Goal: Task Accomplishment & Management: Complete application form

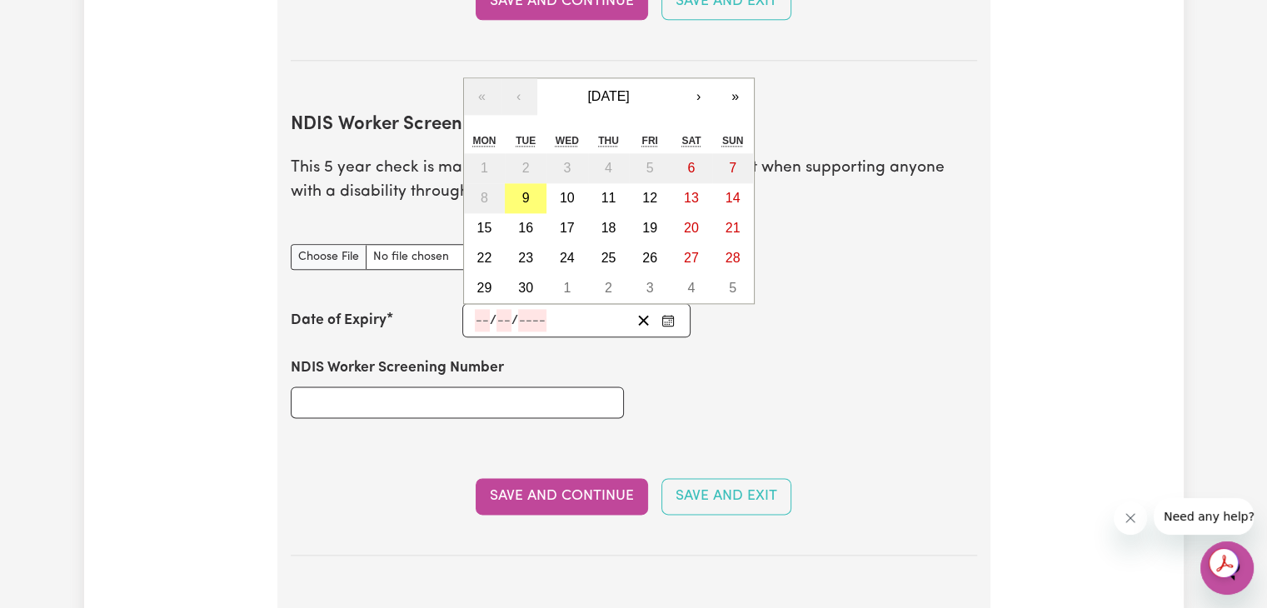
scroll to position [2031, 0]
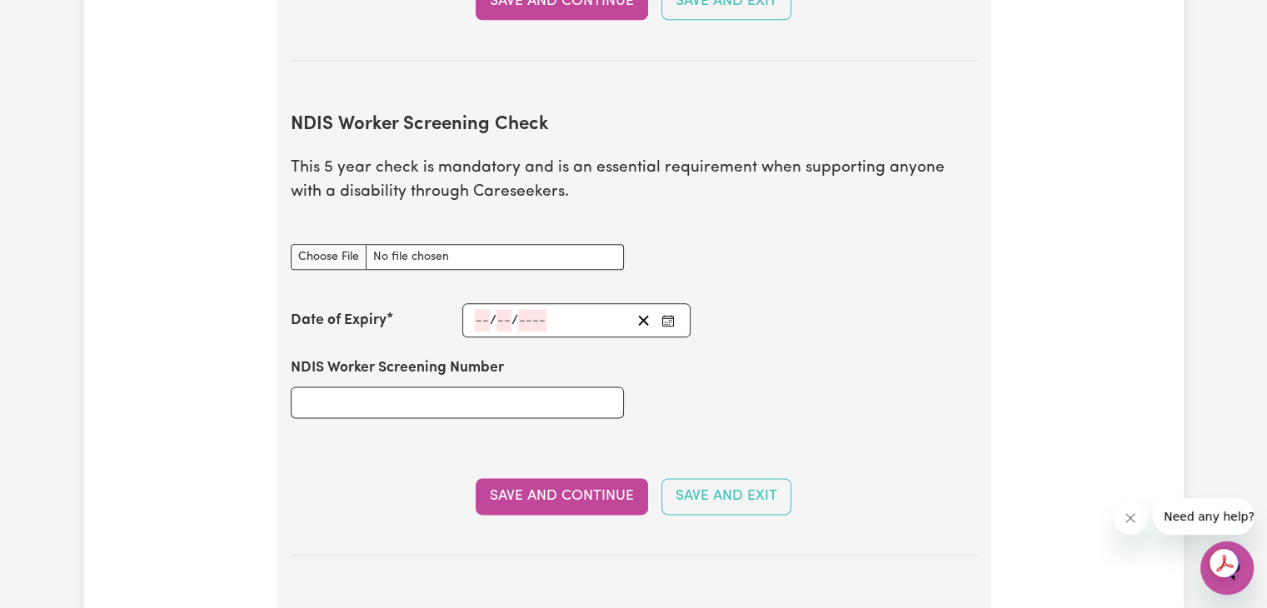
click at [849, 253] on div "NDIS Worker Screening Check document" at bounding box center [634, 257] width 706 height 66
click at [337, 244] on input "NDIS Worker Screening Check document" at bounding box center [457, 257] width 333 height 26
type input "C:\fakepath\[PERSON_NAME] [PERSON_NAME] - DCSI CLEARANCE CERTIFICATE.pdf"
click at [480, 309] on input "number" at bounding box center [482, 320] width 15 height 22
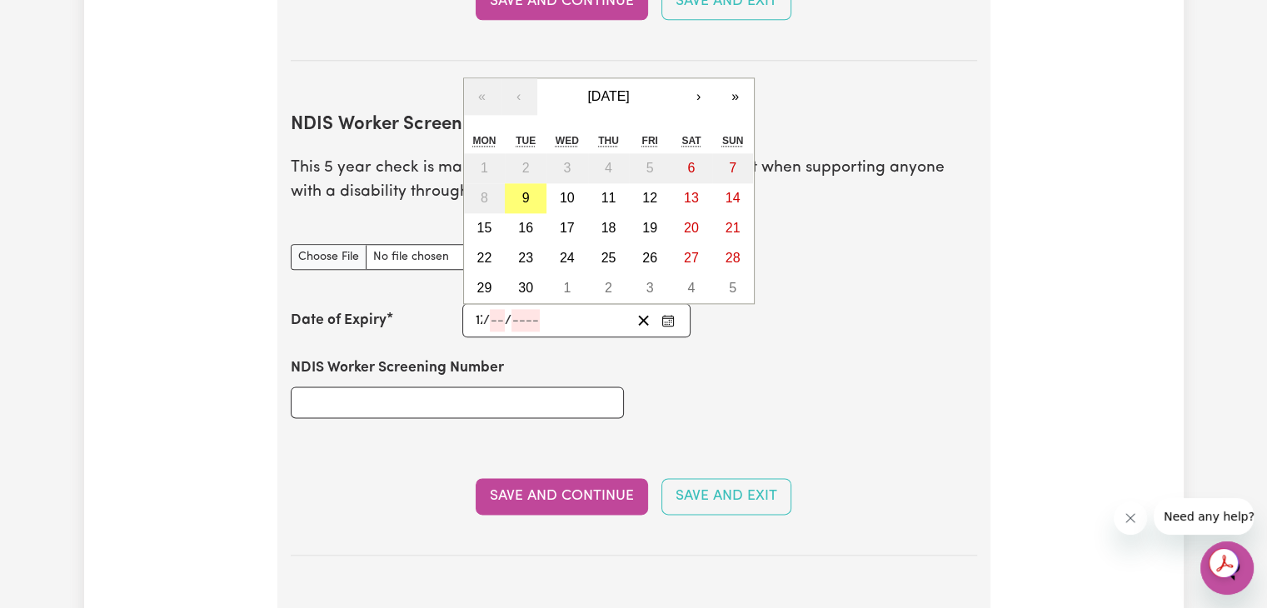
type input "17"
type input "05"
type input "203"
type input "[DATE]"
type input "5"
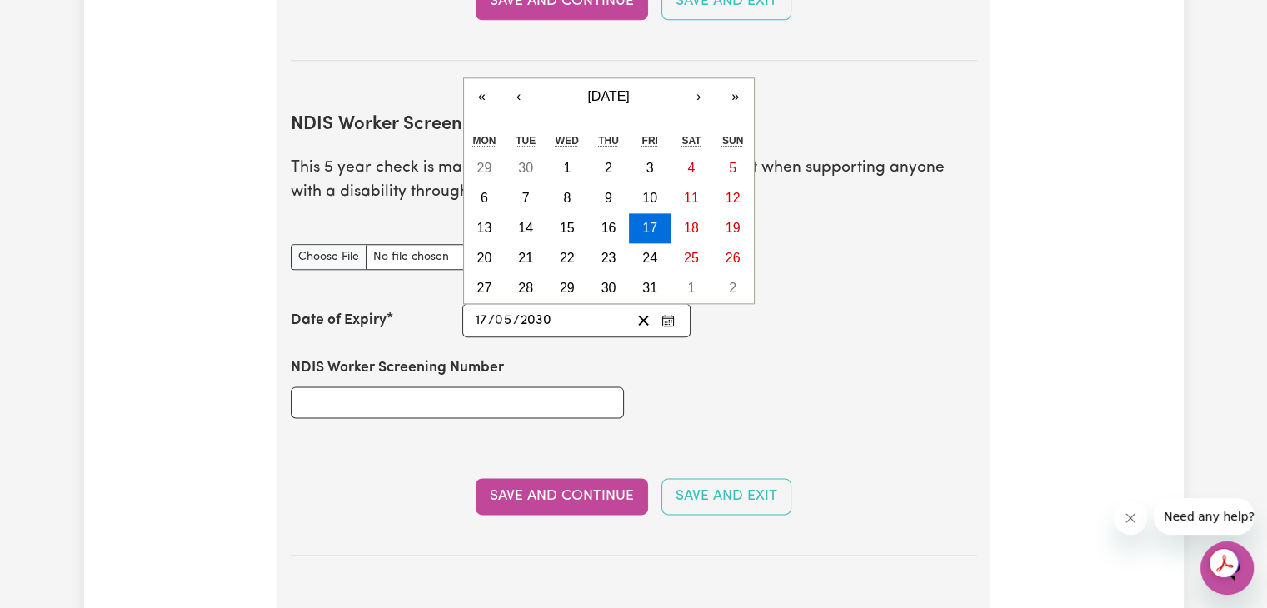
type input "2030"
click at [436, 386] on input "NDIS Worker Screening Number" at bounding box center [457, 402] width 333 height 32
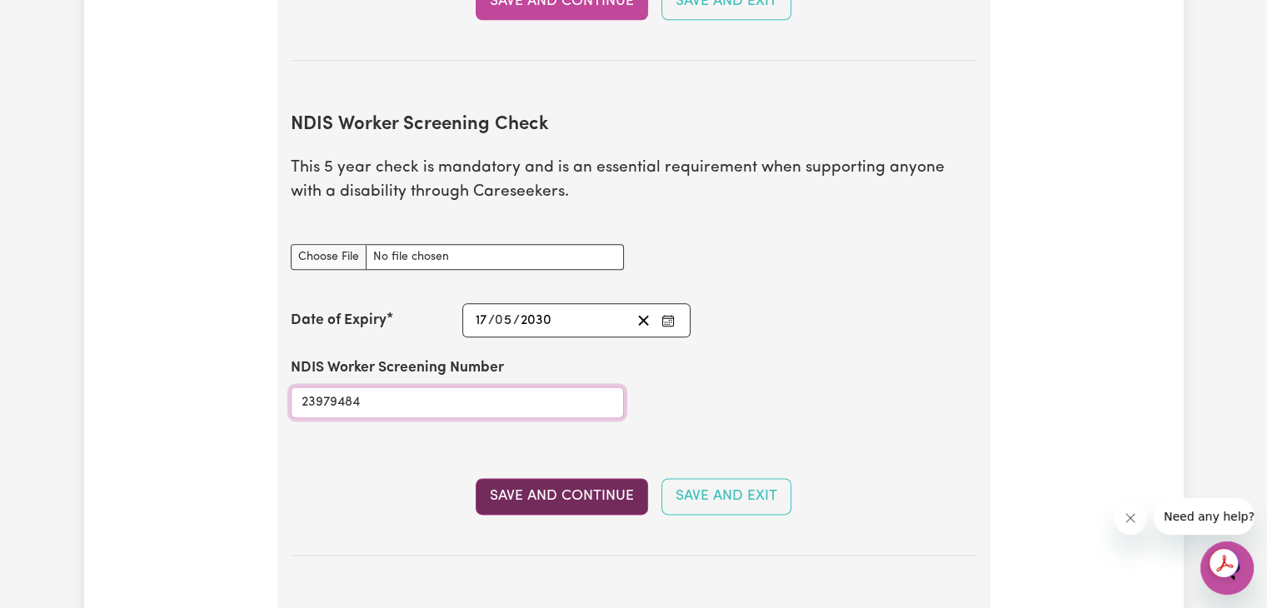
type input "23979484"
click at [593, 478] on button "Save and Continue" at bounding box center [562, 496] width 172 height 37
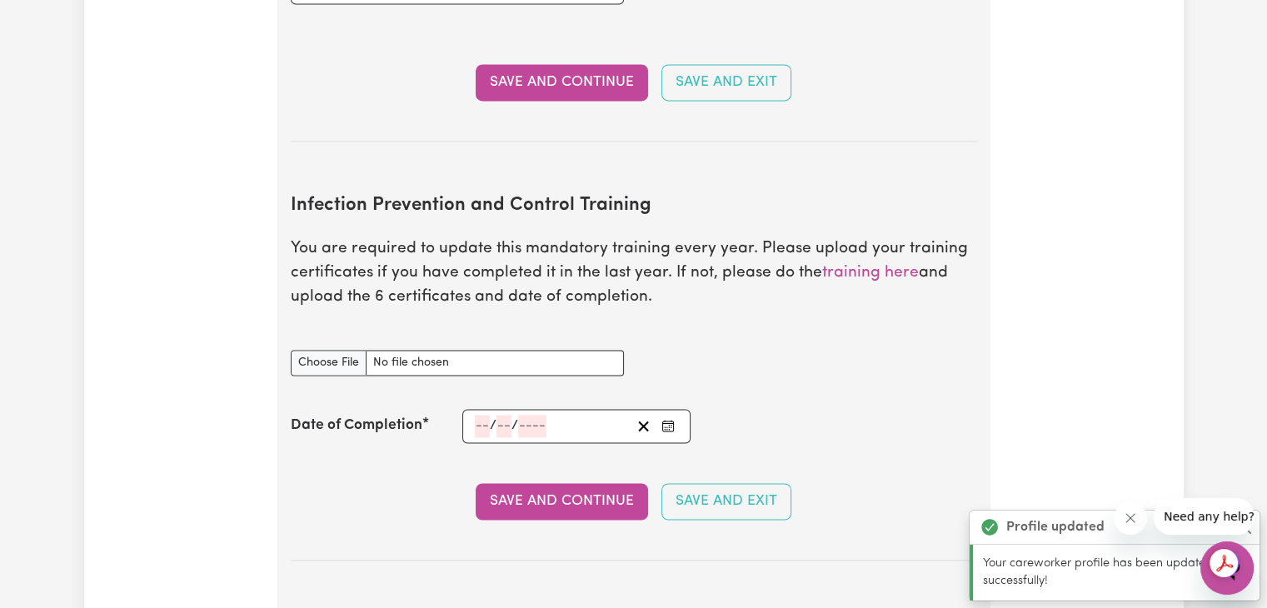
scroll to position [2618, 0]
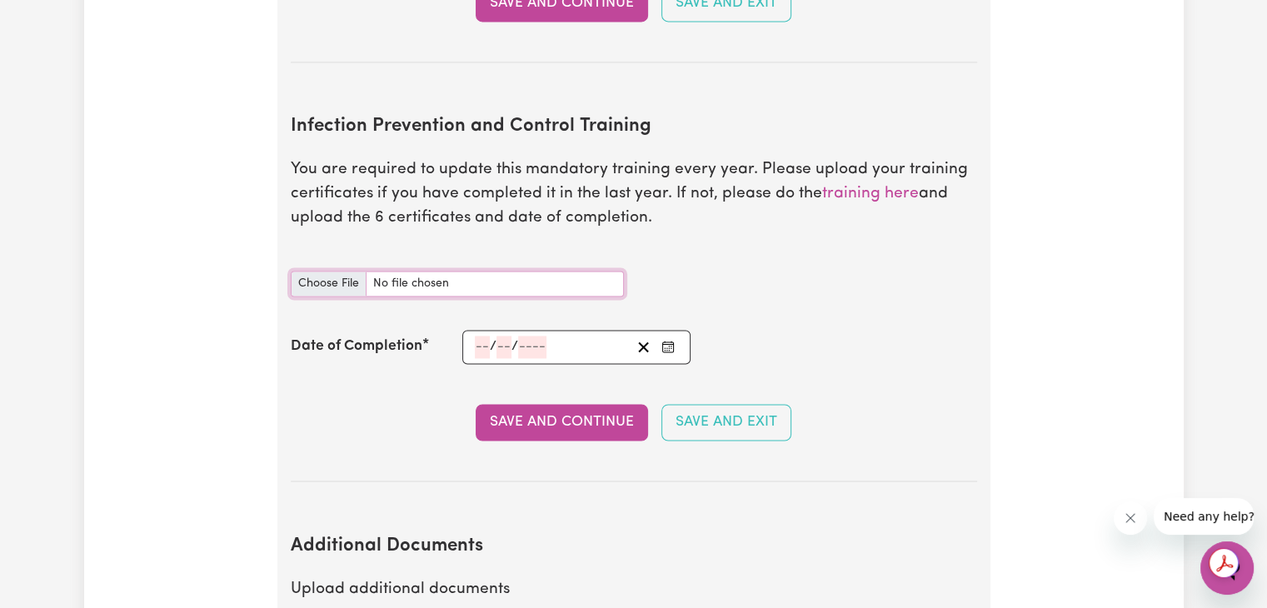
click at [340, 271] on input "Infection Prevention and Control Training document" at bounding box center [457, 284] width 333 height 26
type input "C:\fakepath\Martha Betancourt Basics of infection prevention and control in age…"
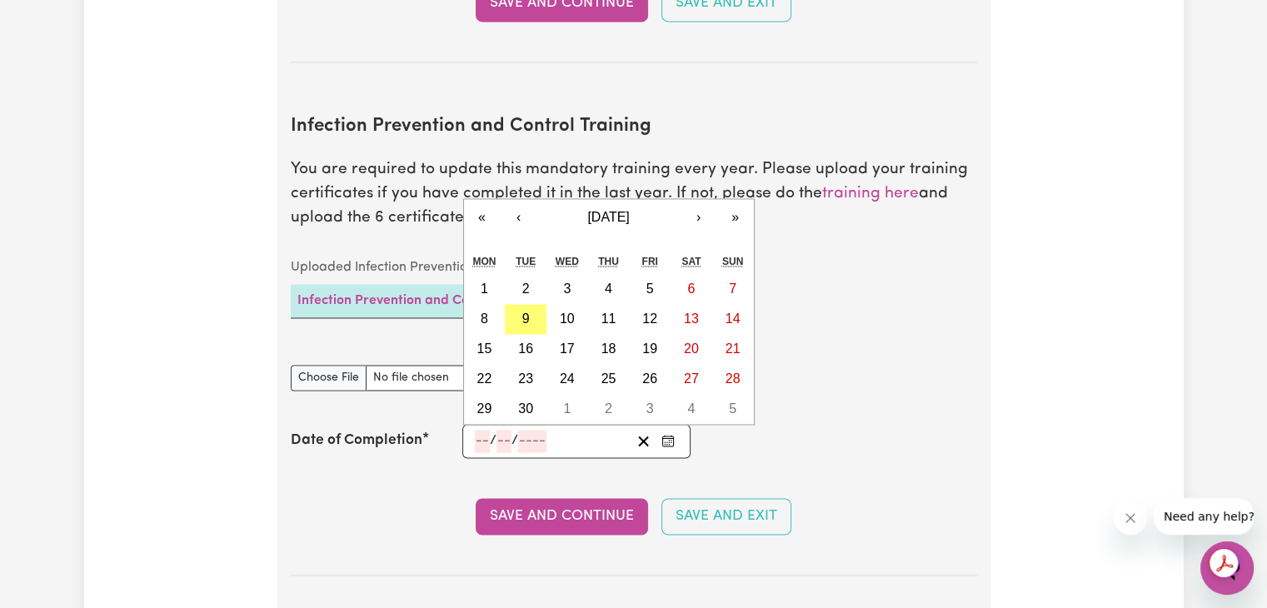
click at [504, 430] on input "number" at bounding box center [503, 441] width 15 height 22
click at [478, 430] on input "number" at bounding box center [482, 441] width 15 height 22
type input "29"
type input "04"
type input "2"
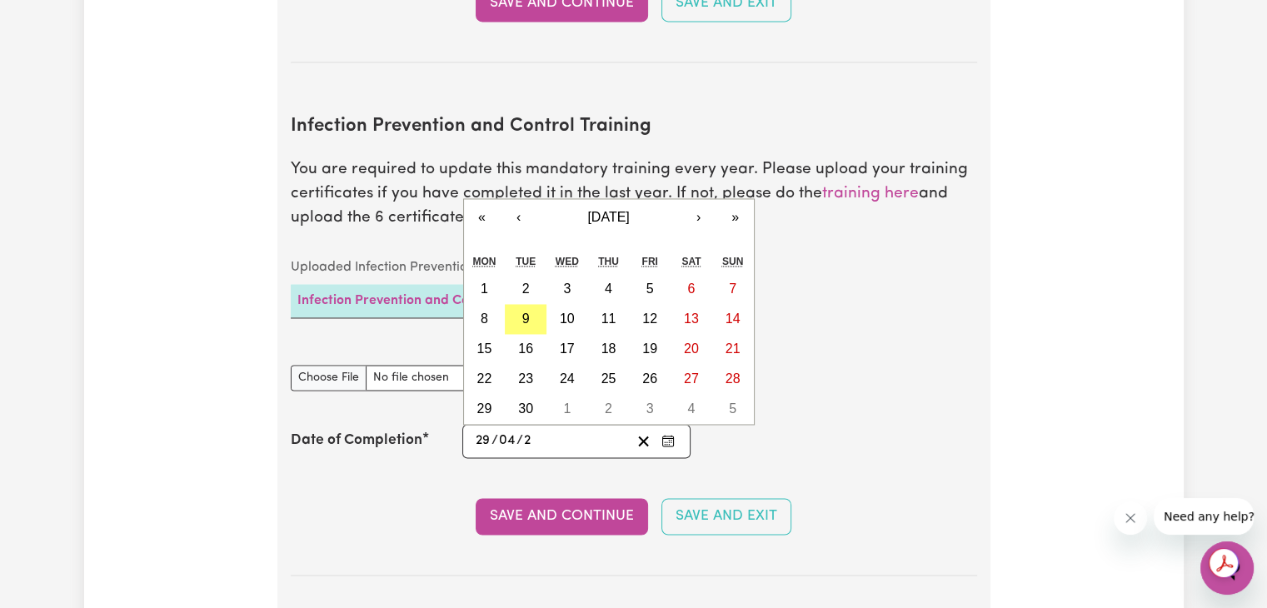
type input "0002-04-29"
type input "4"
type input "0020-04-29"
type input "20"
type input "0202-04-29"
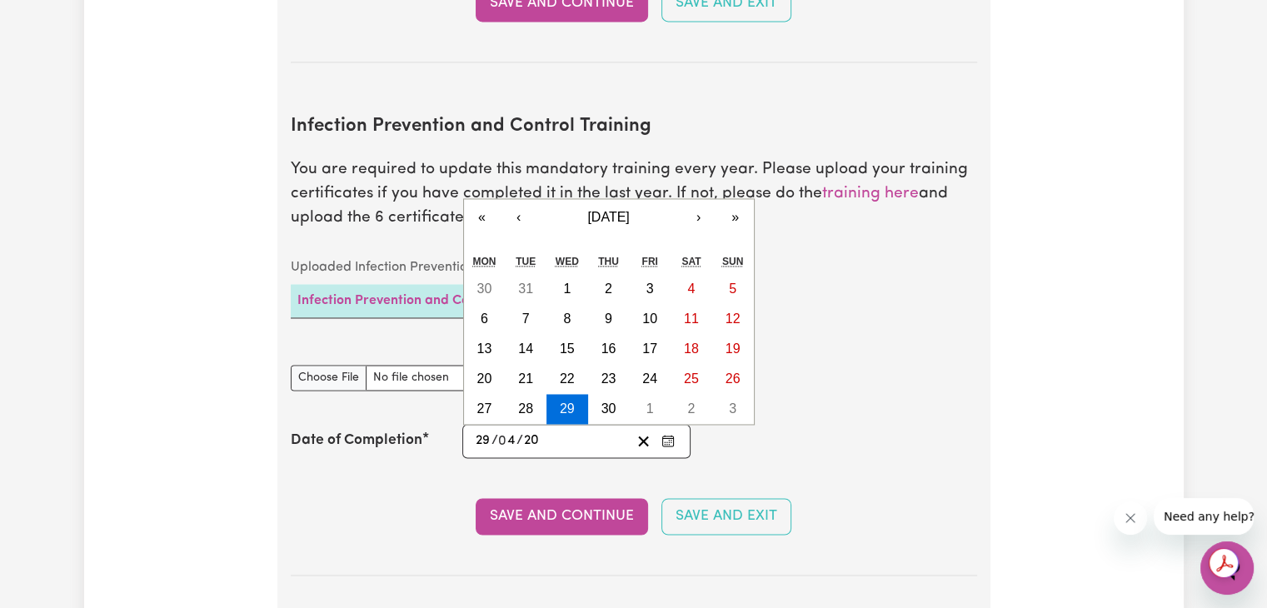
type input "202"
type input "2025-04-29"
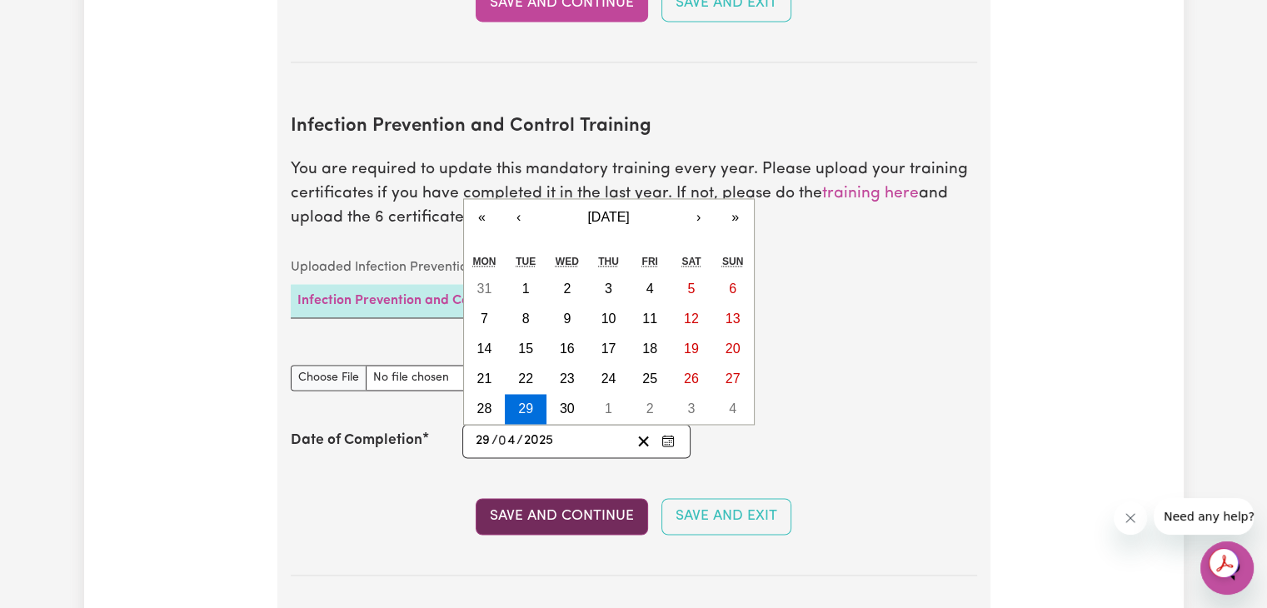
type input "2025"
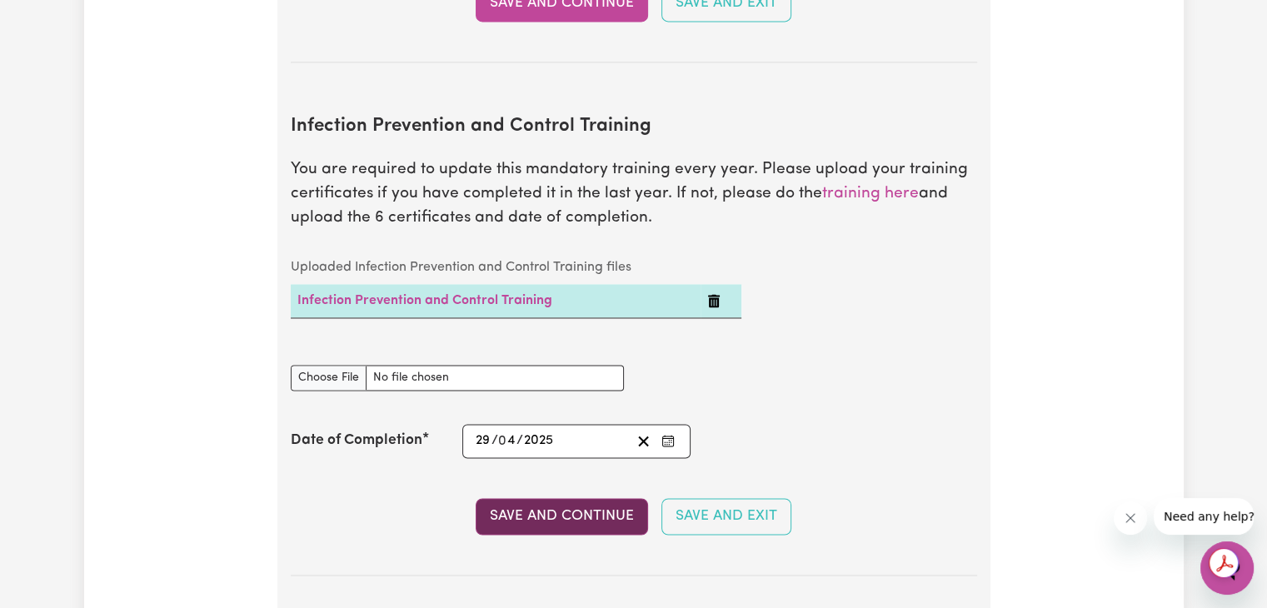
click at [616, 498] on button "Save and Continue" at bounding box center [562, 516] width 172 height 37
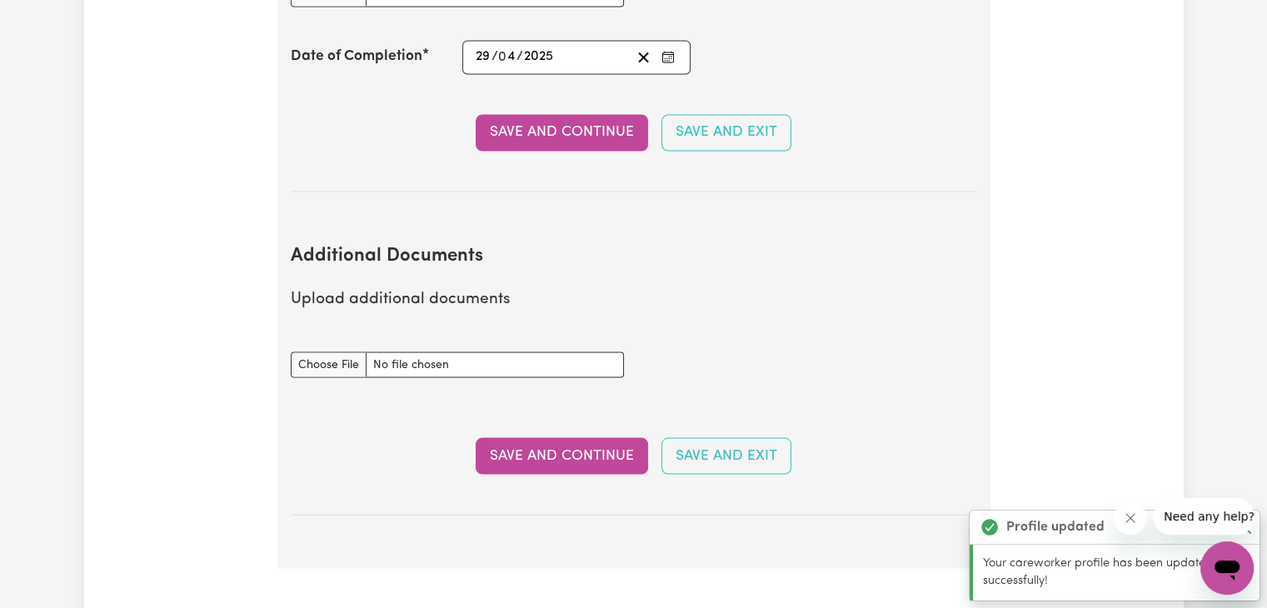
scroll to position [2974, 0]
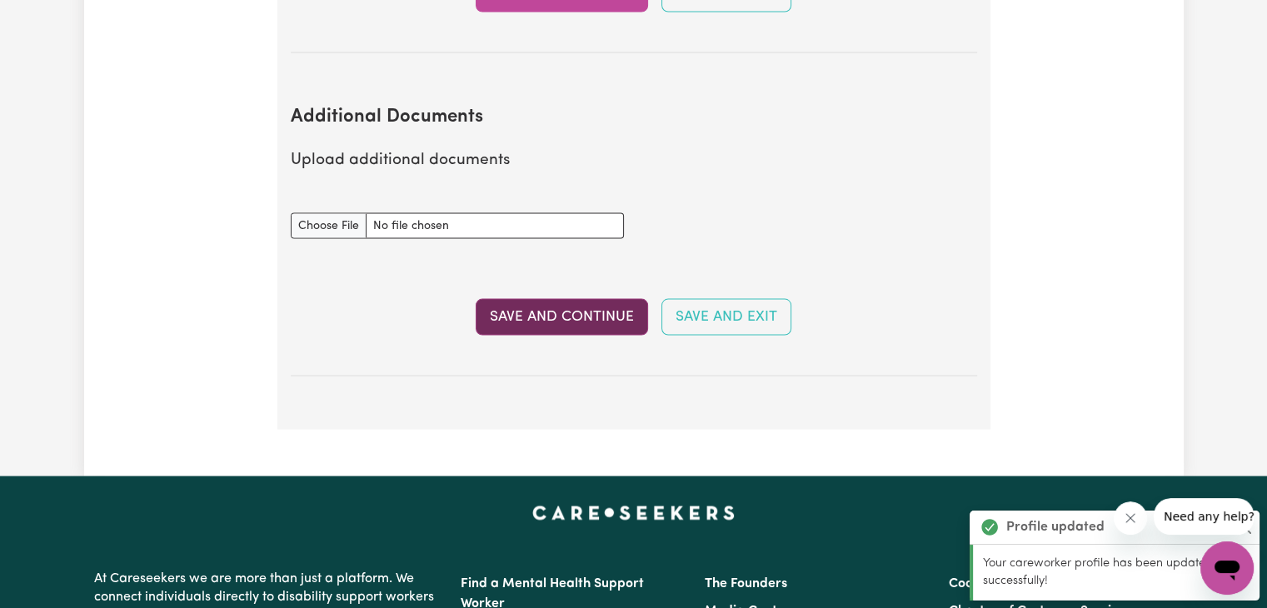
click at [591, 298] on button "Save and Continue" at bounding box center [562, 316] width 172 height 37
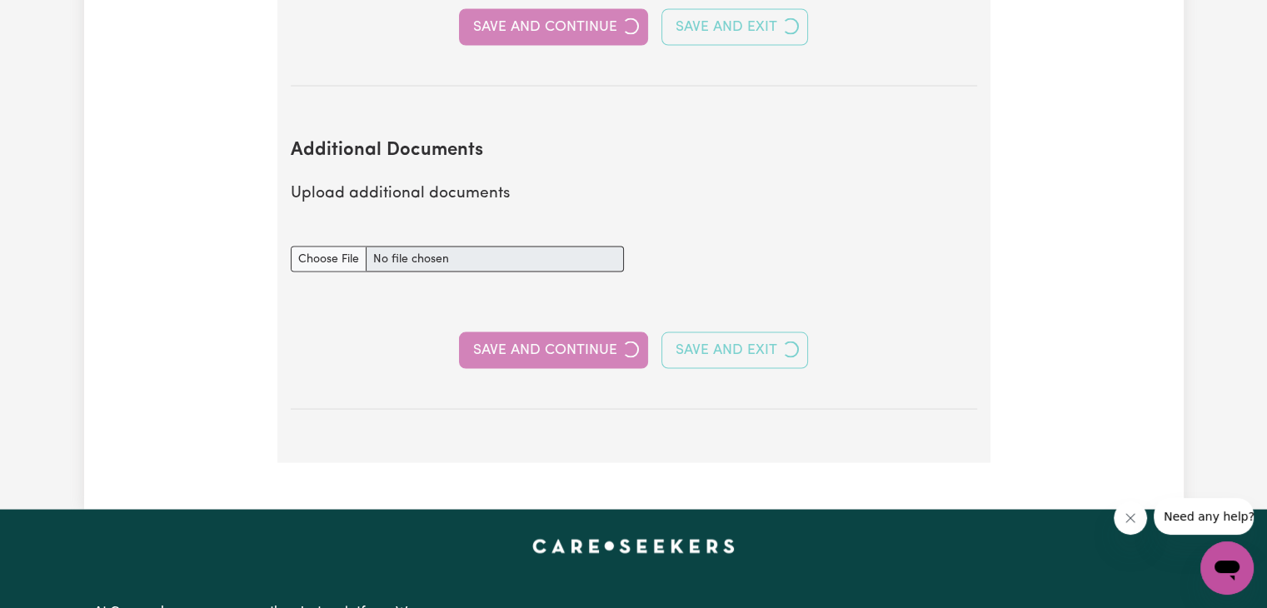
scroll to position [3174, 0]
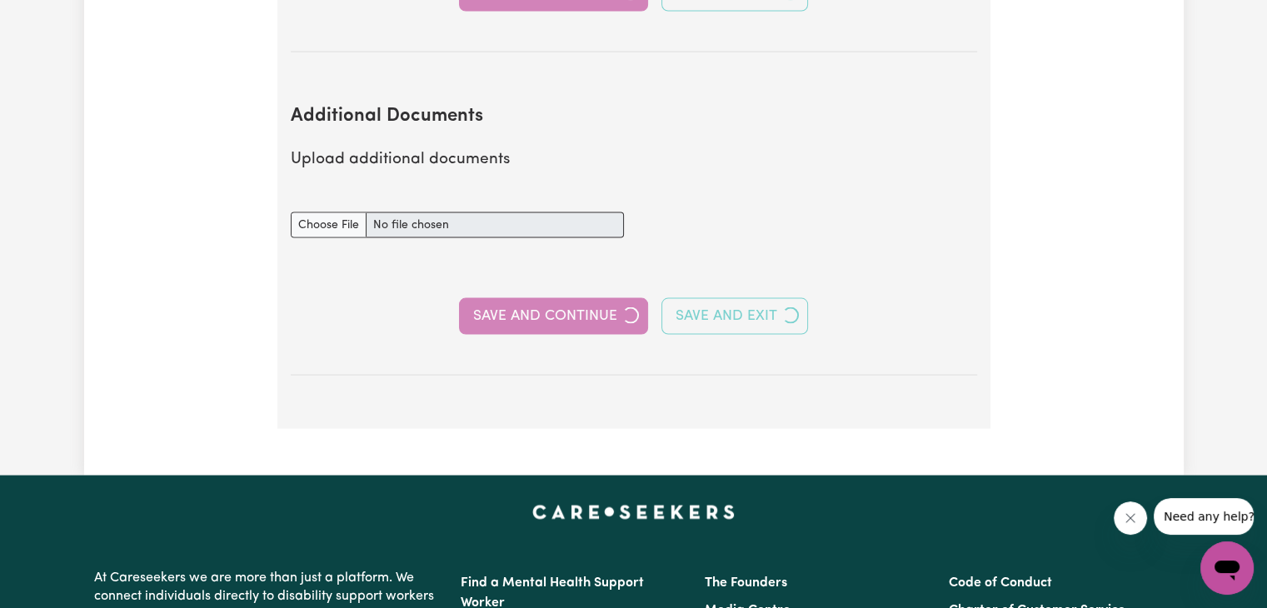
select select "Certificate III (Individual Support)"
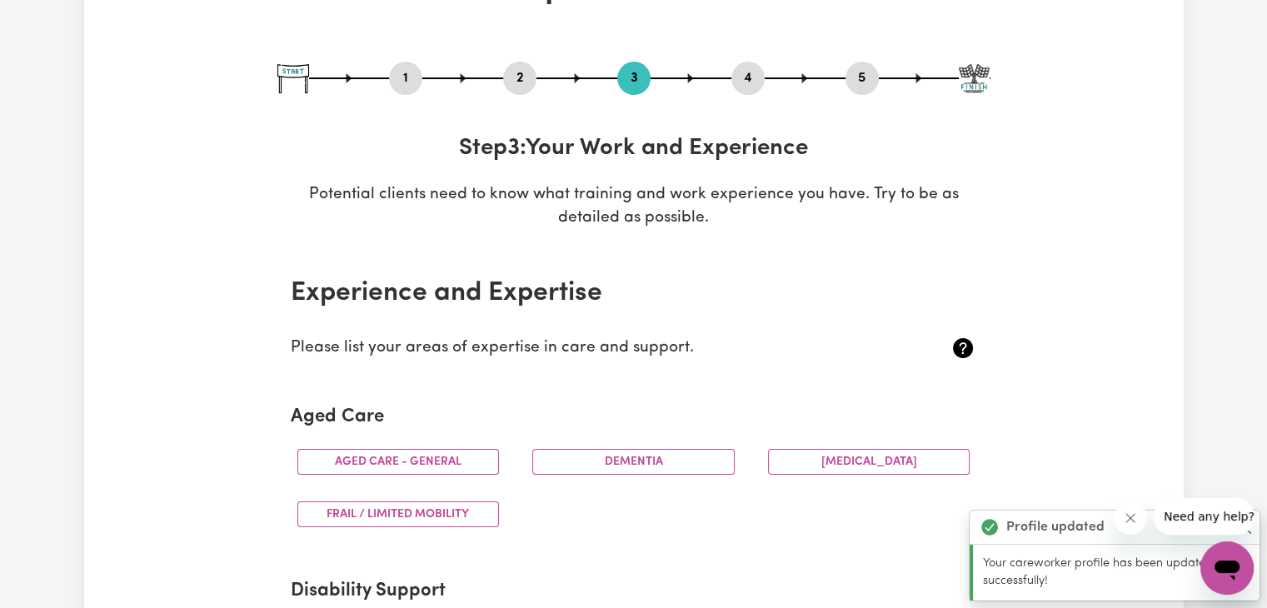
scroll to position [167, 0]
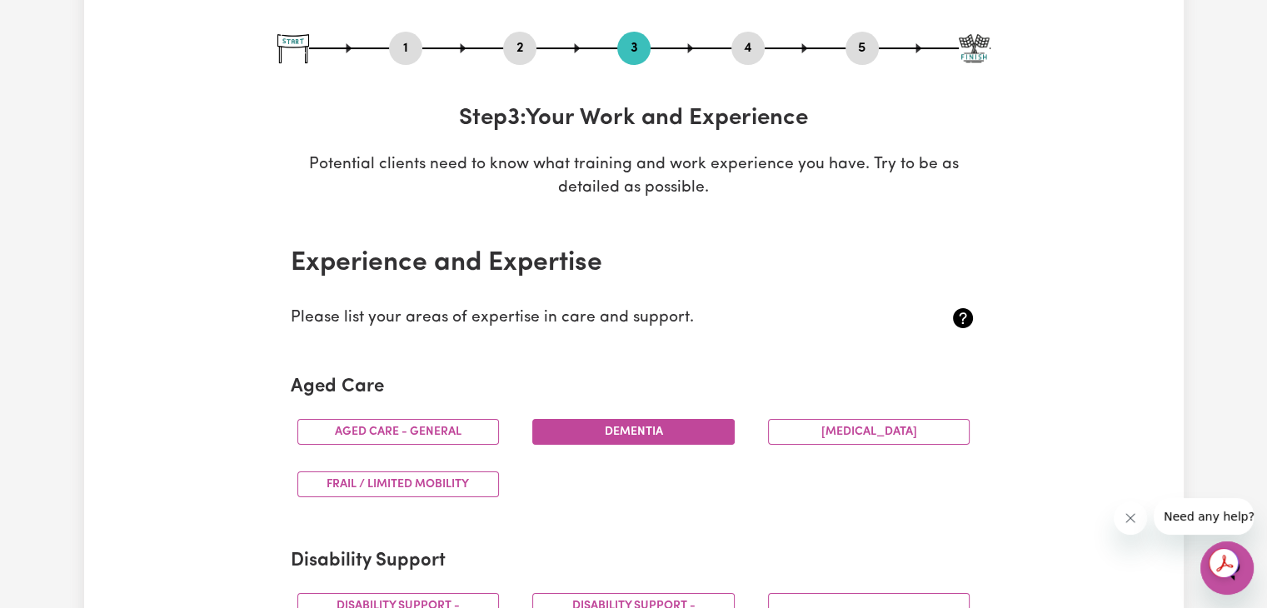
click at [665, 434] on button "Dementia" at bounding box center [633, 432] width 202 height 26
click at [456, 430] on button "Aged care - General" at bounding box center [398, 432] width 202 height 26
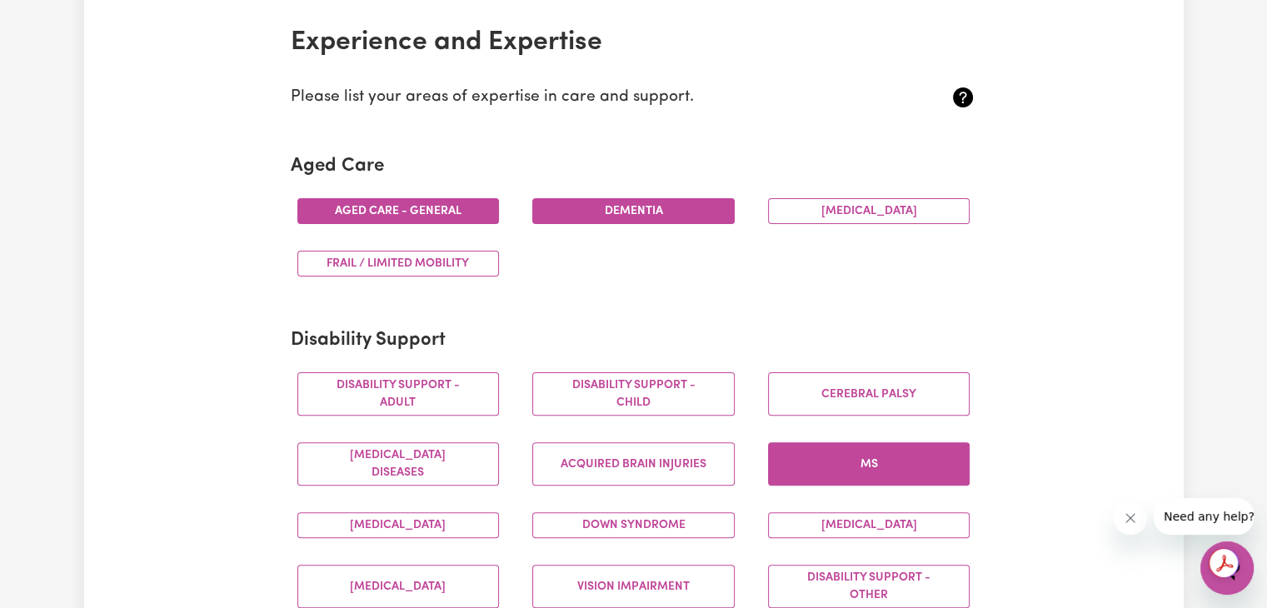
scroll to position [416, 0]
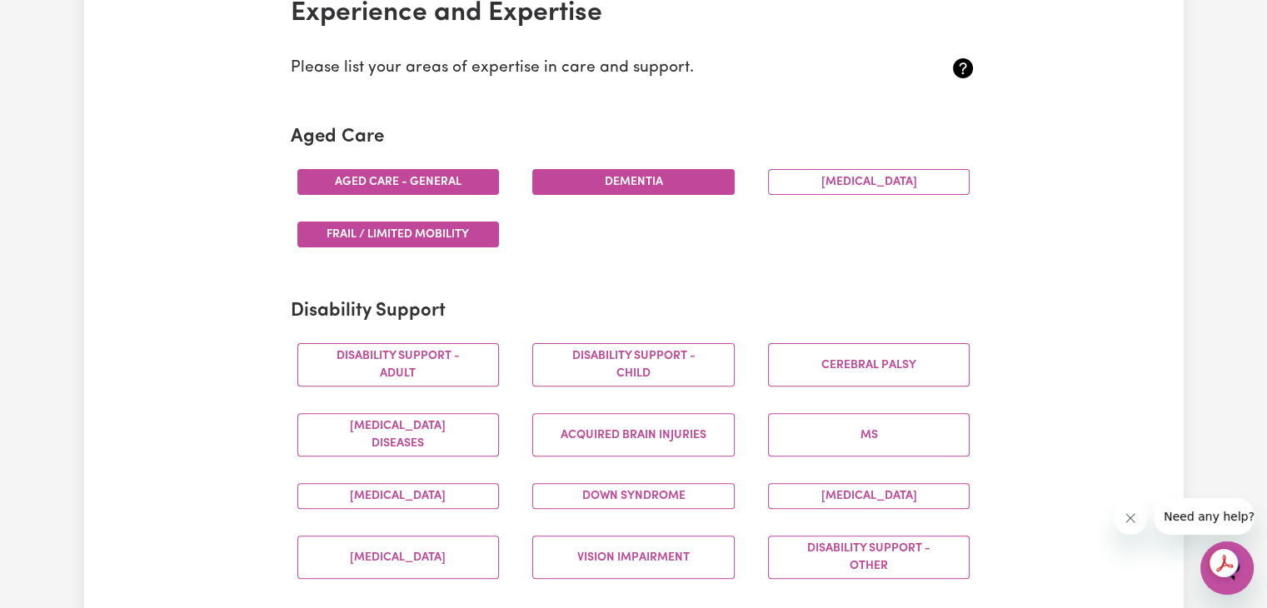
click at [433, 232] on button "Frail / limited mobility" at bounding box center [398, 235] width 202 height 26
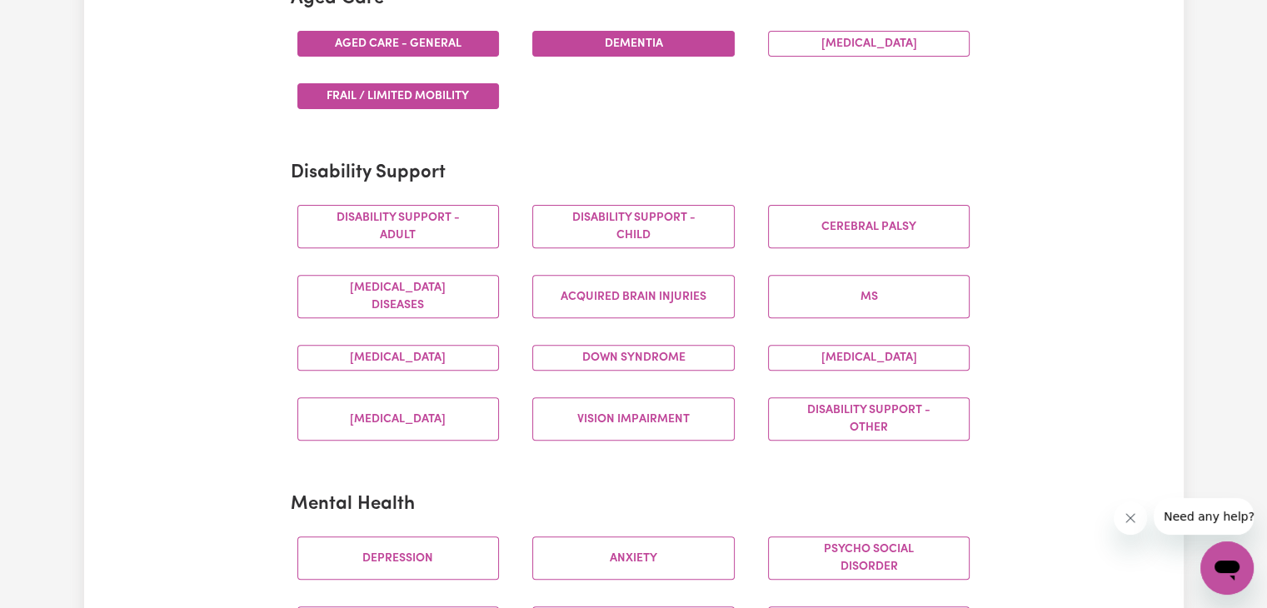
scroll to position [583, 0]
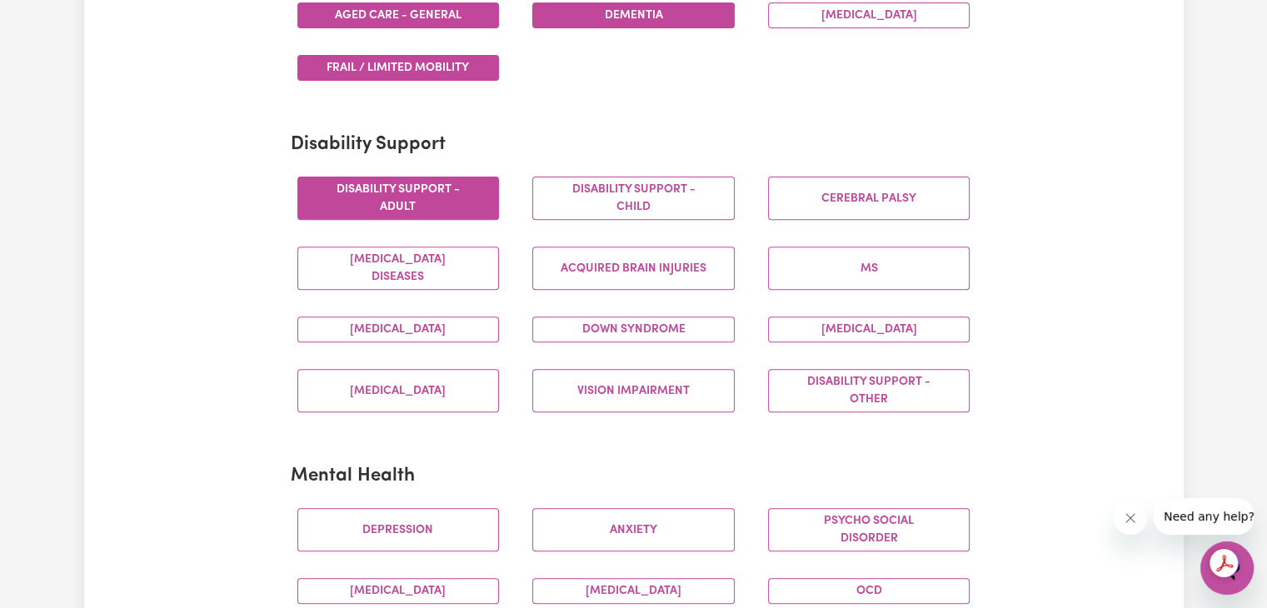
click at [383, 200] on button "Disability support - Adult" at bounding box center [398, 198] width 202 height 43
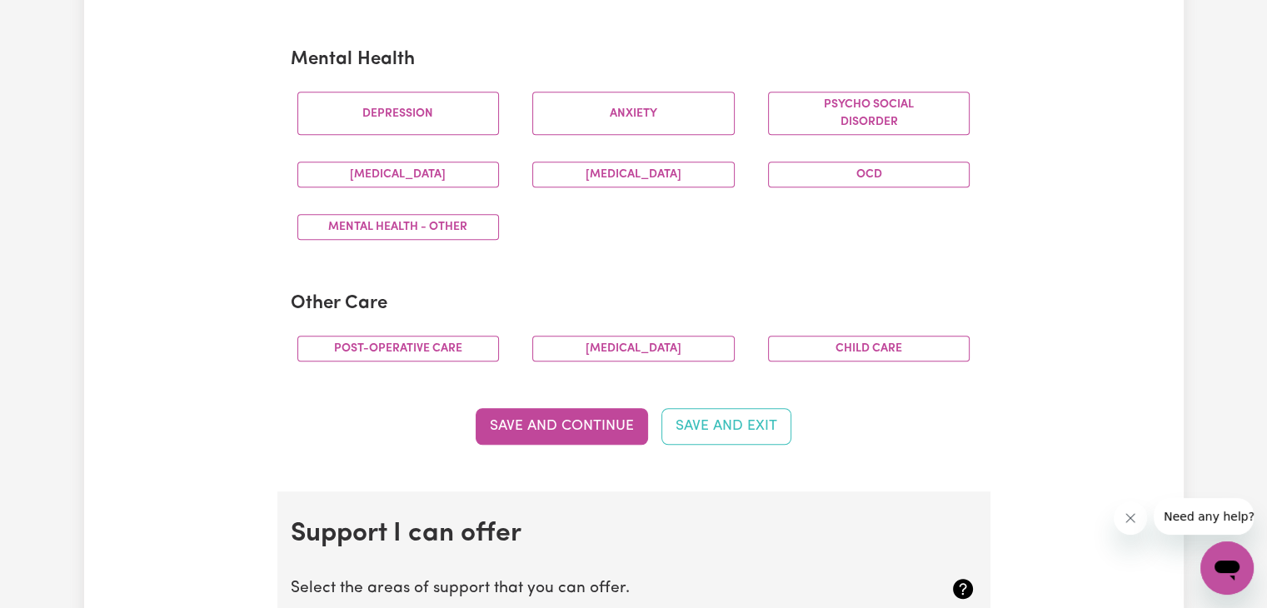
scroll to position [1083, 0]
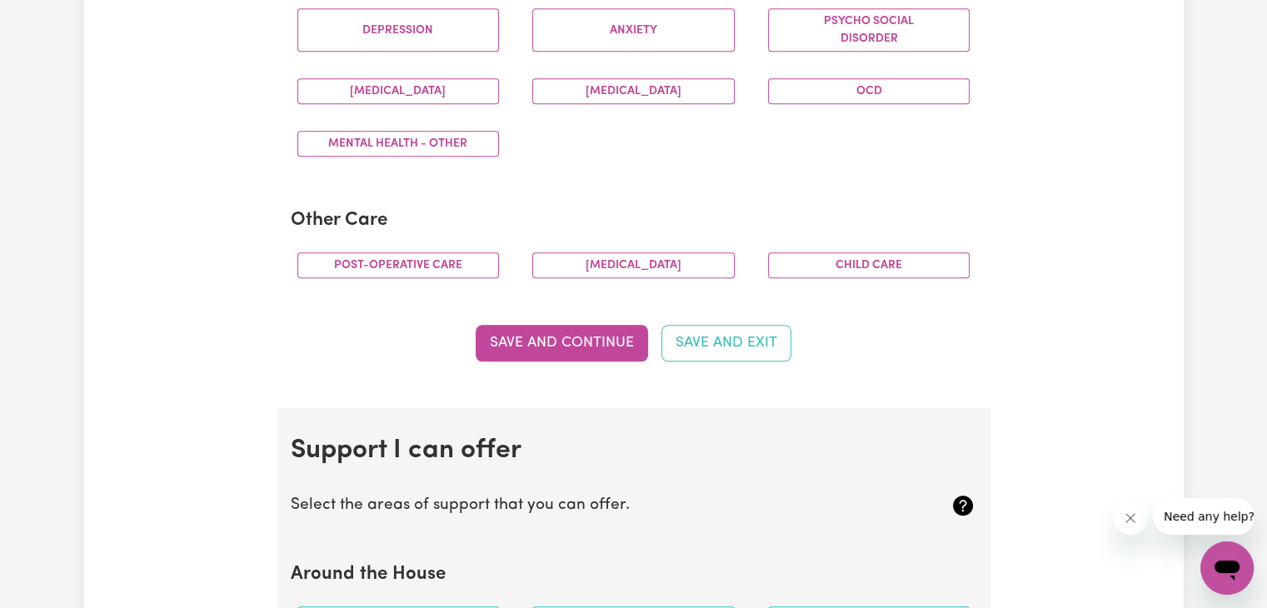
drag, startPoint x: 1009, startPoint y: 357, endPoint x: 661, endPoint y: 391, distance: 349.8
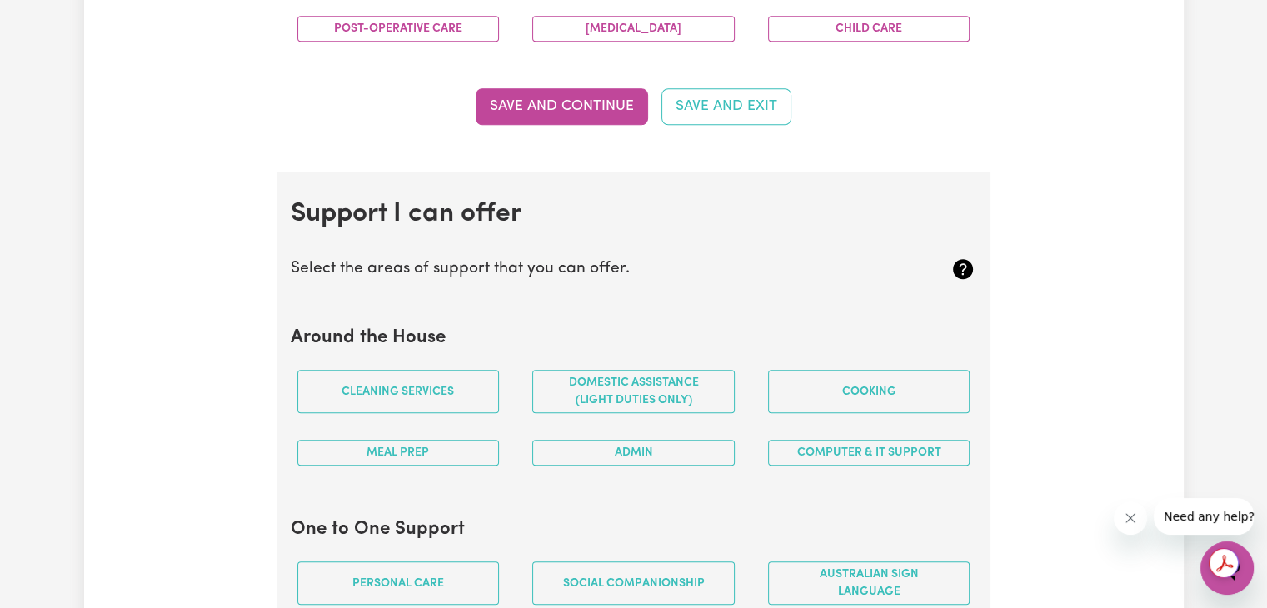
scroll to position [1416, 0]
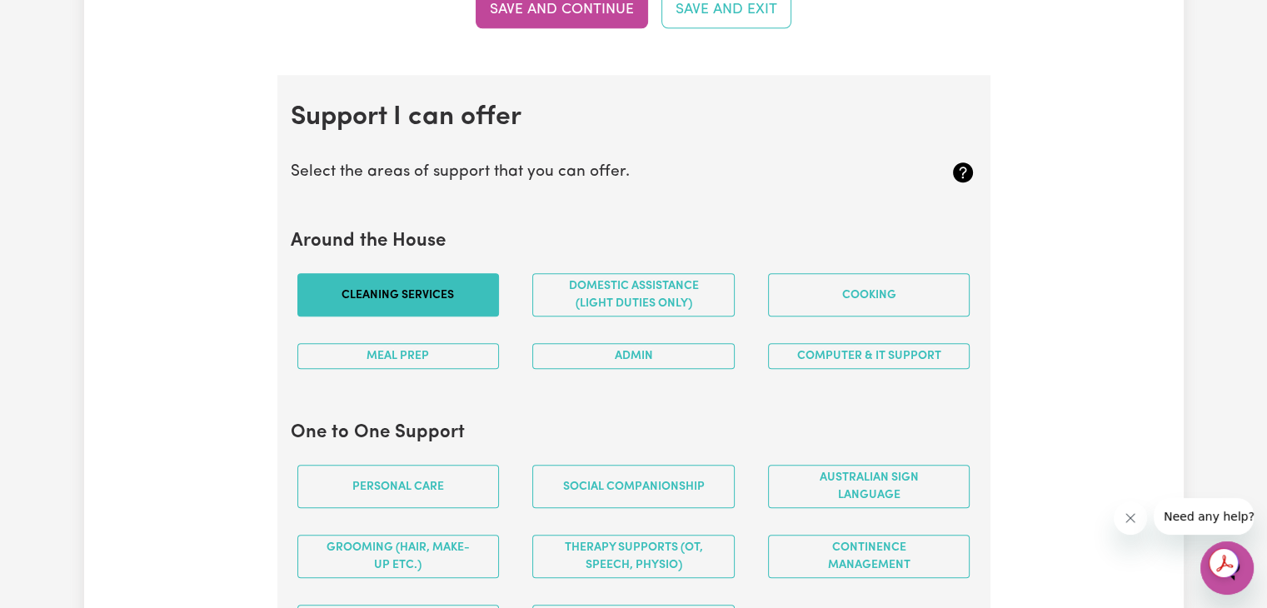
click at [460, 290] on button "Cleaning services" at bounding box center [398, 294] width 202 height 43
click at [453, 357] on button "Meal prep" at bounding box center [398, 356] width 202 height 26
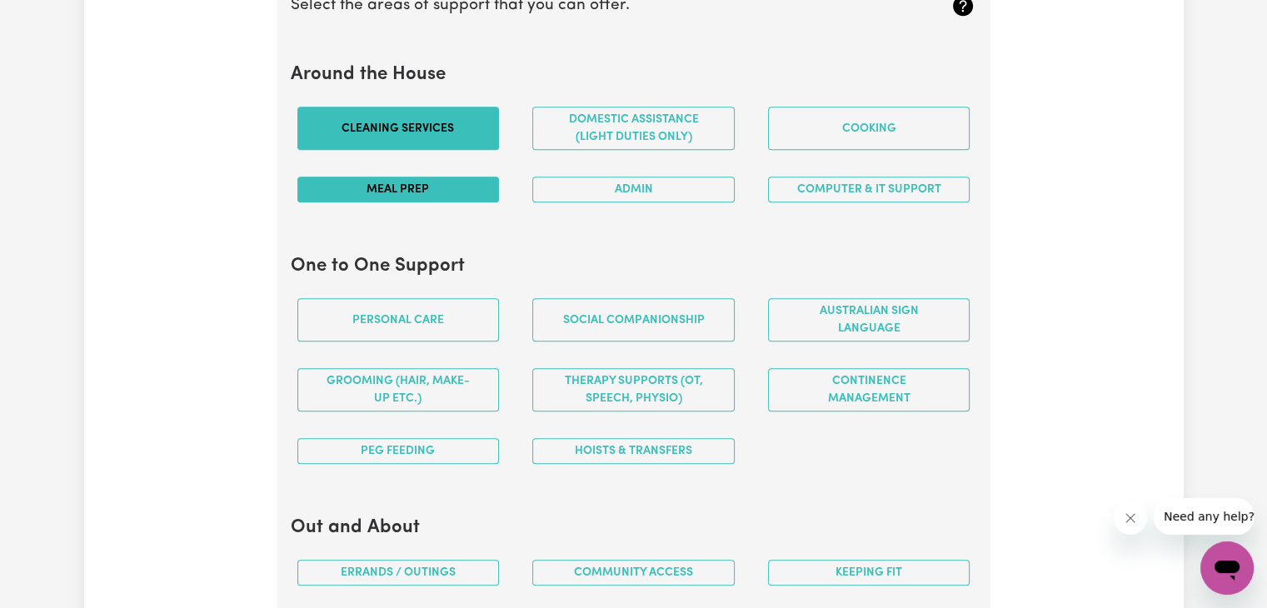
scroll to position [1749, 0]
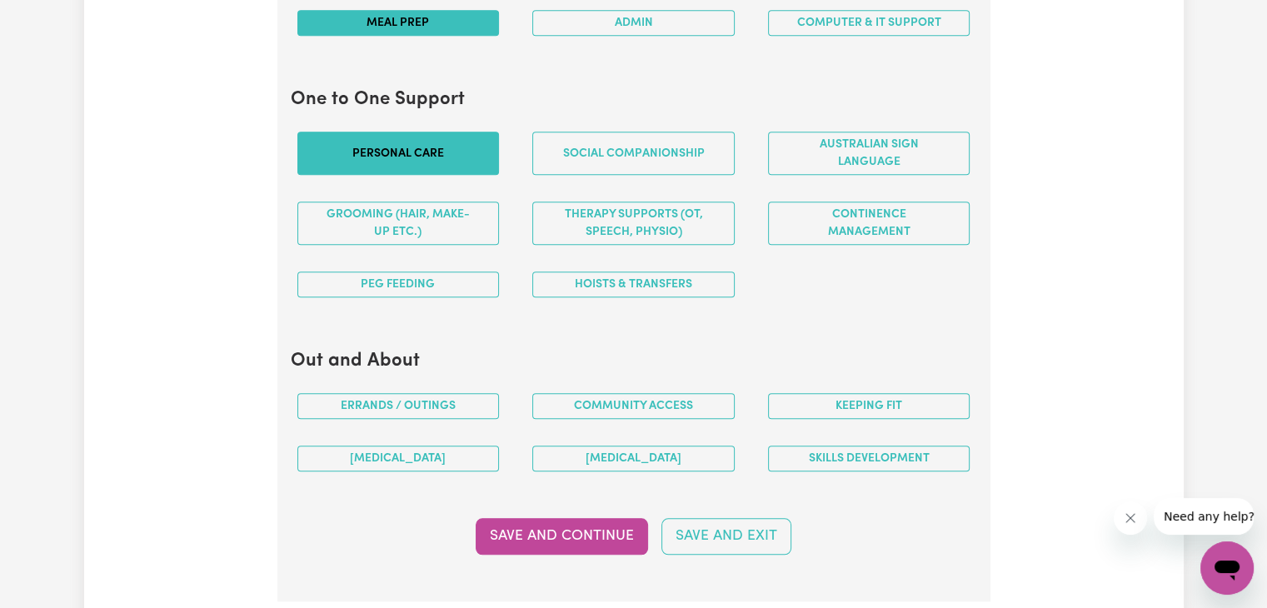
click at [425, 150] on button "Personal care" at bounding box center [398, 153] width 202 height 43
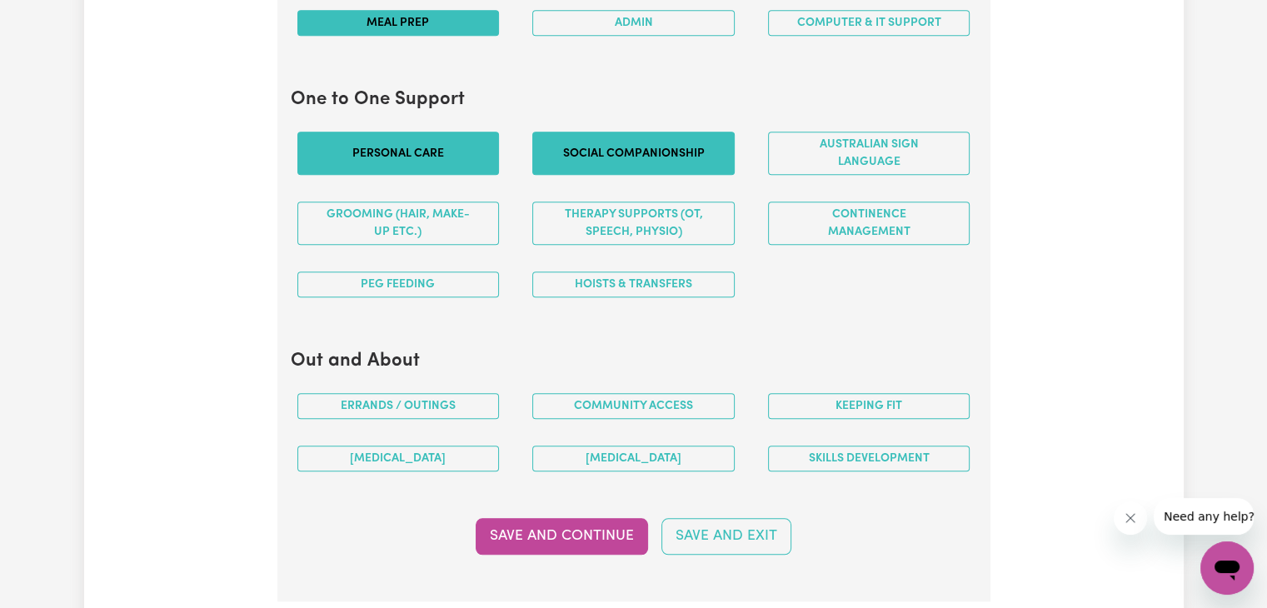
click at [649, 164] on button "Social companionship" at bounding box center [633, 153] width 202 height 43
click at [457, 231] on button "Grooming (hair, make-up etc.)" at bounding box center [398, 223] width 202 height 43
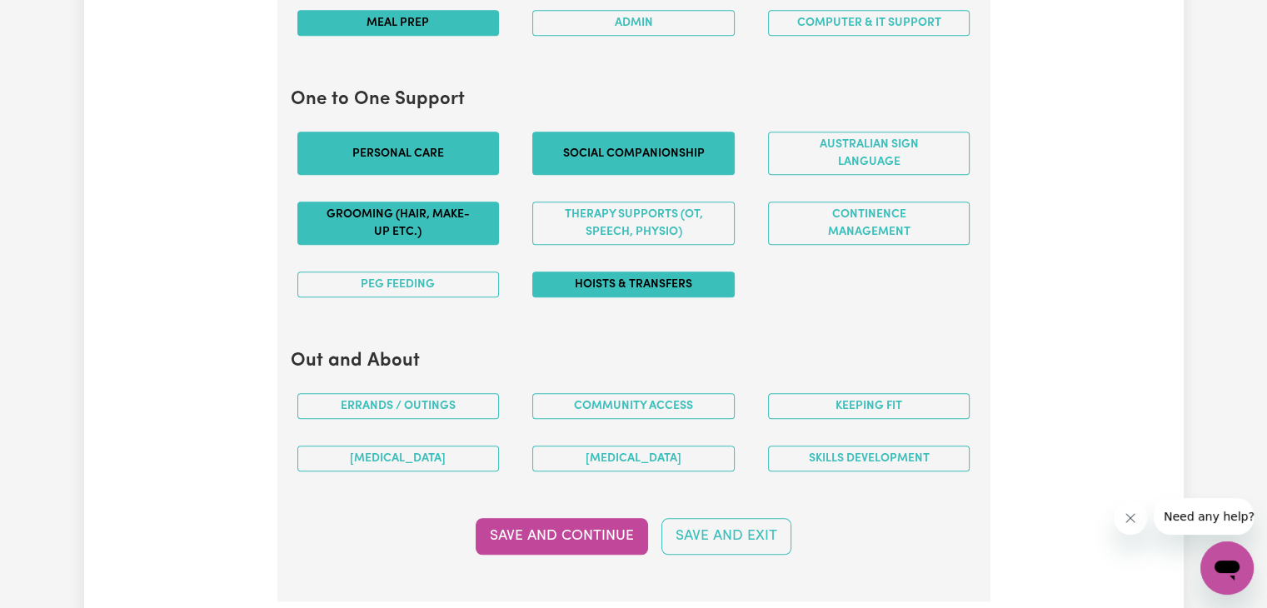
click at [694, 279] on button "Hoists & transfers" at bounding box center [633, 285] width 202 height 26
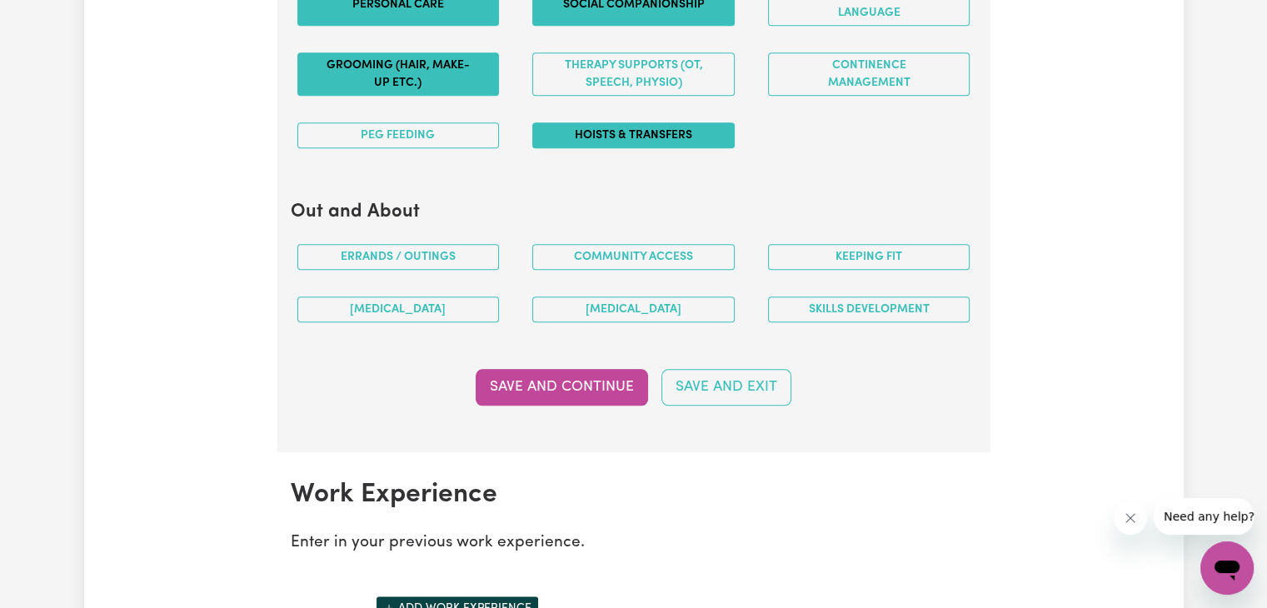
scroll to position [1999, 0]
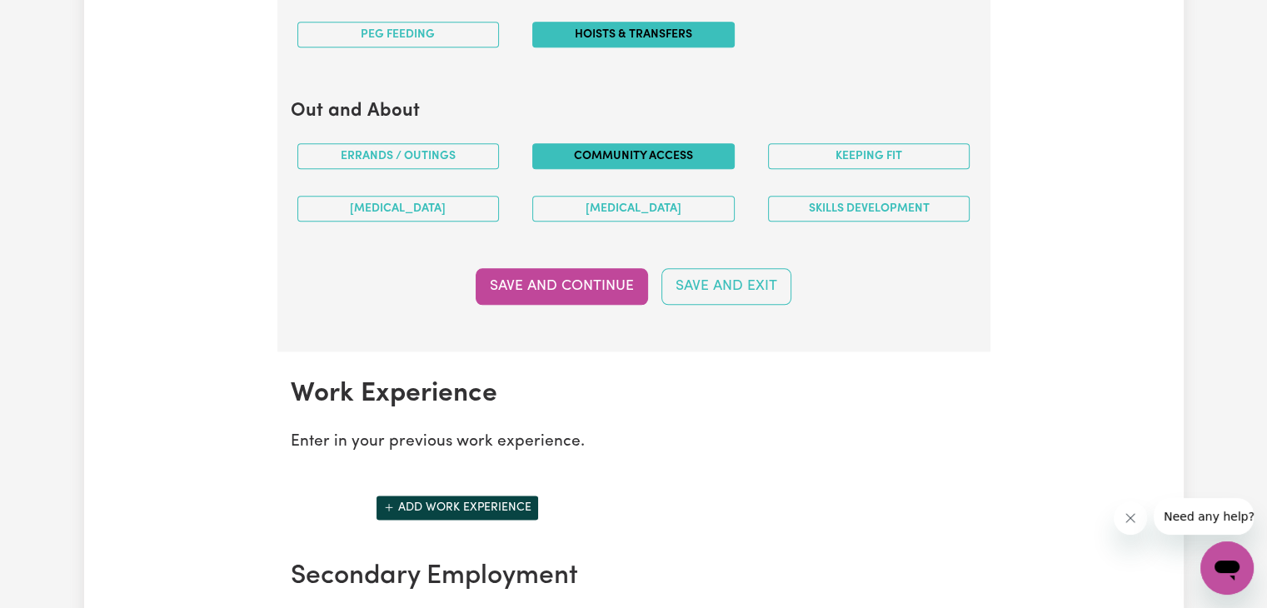
click at [682, 151] on button "Community access" at bounding box center [633, 156] width 202 height 26
click at [609, 287] on button "Save and Continue" at bounding box center [562, 286] width 172 height 37
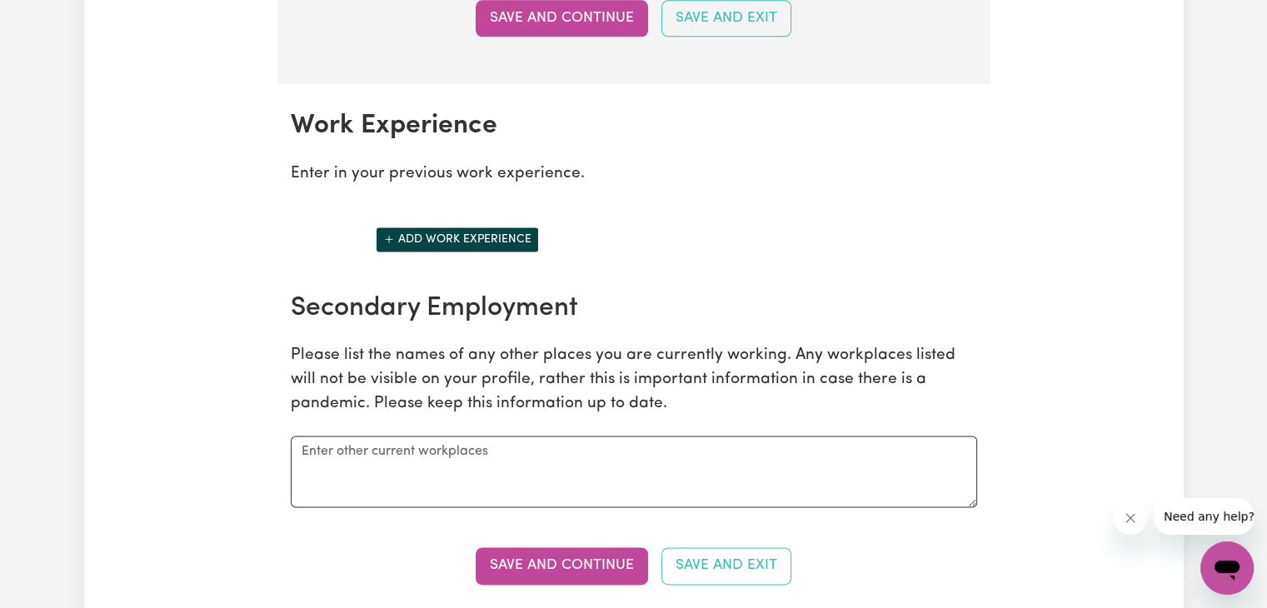
scroll to position [2178, 0]
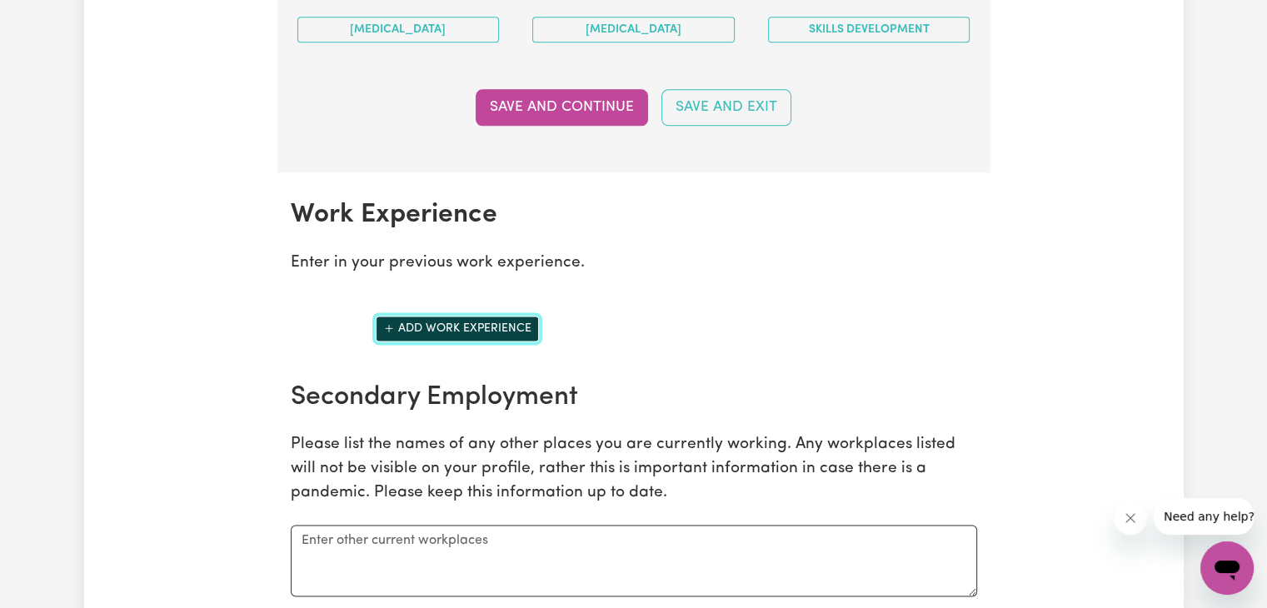
click at [446, 327] on button "Add work experience" at bounding box center [457, 329] width 163 height 26
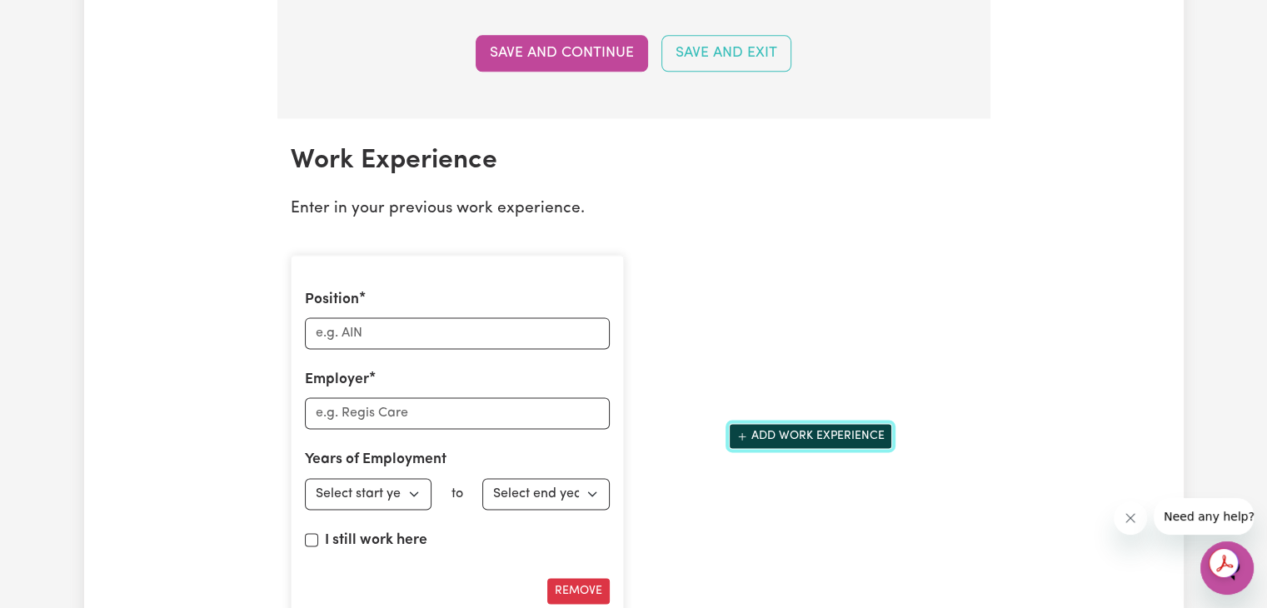
scroll to position [2261, 0]
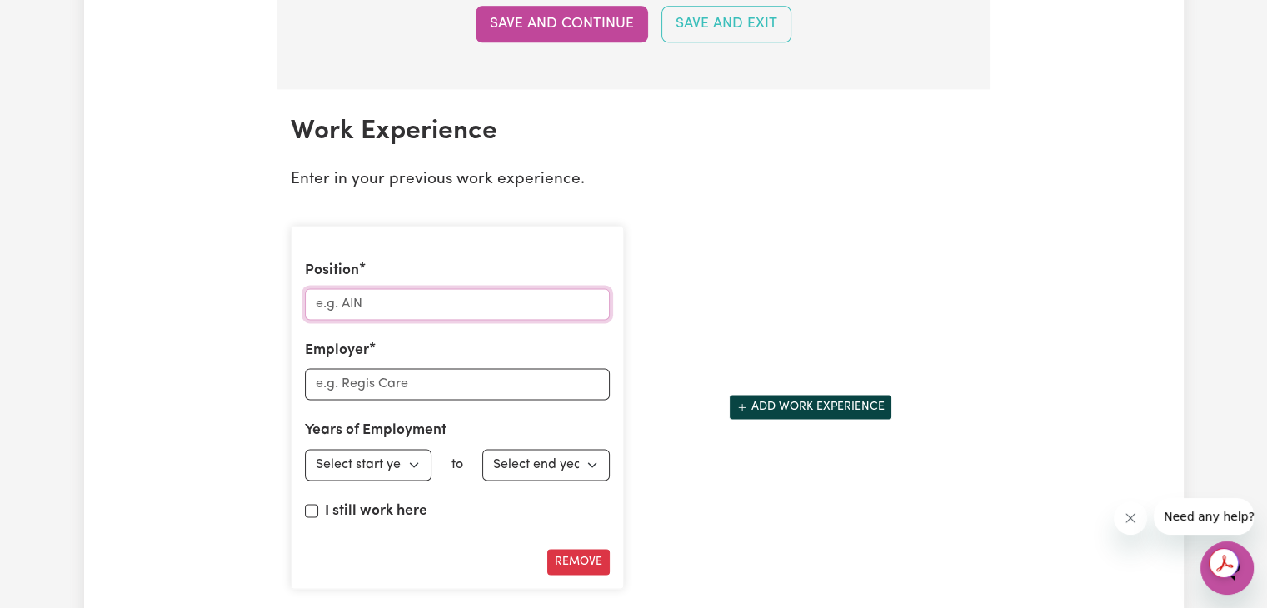
click at [376, 288] on input "Position" at bounding box center [457, 304] width 305 height 32
click at [495, 302] on input "Position" at bounding box center [457, 304] width 305 height 32
type input "S"
type input "Work placement"
click at [494, 381] on input "Employer" at bounding box center [457, 384] width 305 height 32
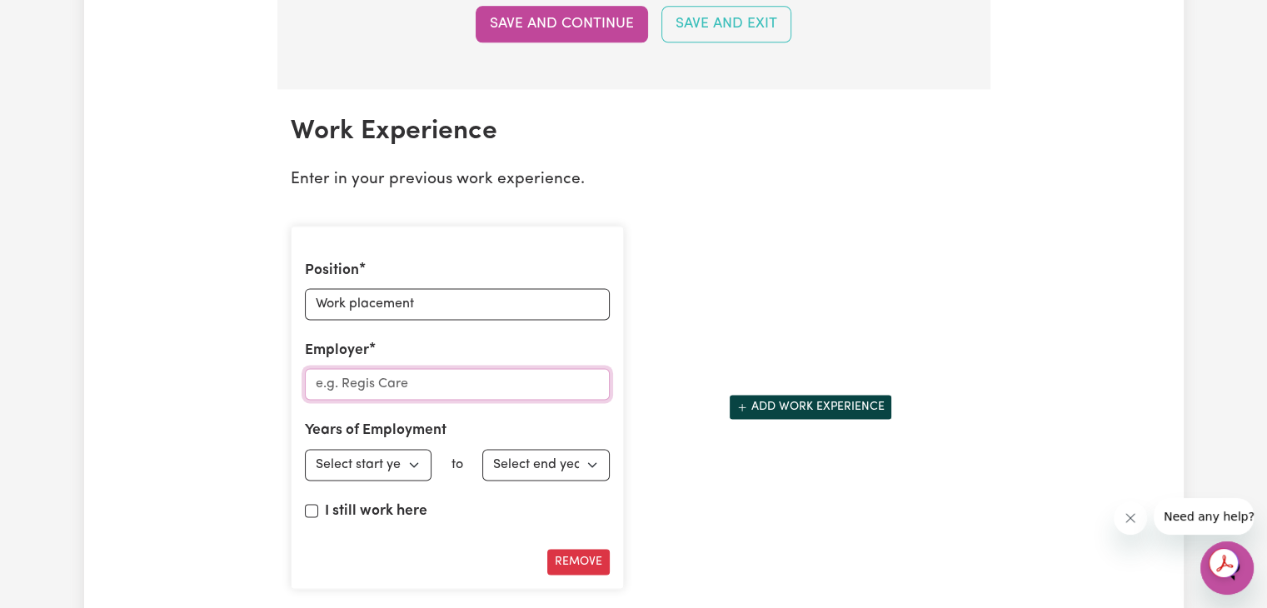
click at [386, 386] on input "Employer" at bounding box center [457, 384] width 305 height 32
type input "Warrina Park Paradaise"
click at [387, 451] on select "Select start year 1951 1952 1953 1954 1955 1956 1957 1958 1959 1960 1961 1962 1…" at bounding box center [368, 465] width 127 height 32
select select "2025"
click at [305, 449] on select "Select start year 1951 1952 1953 1954 1955 1956 1957 1958 1959 1960 1961 1962 1…" at bounding box center [368, 465] width 127 height 32
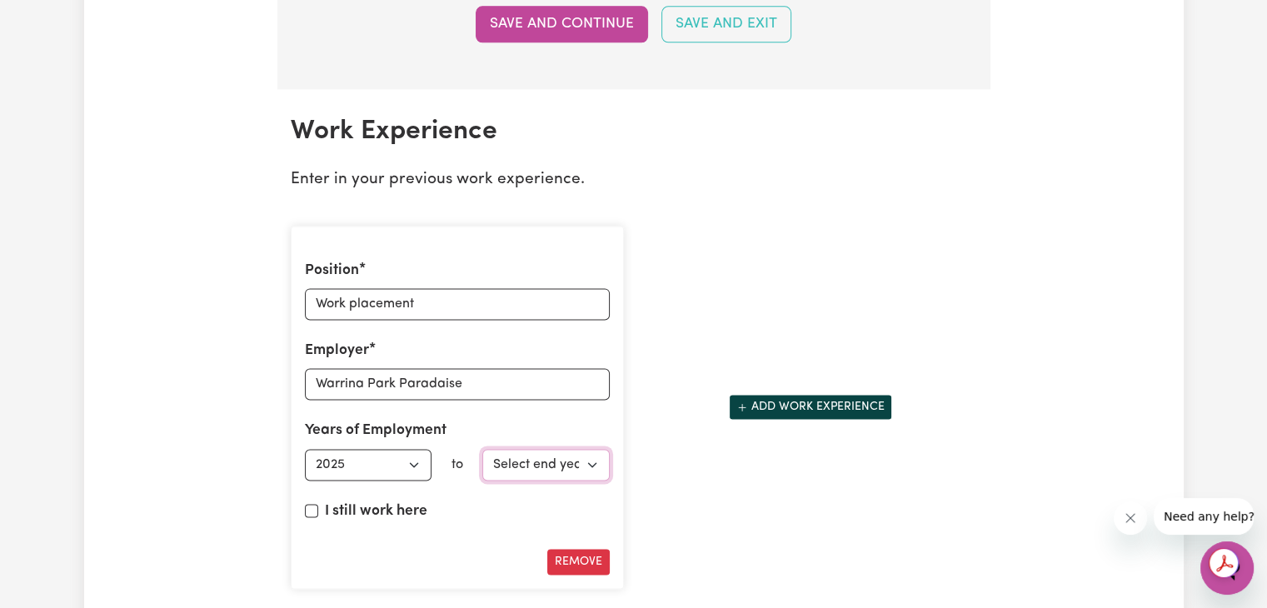
click at [546, 468] on select "Select end year 1951 1952 1953 1954 1955 1956 1957 1958 1959 1960 1961 1962 196…" at bounding box center [545, 465] width 127 height 32
select select "2025"
click at [482, 449] on select "Select end year 1951 1952 1953 1954 1955 1956 1957 1958 1959 1960 1961 1962 196…" at bounding box center [545, 465] width 127 height 32
click at [593, 551] on button "Remove" at bounding box center [578, 562] width 62 height 26
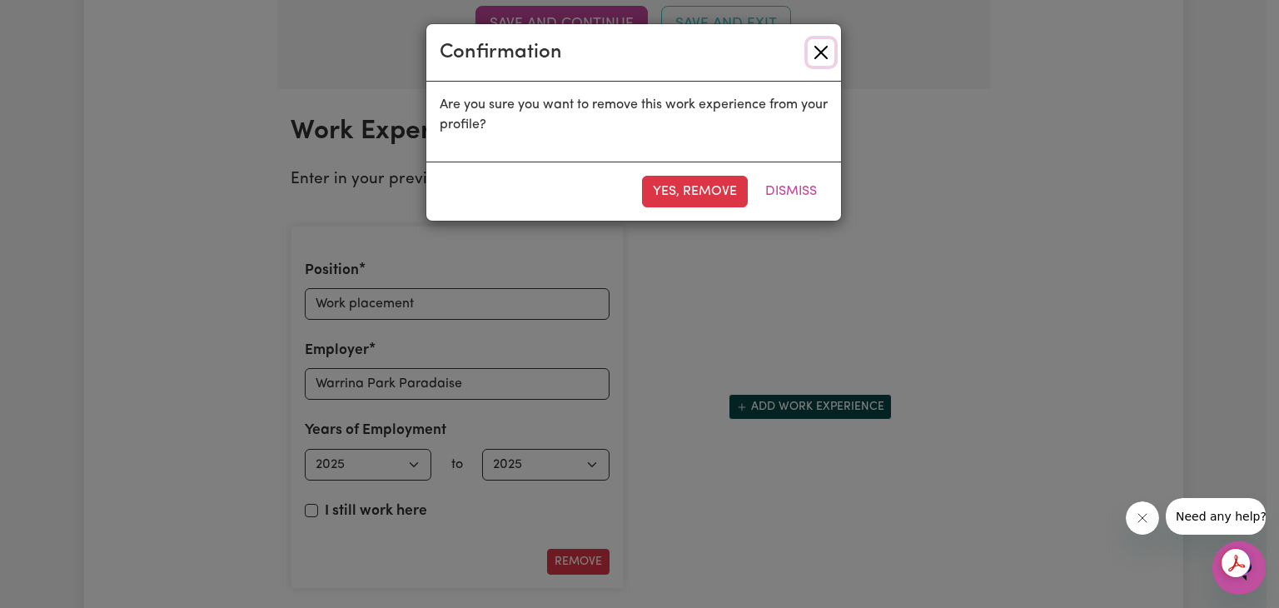
click at [815, 54] on button "Close" at bounding box center [821, 52] width 27 height 27
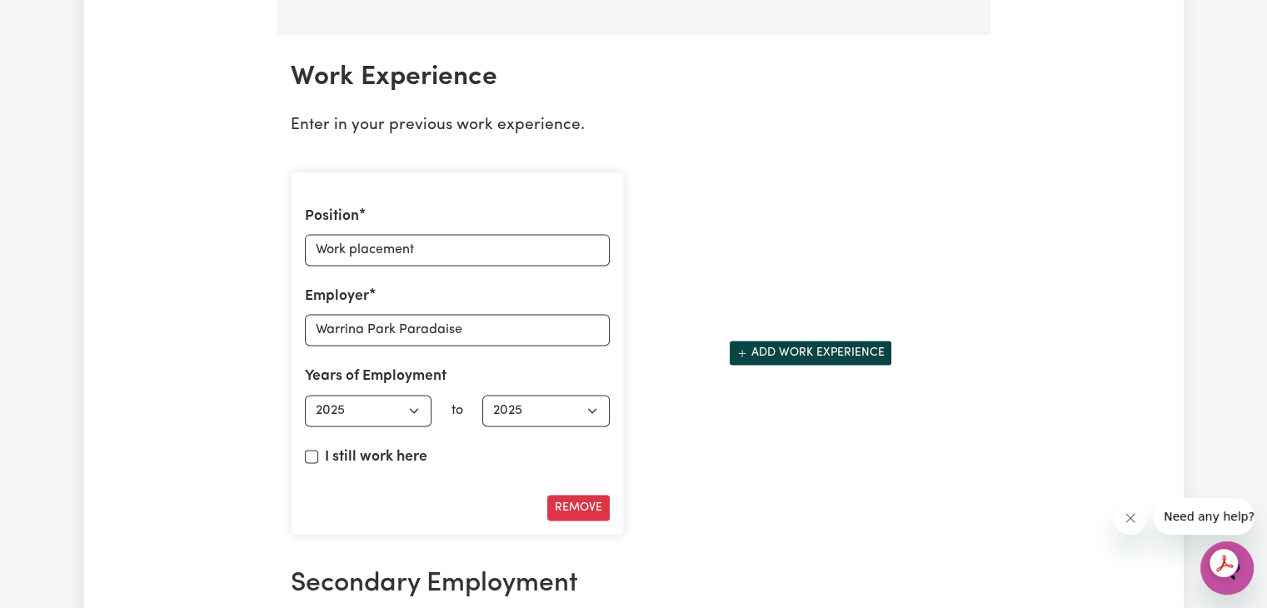
scroll to position [2345, 0]
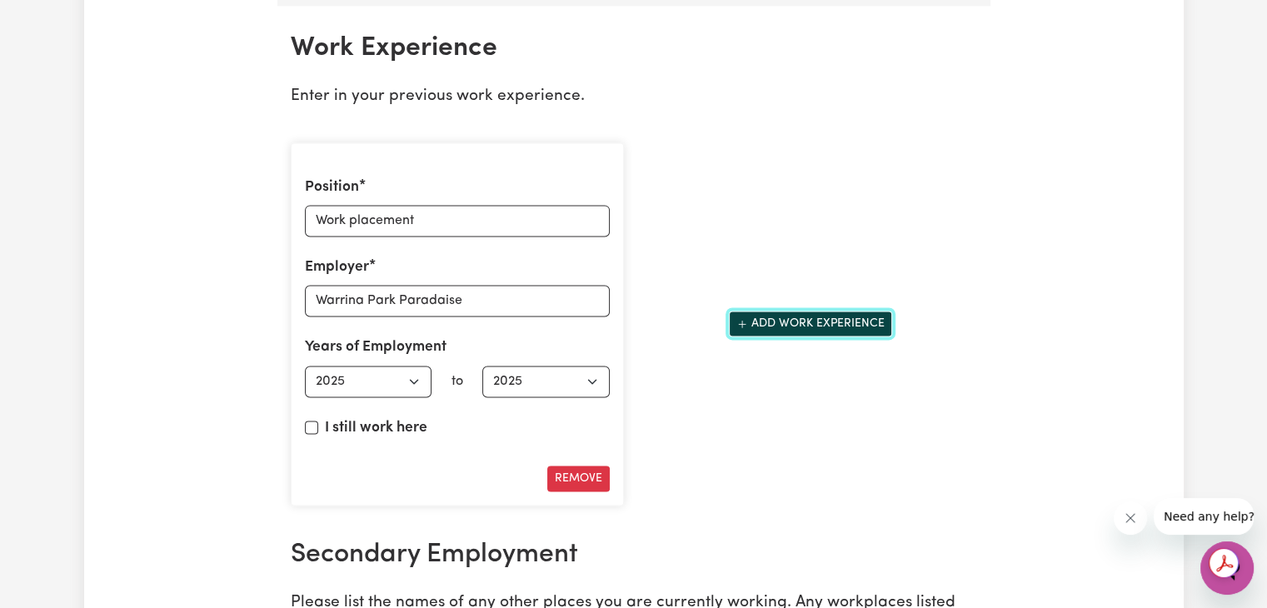
click at [790, 319] on button "Add work experience" at bounding box center [810, 324] width 163 height 26
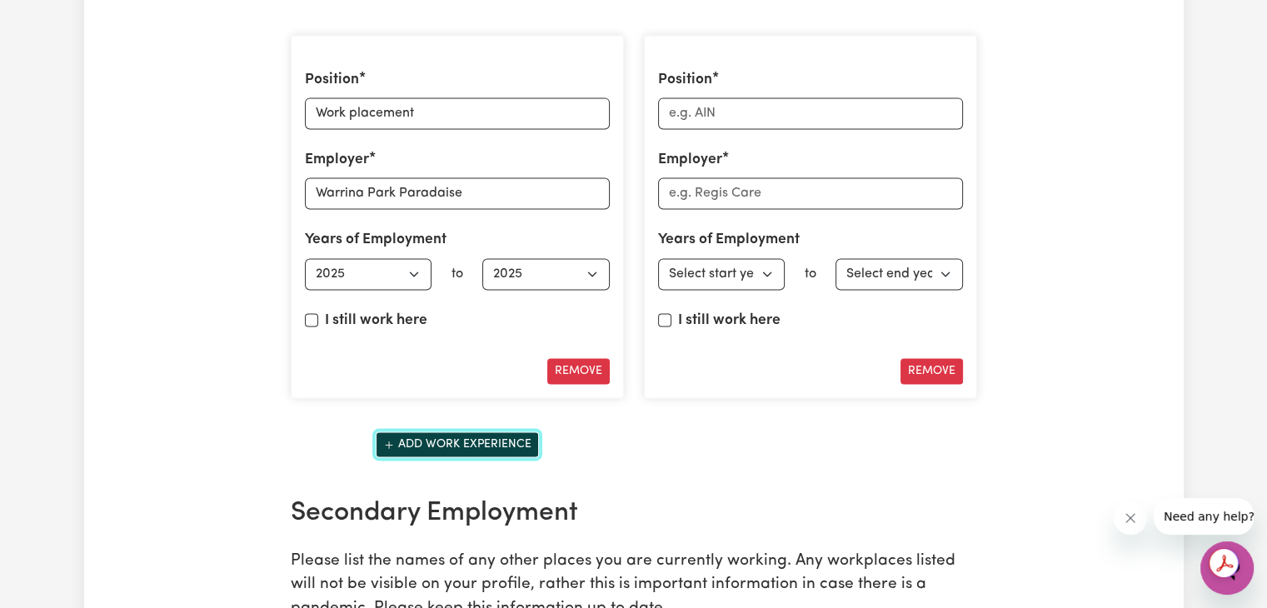
scroll to position [2511, 0]
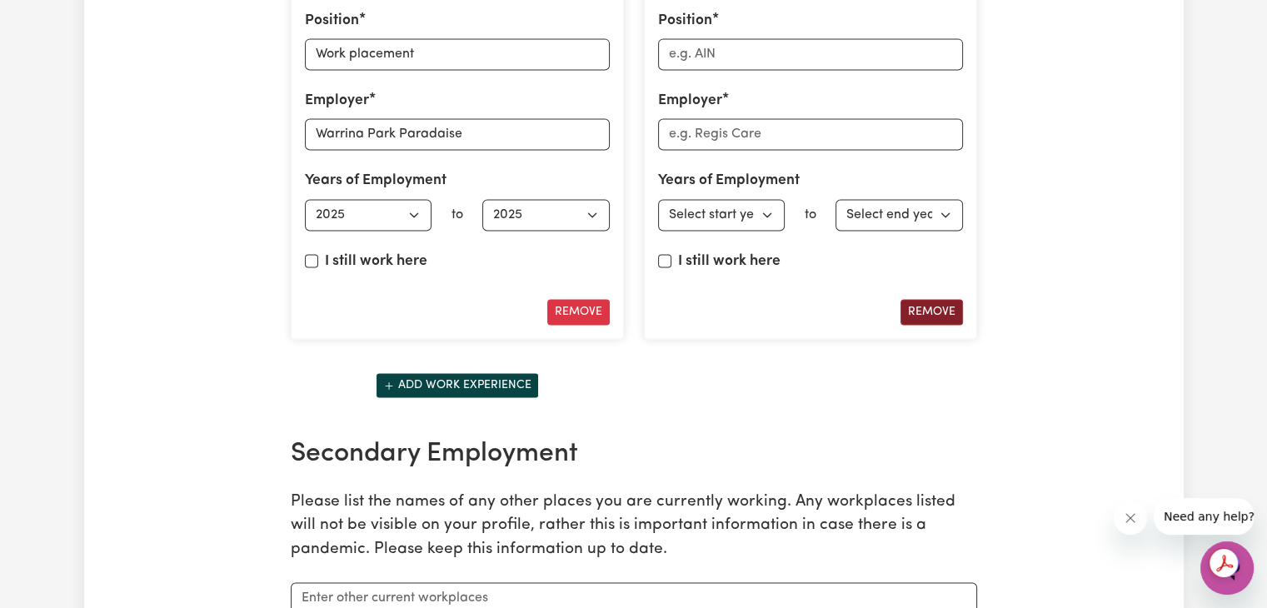
click at [945, 302] on button "Remove" at bounding box center [931, 312] width 62 height 26
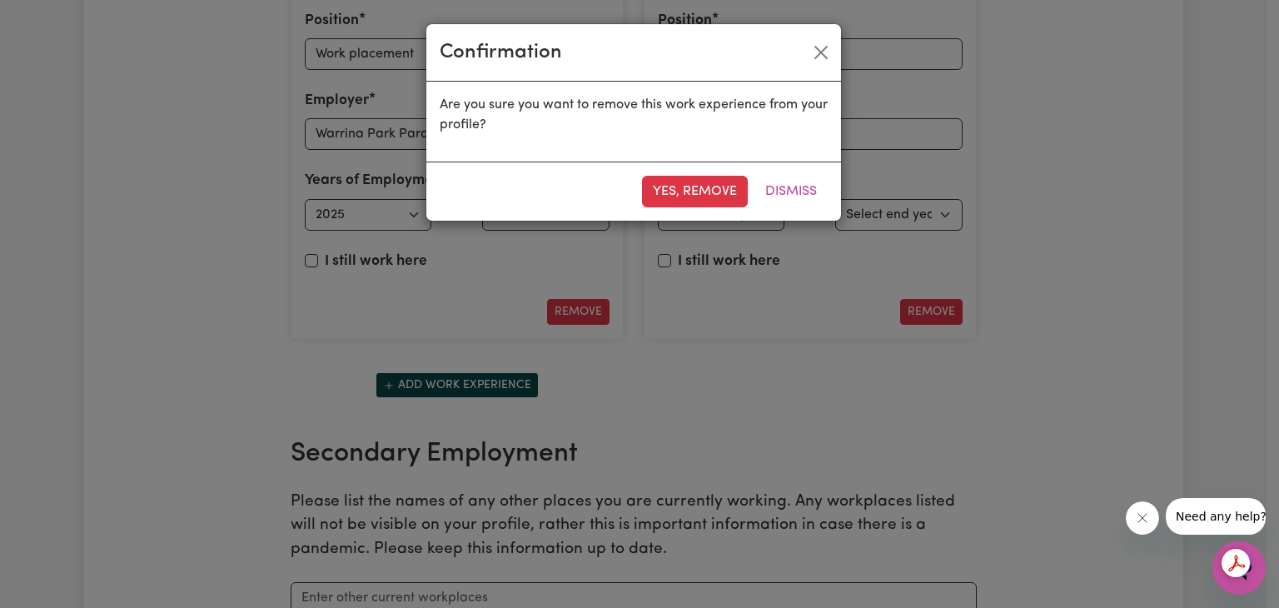
drag, startPoint x: 686, startPoint y: 187, endPoint x: 688, endPoint y: 204, distance: 16.7
click at [686, 188] on button "Yes, remove" at bounding box center [695, 192] width 106 height 32
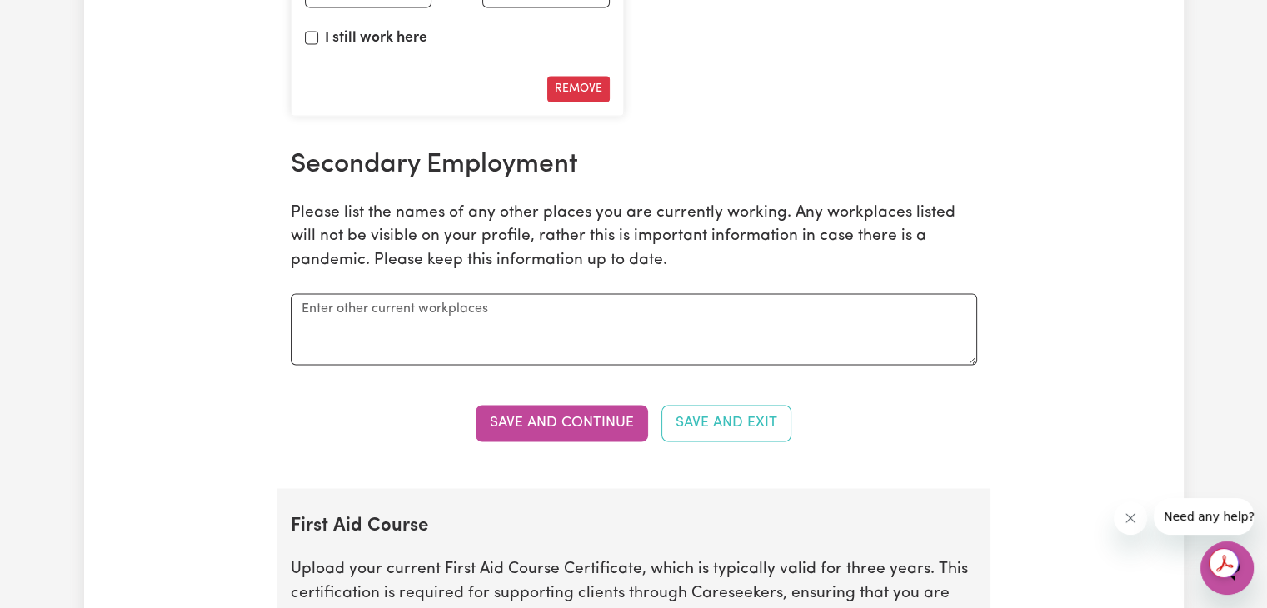
scroll to position [2761, 0]
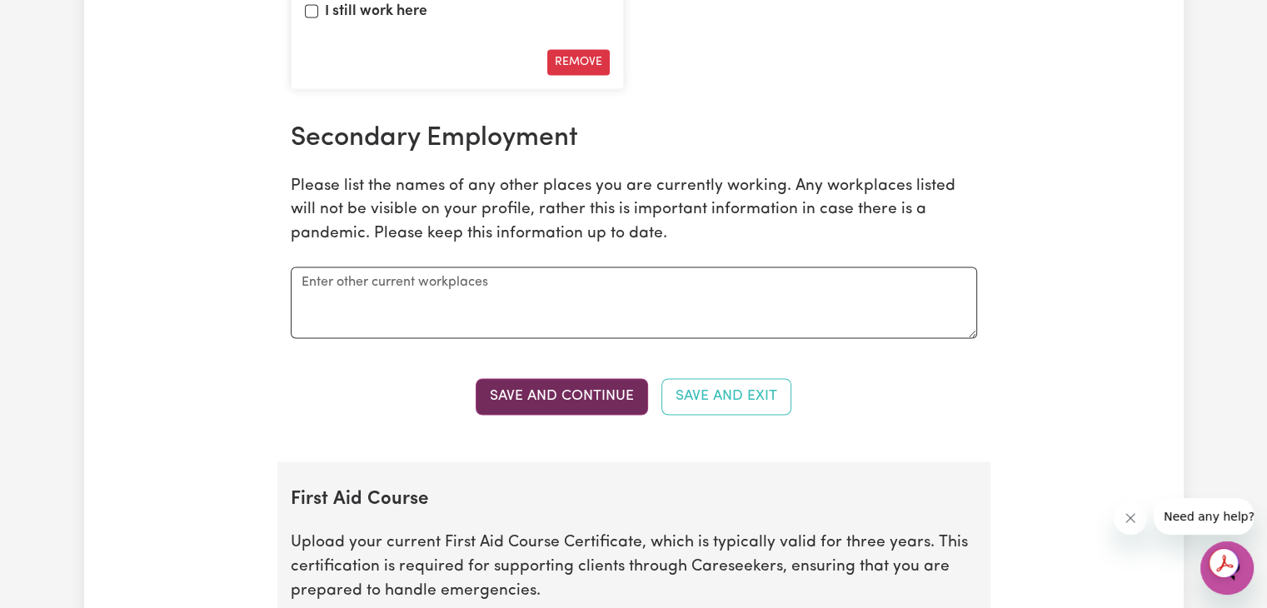
click at [620, 393] on button "Save and Continue" at bounding box center [562, 396] width 172 height 37
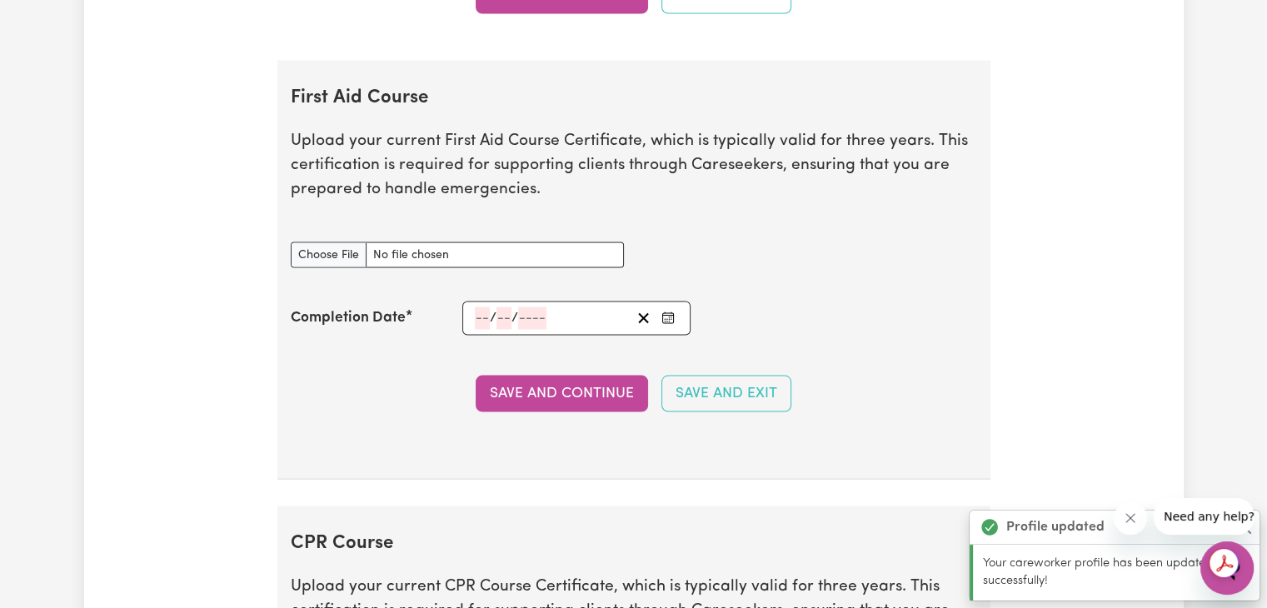
scroll to position [3214, 0]
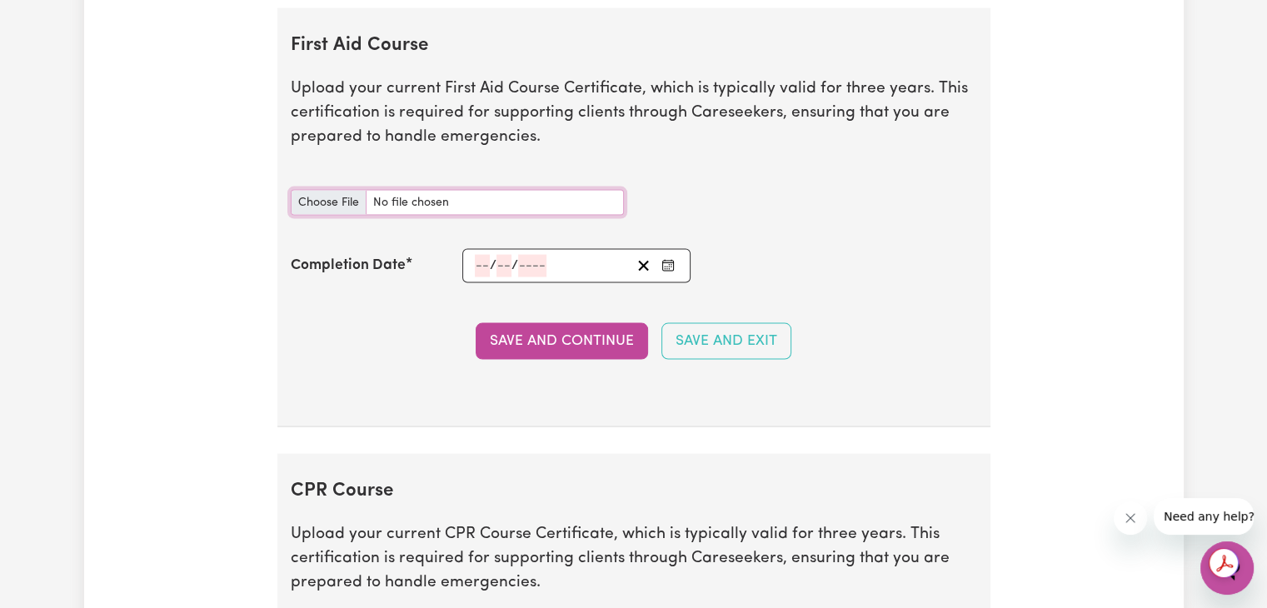
click at [323, 201] on input "First Aid Course document" at bounding box center [457, 203] width 333 height 26
click at [317, 200] on input "First Aid Course document" at bounding box center [457, 203] width 333 height 26
type input "C:\fakepath\Betancourt_Monteros_Martha_HLTAID011_9130841.pdf"
click at [475, 257] on input "number" at bounding box center [482, 266] width 15 height 22
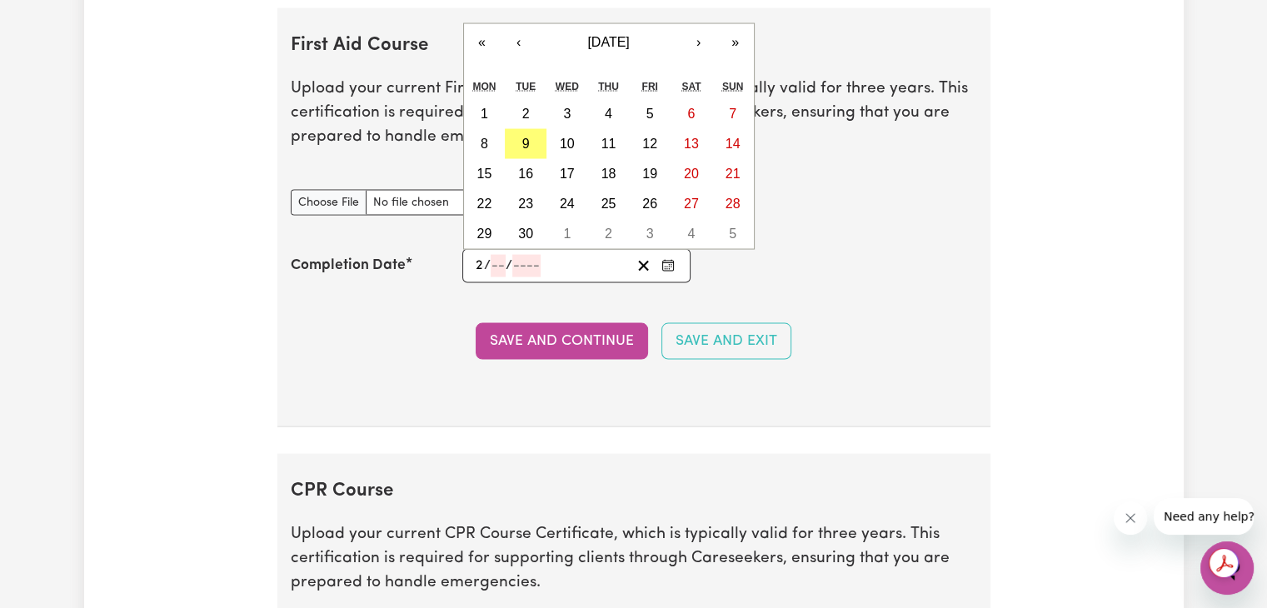
type input "24"
type input "06"
type input "202"
type input "2025-06-24"
type input "6"
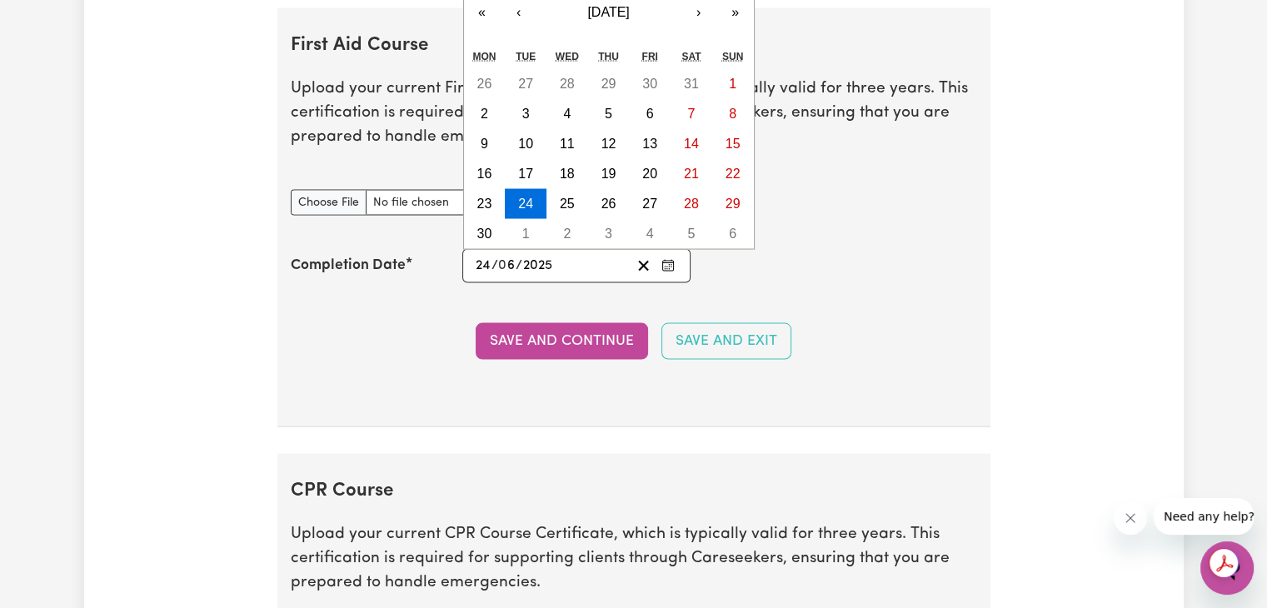
type input "2025"
click at [588, 297] on section "First Aid Course Upload your current First Aid Course Certificate, which is typ…" at bounding box center [633, 217] width 713 height 419
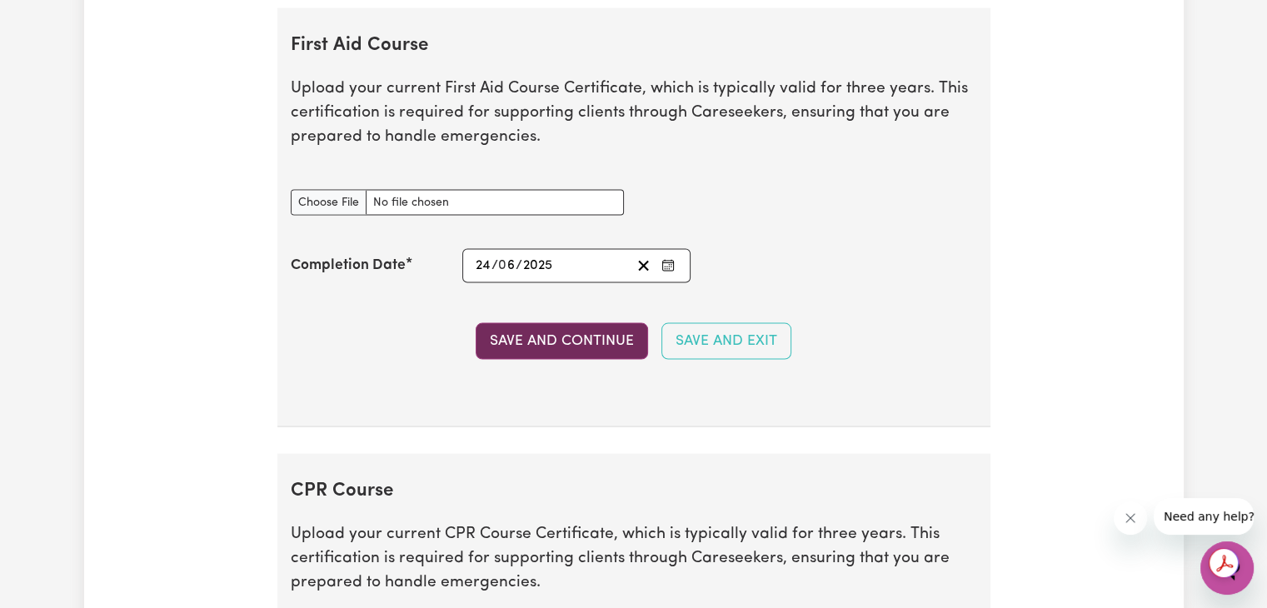
click at [583, 332] on button "Save and Continue" at bounding box center [562, 341] width 172 height 37
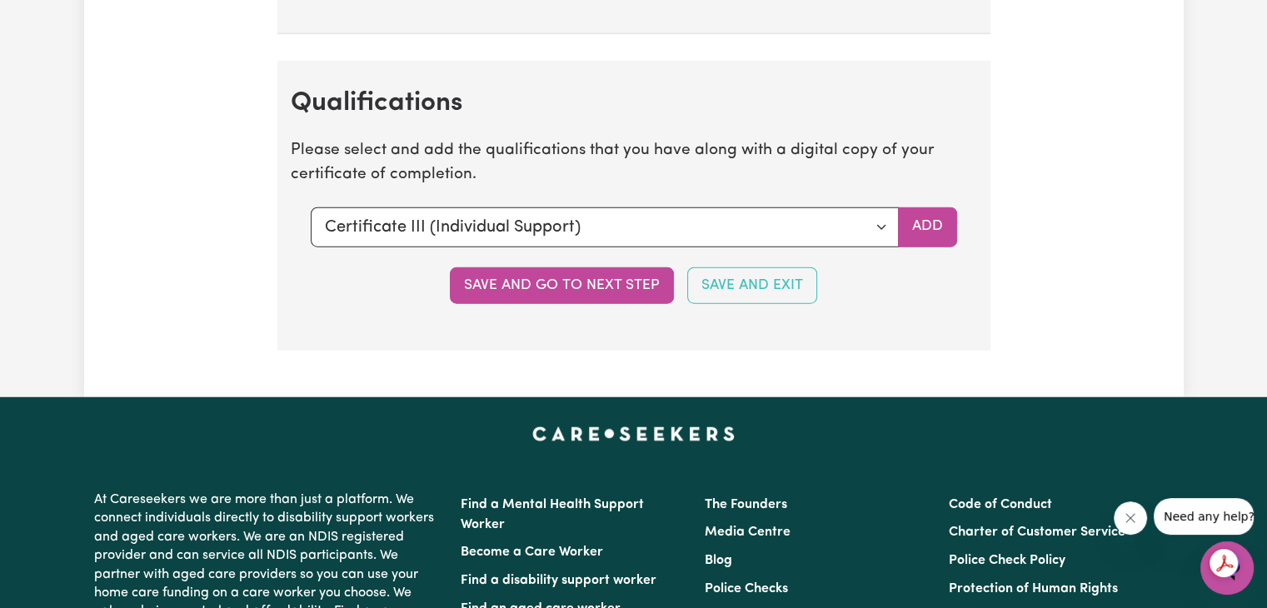
scroll to position [4159, 0]
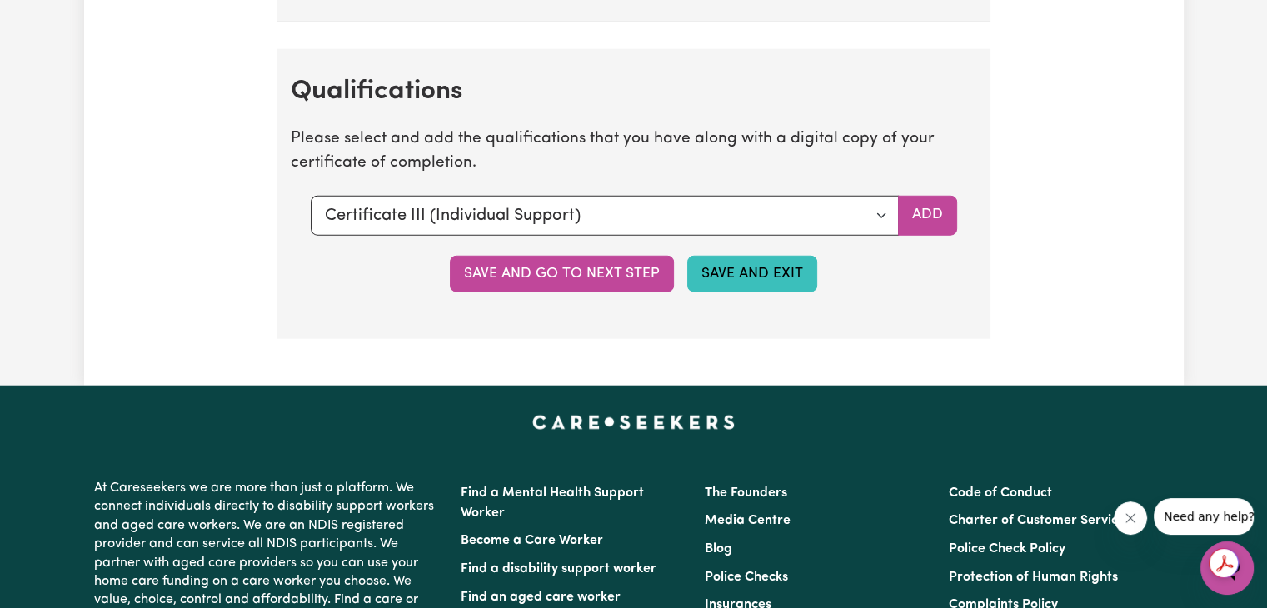
click at [760, 267] on button "Save and Exit" at bounding box center [752, 274] width 130 height 37
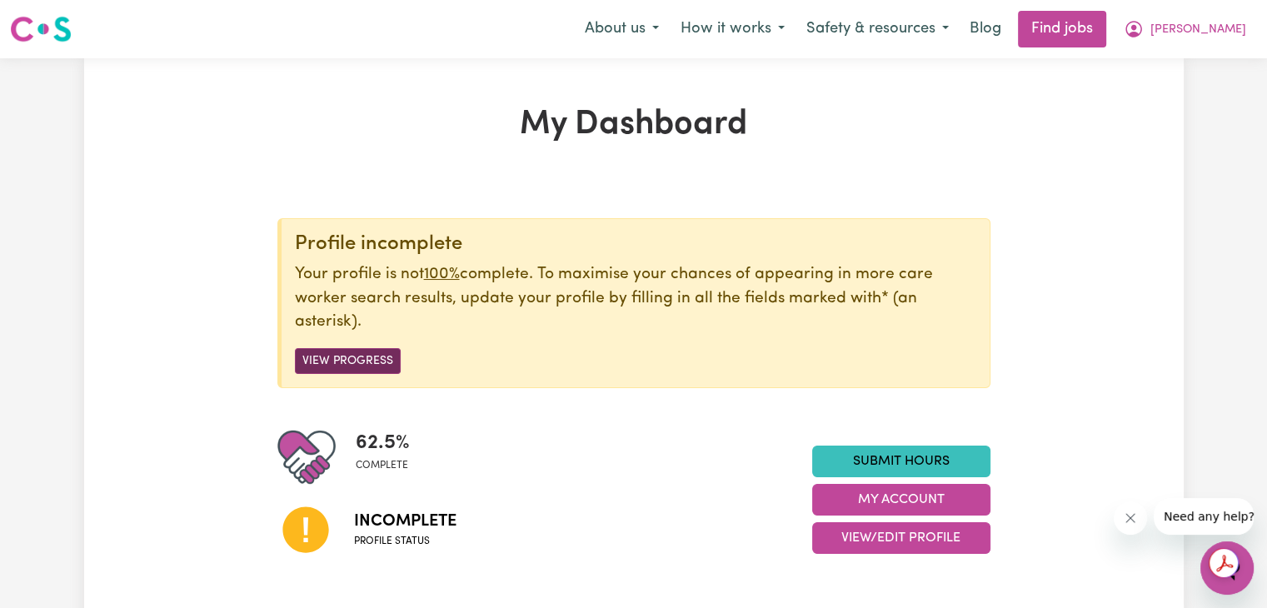
click at [381, 363] on button "View Progress" at bounding box center [348, 361] width 106 height 26
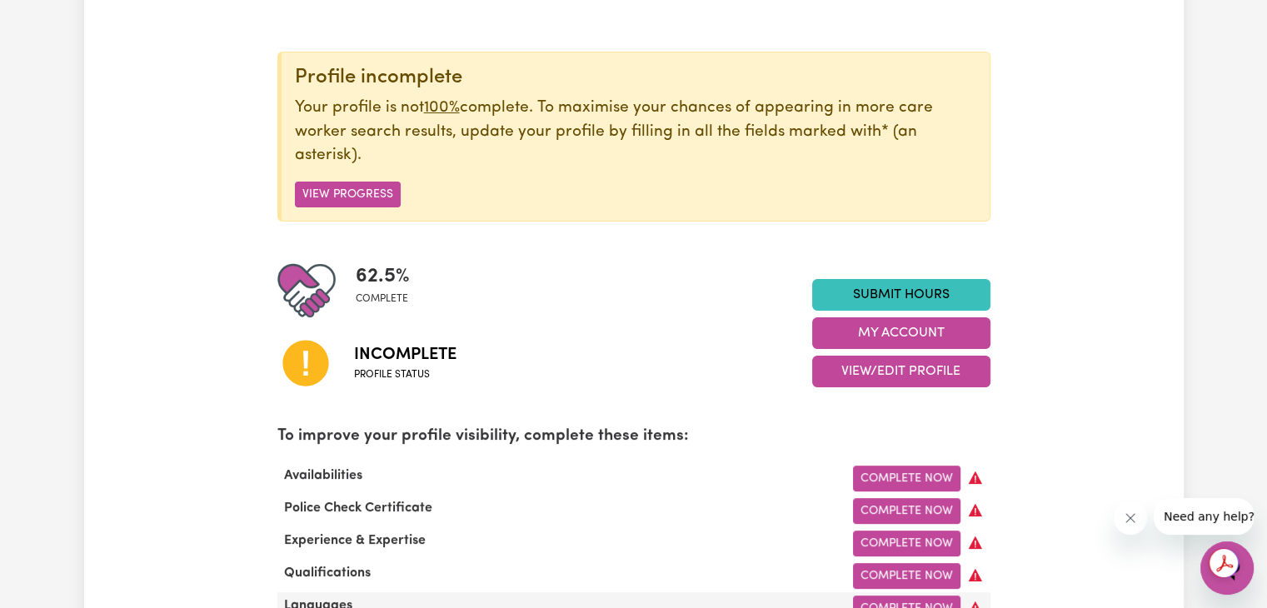
scroll to position [250, 0]
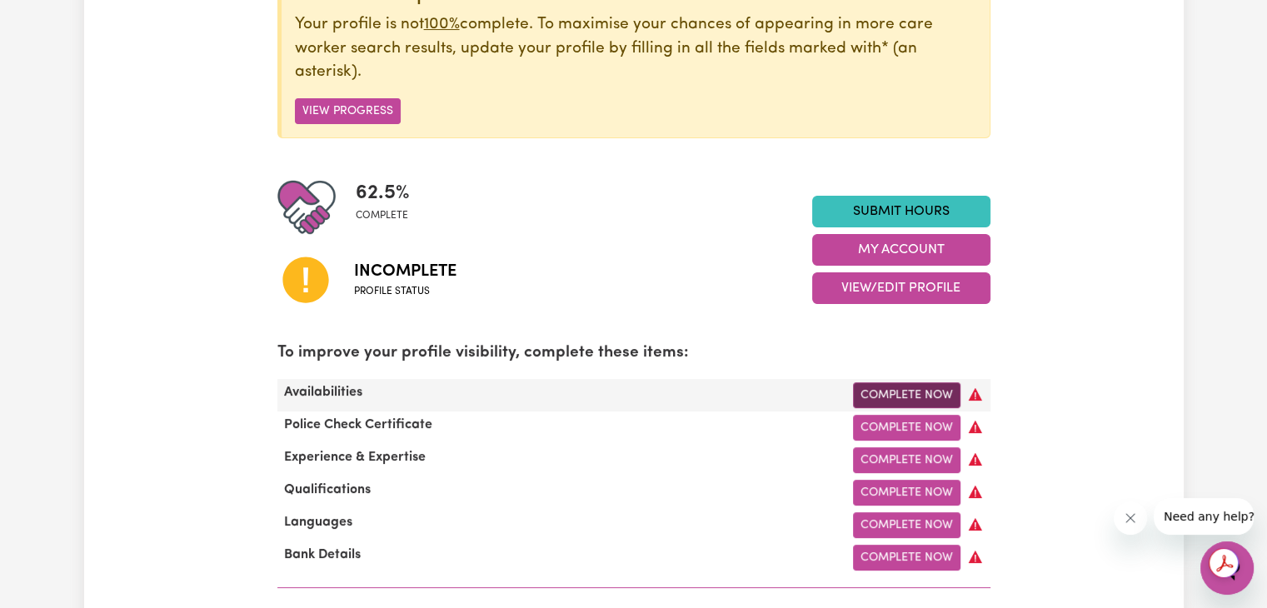
click at [906, 398] on link "Complete Now" at bounding box center [906, 395] width 107 height 26
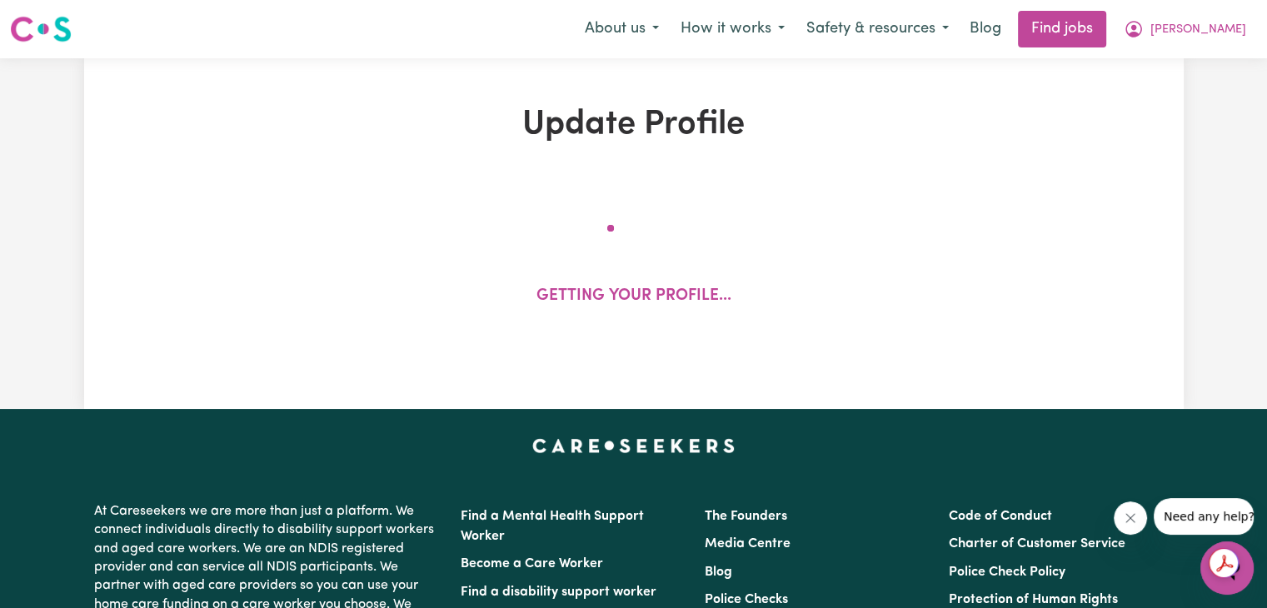
select select "female"
select select "Student Visa"
select select "Studying a healthcare related degree or qualification"
select select "37"
select select "40"
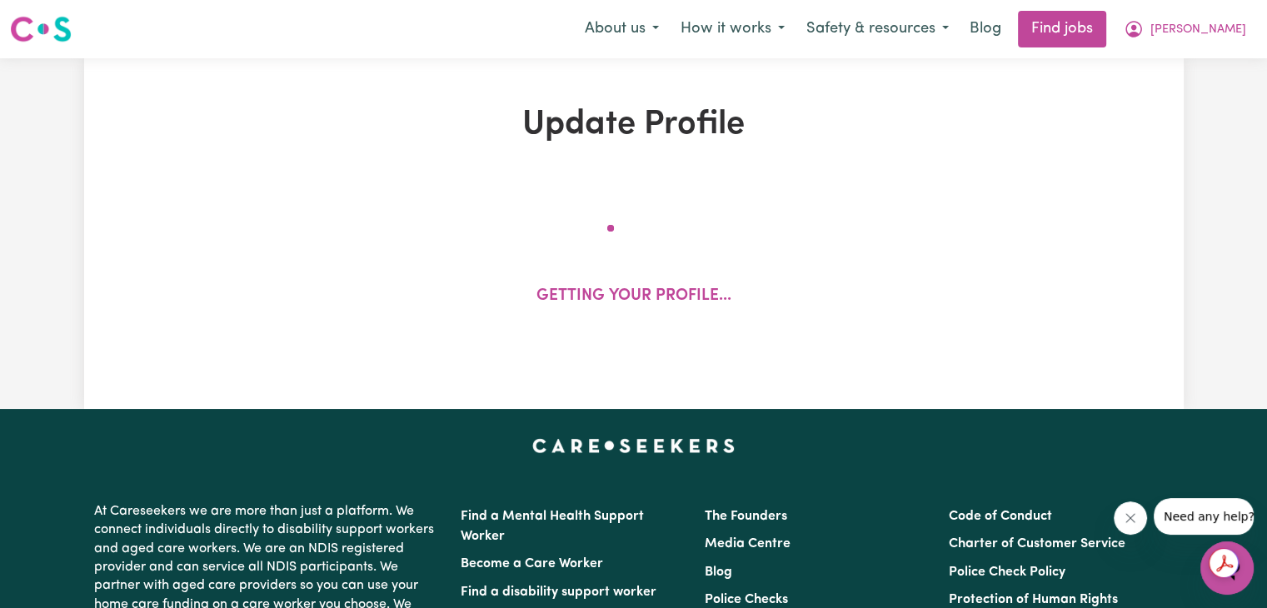
select select "45"
select select "65"
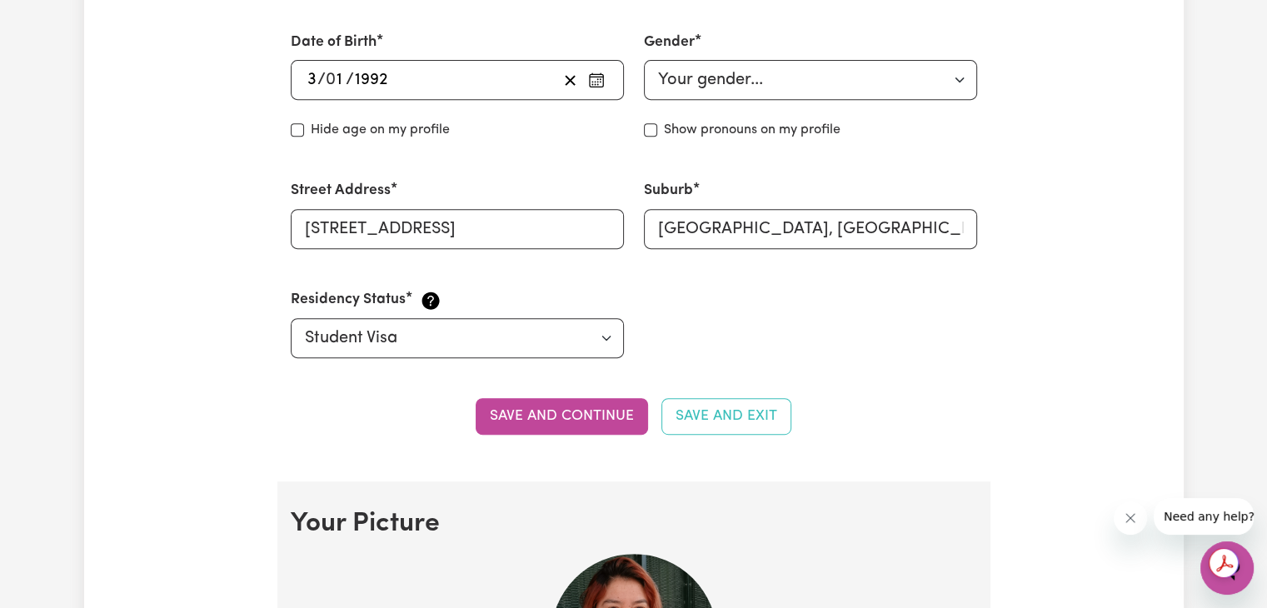
scroll to position [750, 0]
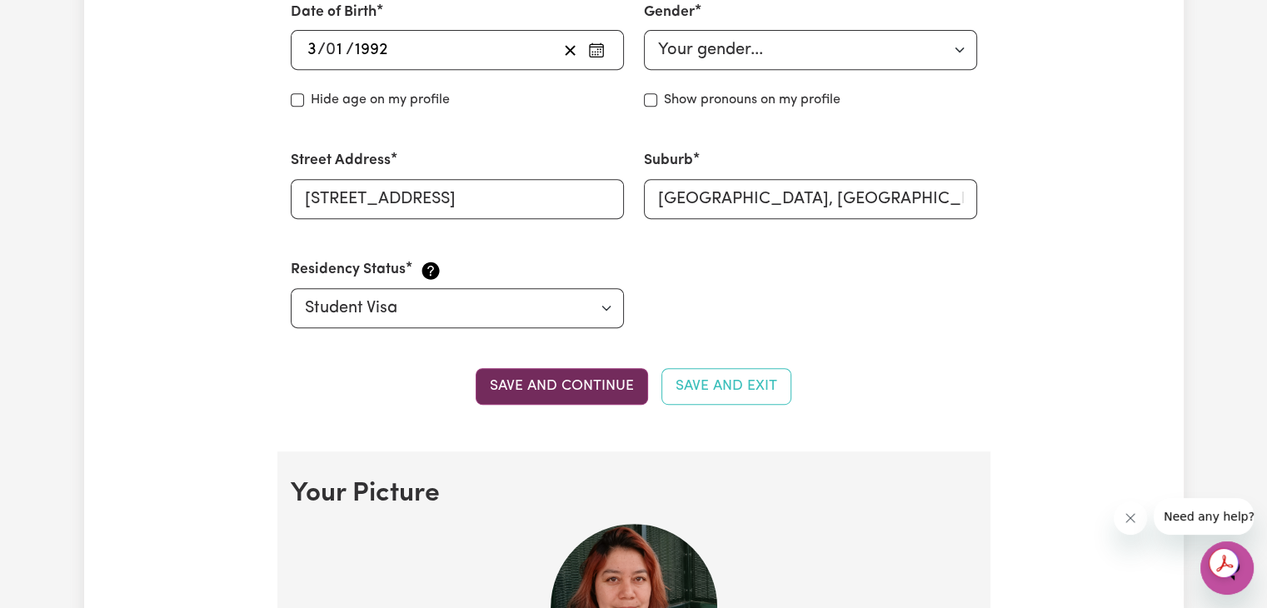
click at [609, 394] on button "Save and continue" at bounding box center [562, 386] width 172 height 37
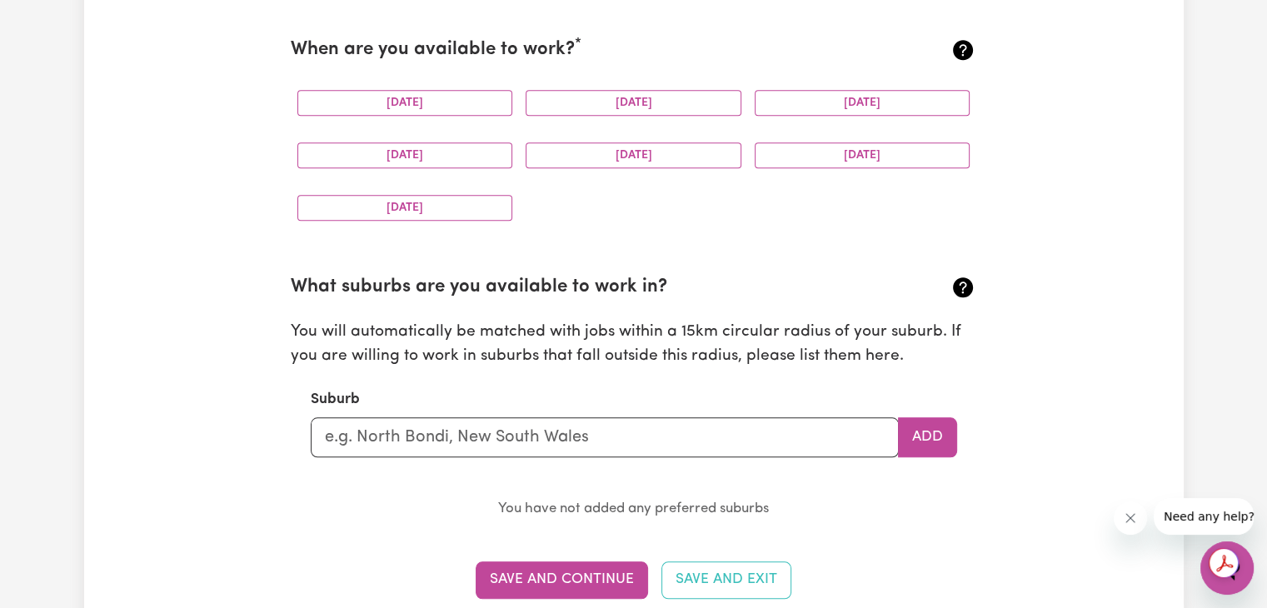
scroll to position [1533, 0]
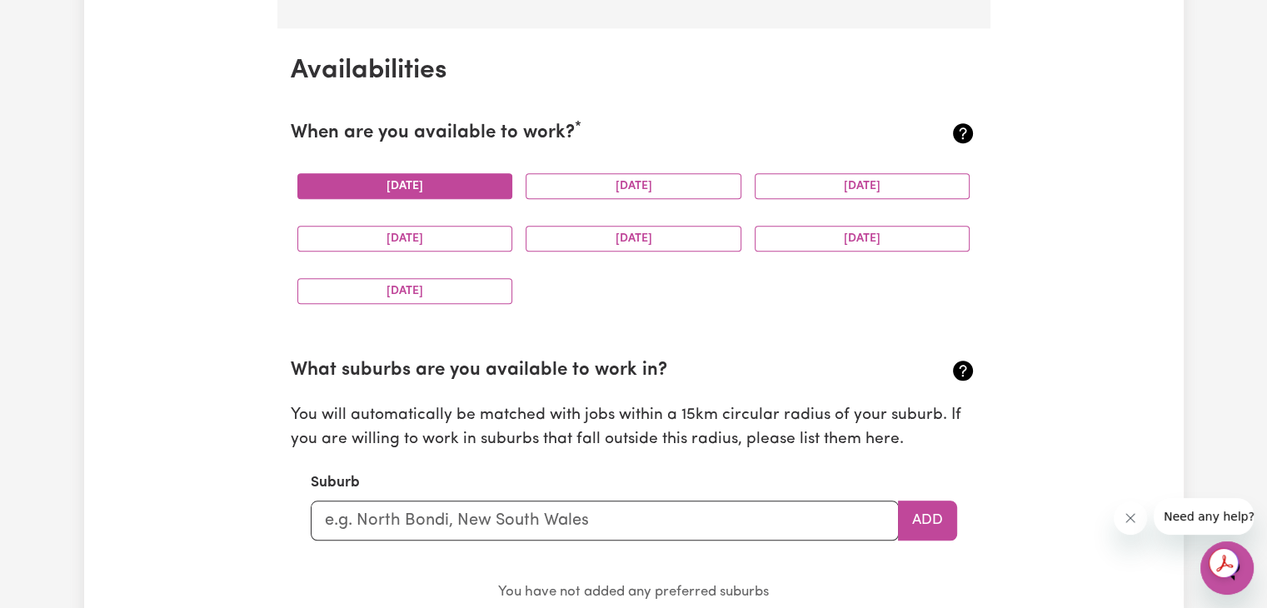
click at [470, 180] on button "Monday" at bounding box center [405, 186] width 216 height 26
drag, startPoint x: 597, startPoint y: 184, endPoint x: 714, endPoint y: 199, distance: 117.6
click at [598, 184] on button "Tuesday" at bounding box center [634, 186] width 216 height 26
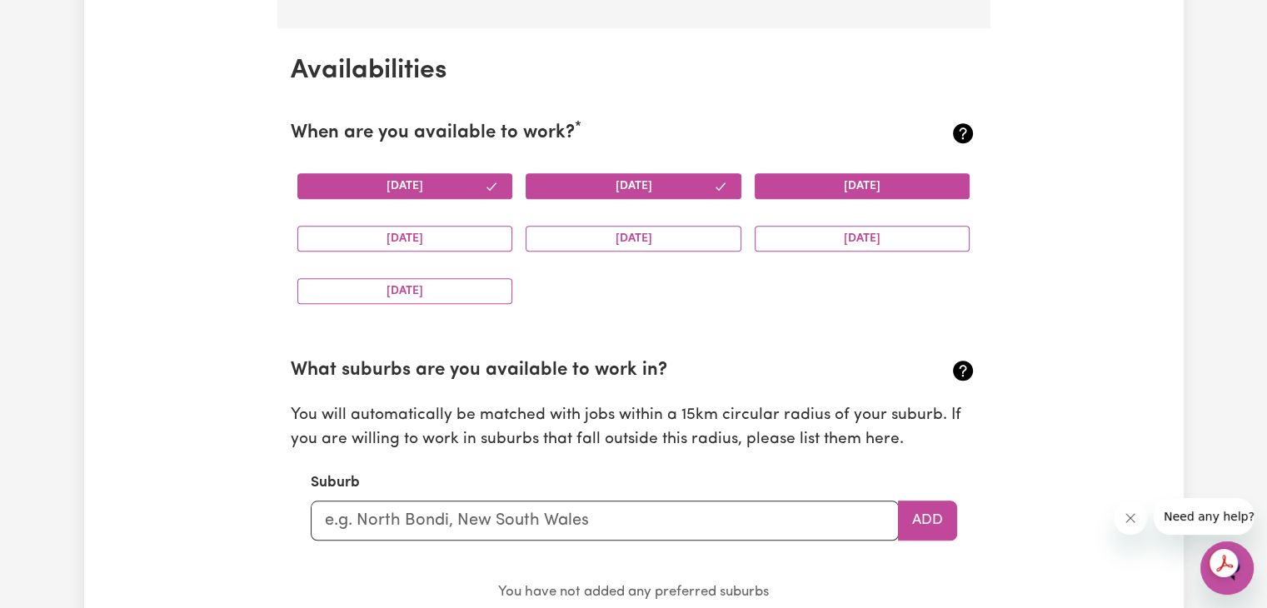
click at [841, 182] on button "Wednesday" at bounding box center [863, 186] width 216 height 26
click at [828, 247] on button "Saturday" at bounding box center [863, 239] width 216 height 26
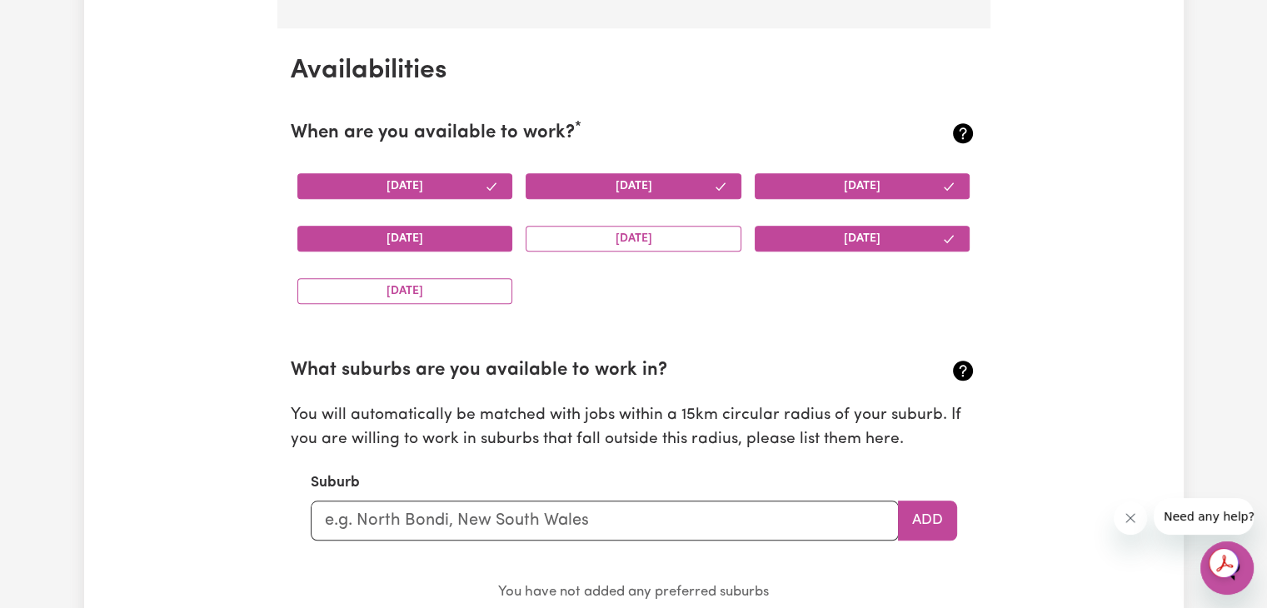
drag, startPoint x: 663, startPoint y: 238, endPoint x: 473, endPoint y: 238, distance: 189.9
click at [663, 238] on button "Friday" at bounding box center [634, 239] width 216 height 26
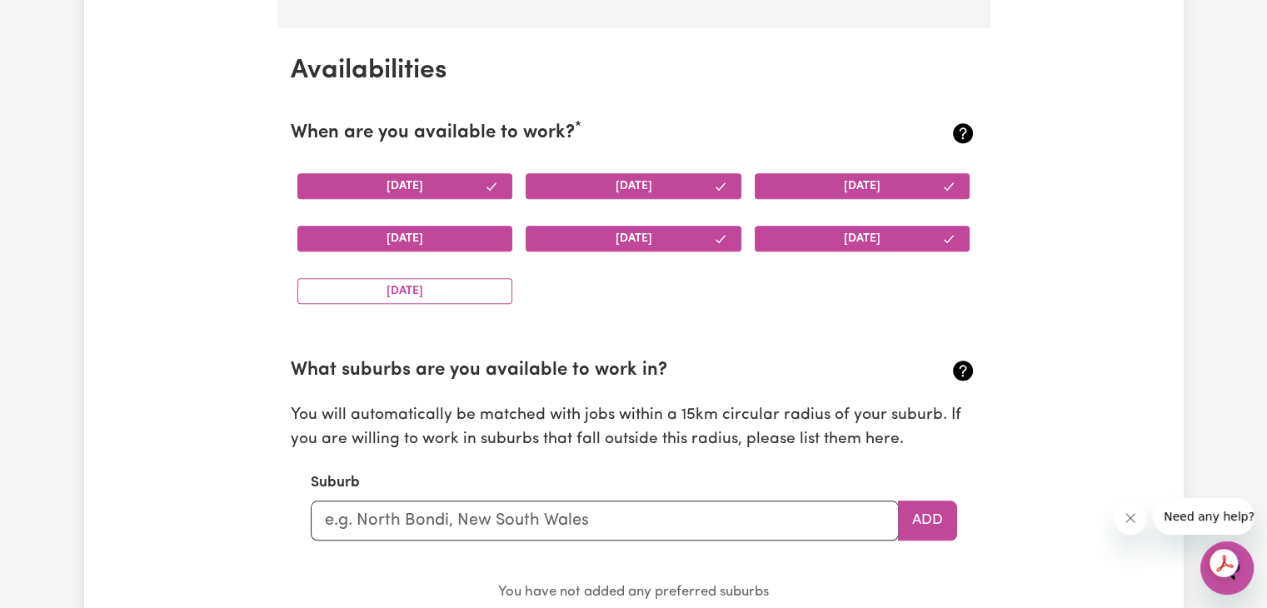
click at [403, 239] on button "Thursday" at bounding box center [405, 239] width 216 height 26
click at [403, 292] on button "Sunday" at bounding box center [405, 291] width 216 height 26
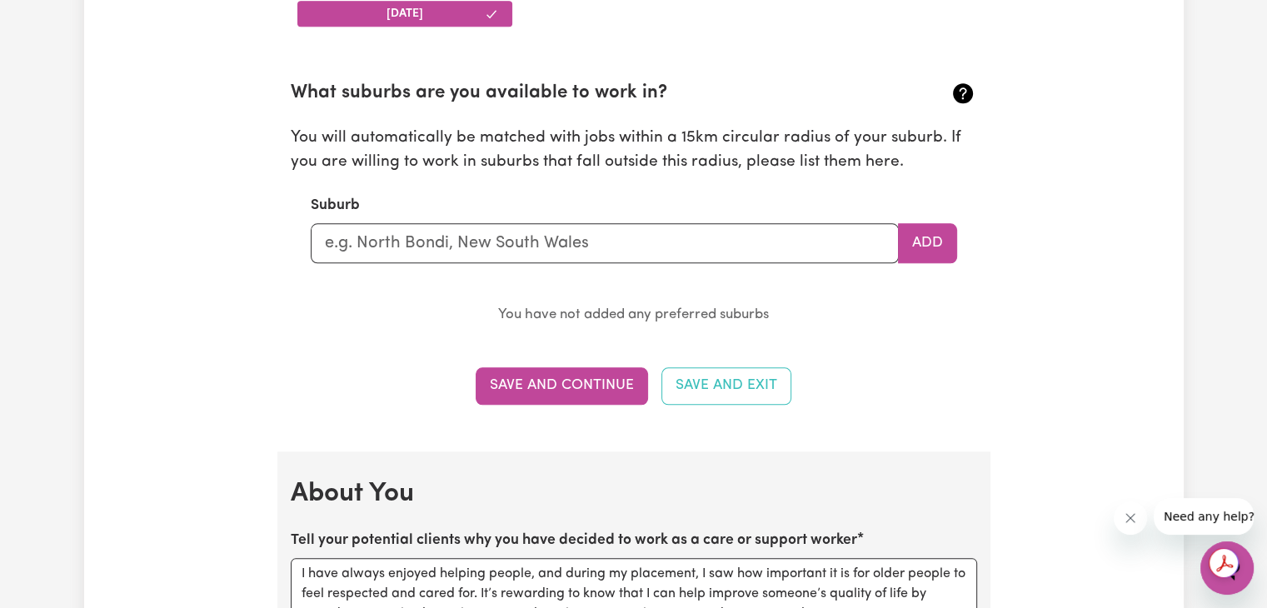
scroll to position [1783, 0]
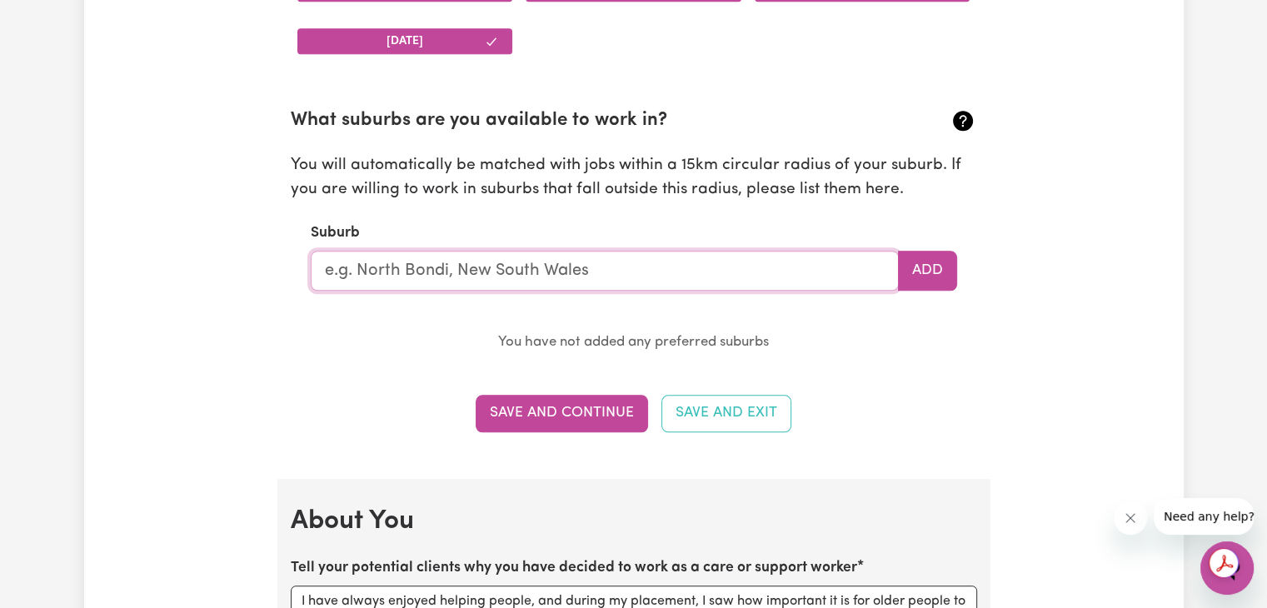
click at [537, 268] on input "text" at bounding box center [605, 271] width 588 height 40
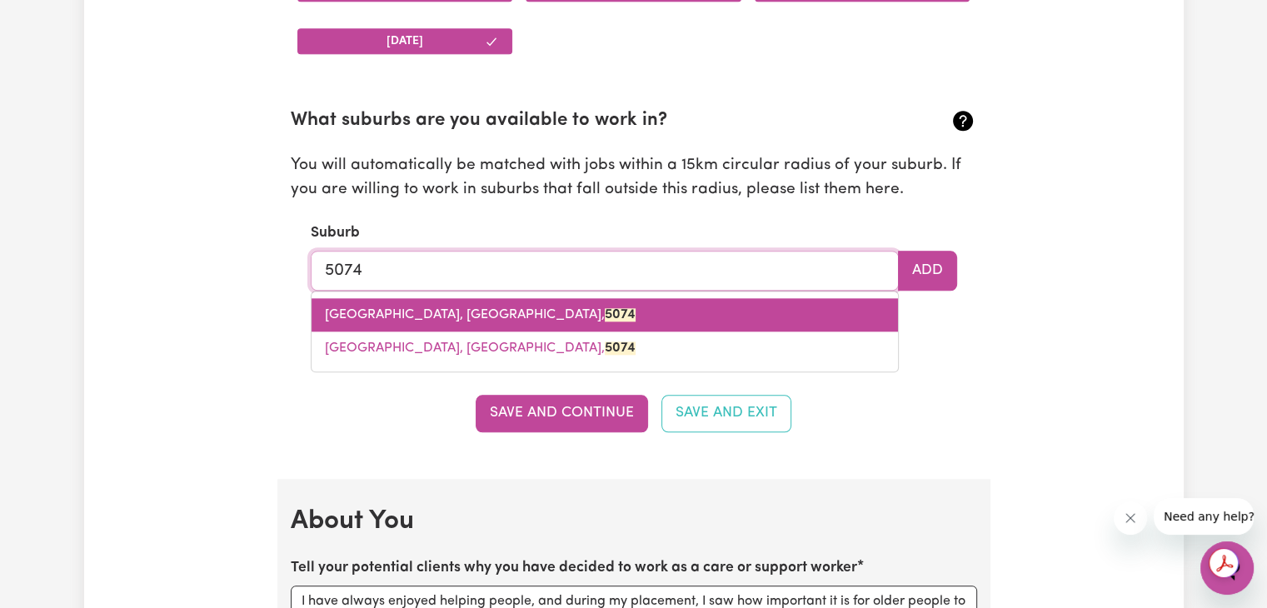
click at [501, 311] on span "CAMPBELLTOWN, South Australia, 5074" at bounding box center [480, 314] width 311 height 13
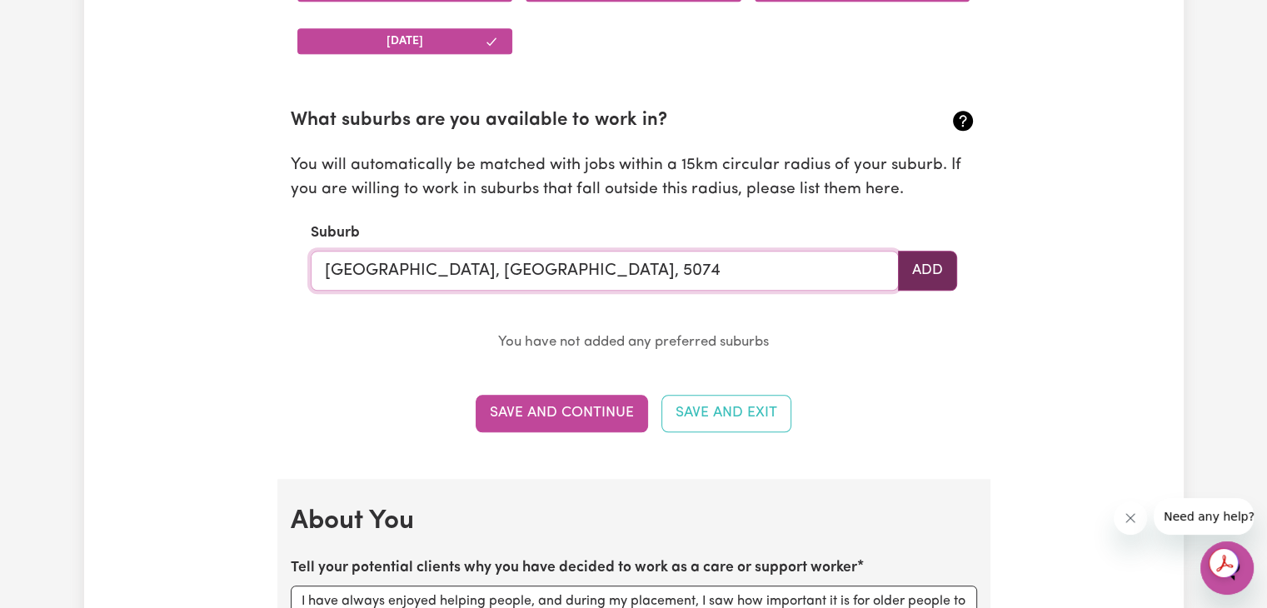
type input "CAMPBELLTOWN, South Australia, 5074"
click at [943, 267] on button "Add" at bounding box center [927, 271] width 59 height 40
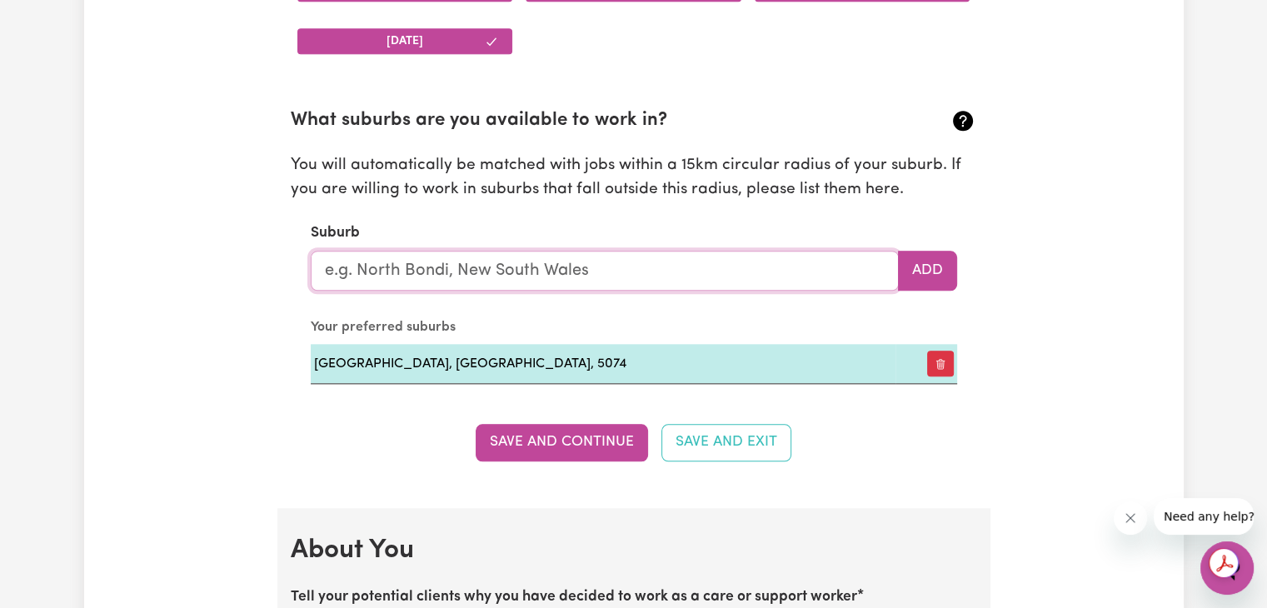
click at [772, 271] on input "text" at bounding box center [605, 271] width 588 height 40
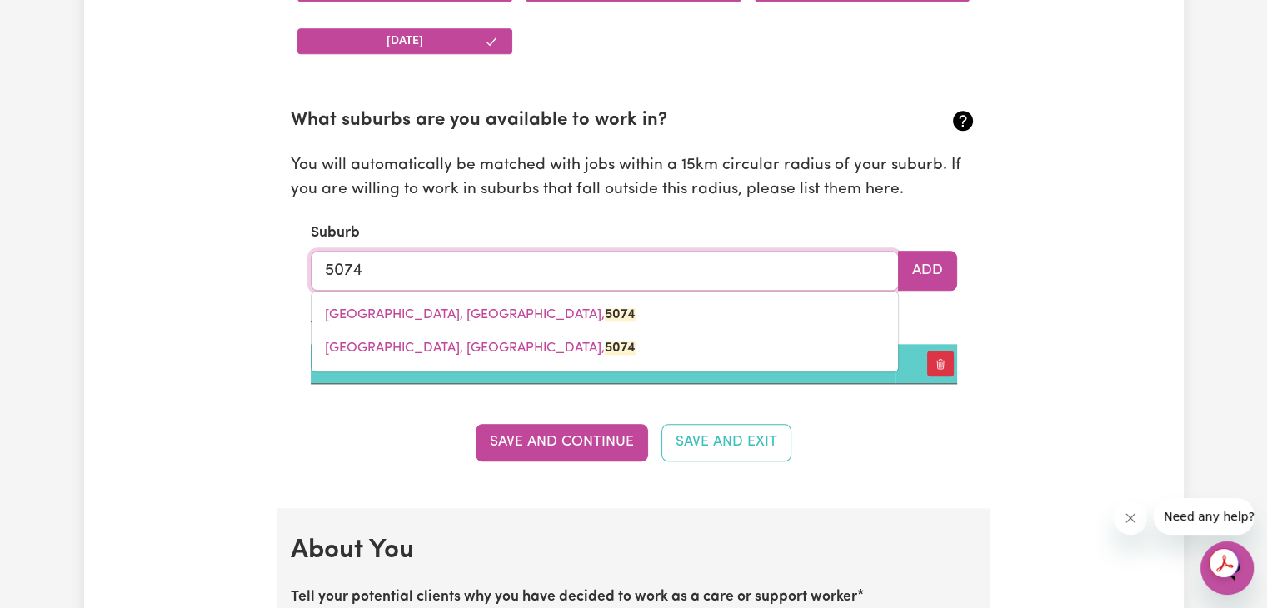
click at [494, 355] on link "NEWTON, South Australia, 5074" at bounding box center [605, 348] width 586 height 33
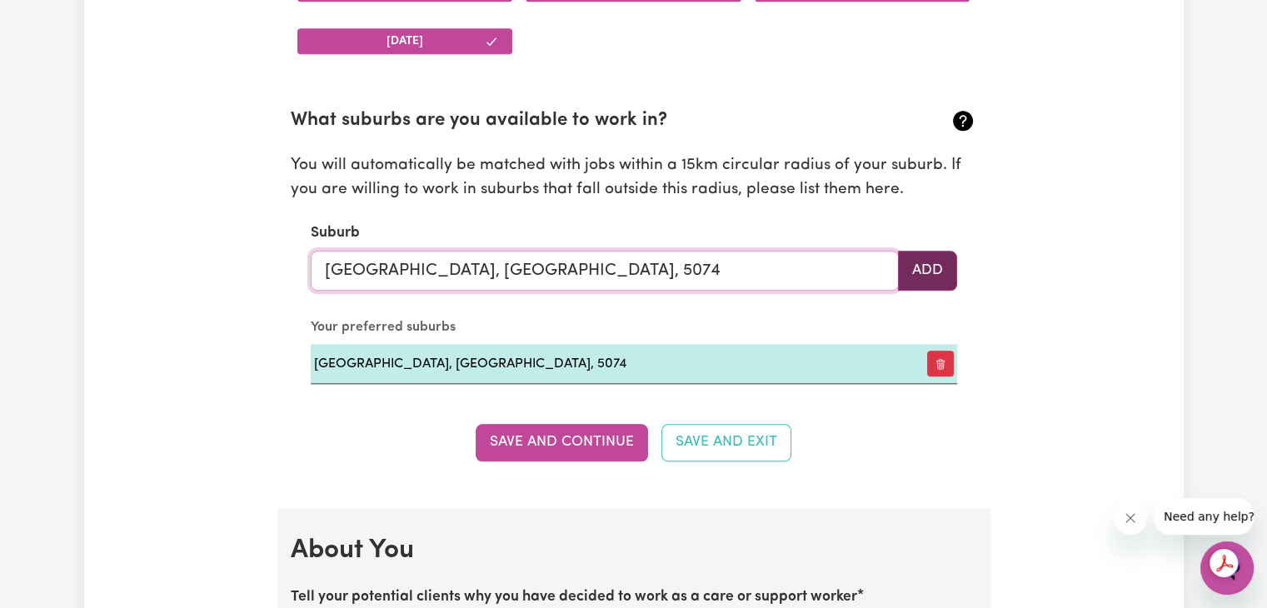
type input "NEWTON, South Australia, 5074"
click at [930, 273] on button "Add" at bounding box center [927, 271] width 59 height 40
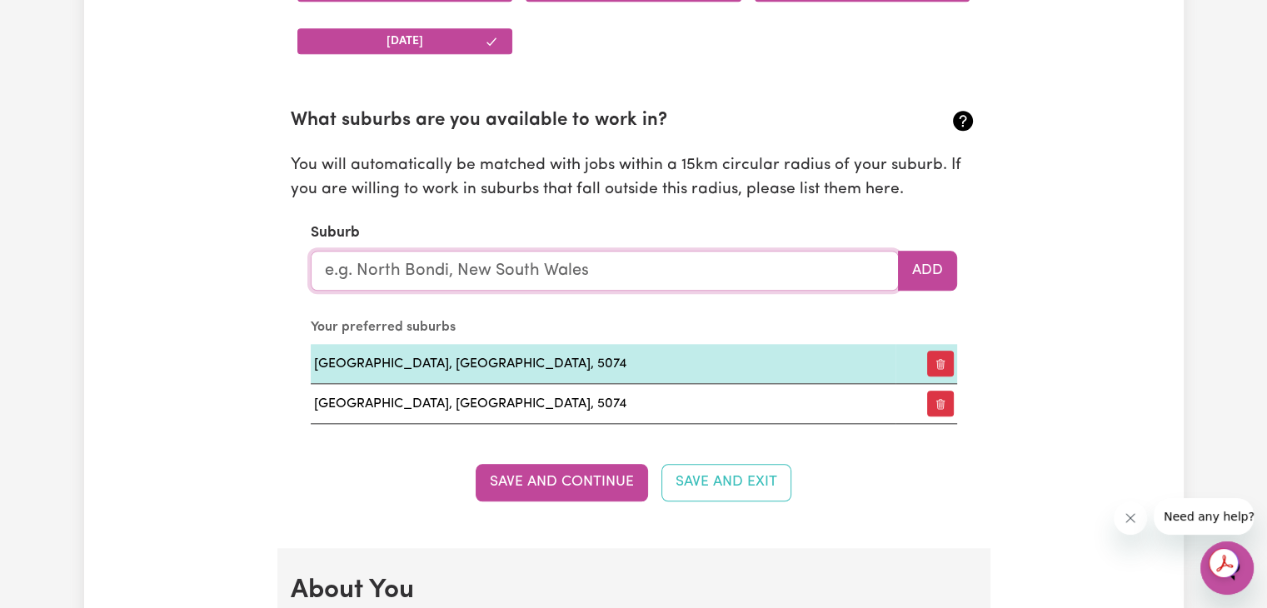
click at [649, 267] on input "text" at bounding box center [605, 271] width 588 height 40
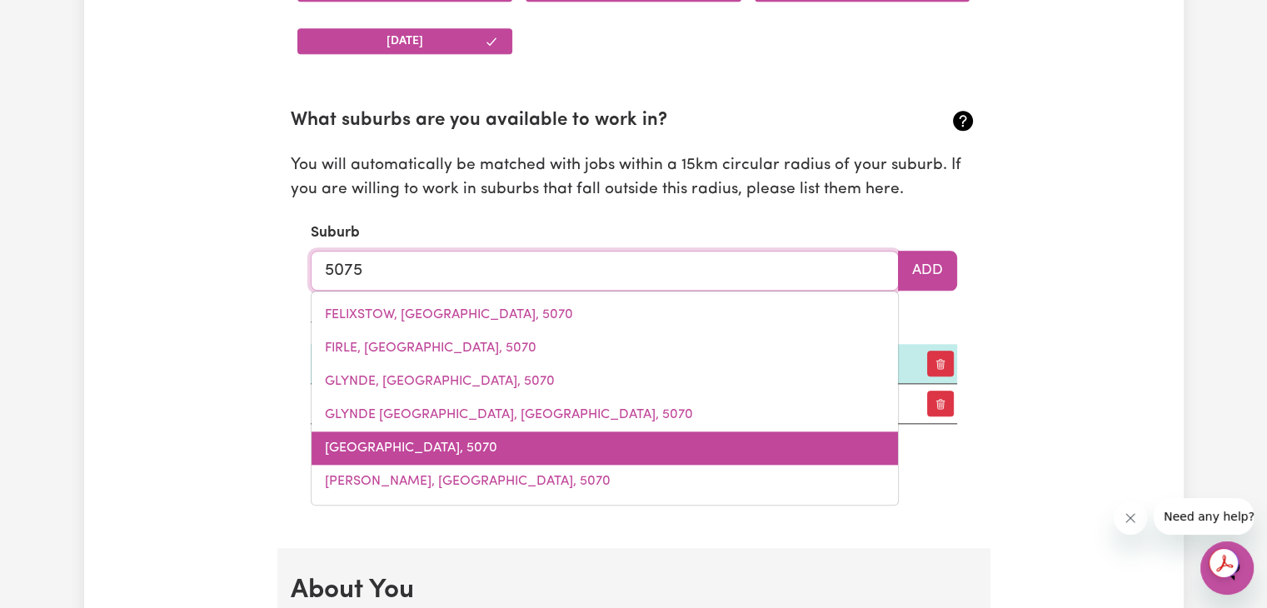
click at [497, 446] on span "GLYNDE PLAZA, South Australia, 5070" at bounding box center [411, 447] width 172 height 13
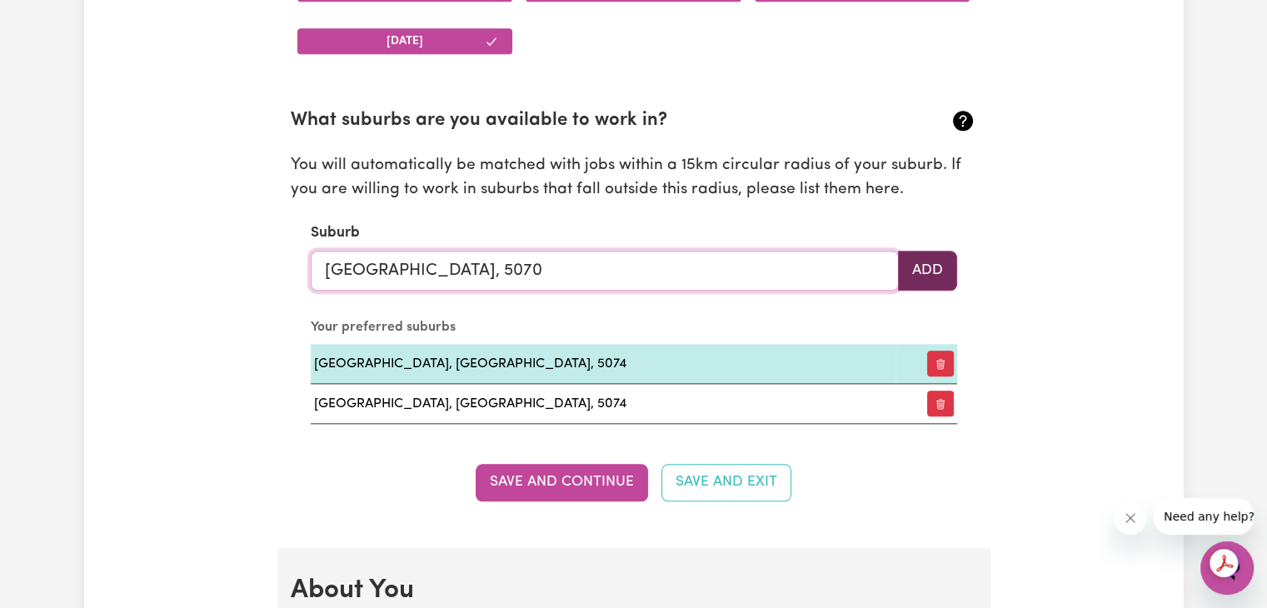
type input "GLYNDE PLAZA, South Australia, 5070"
click at [923, 275] on button "Add" at bounding box center [927, 271] width 59 height 40
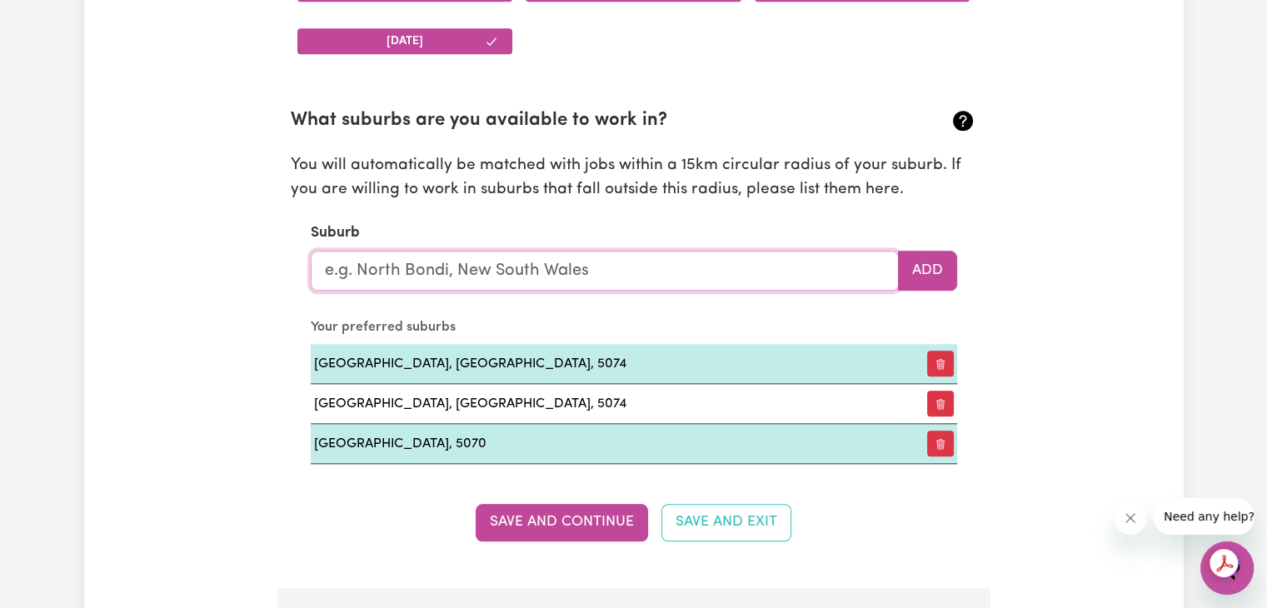
click at [680, 261] on input "text" at bounding box center [605, 271] width 588 height 40
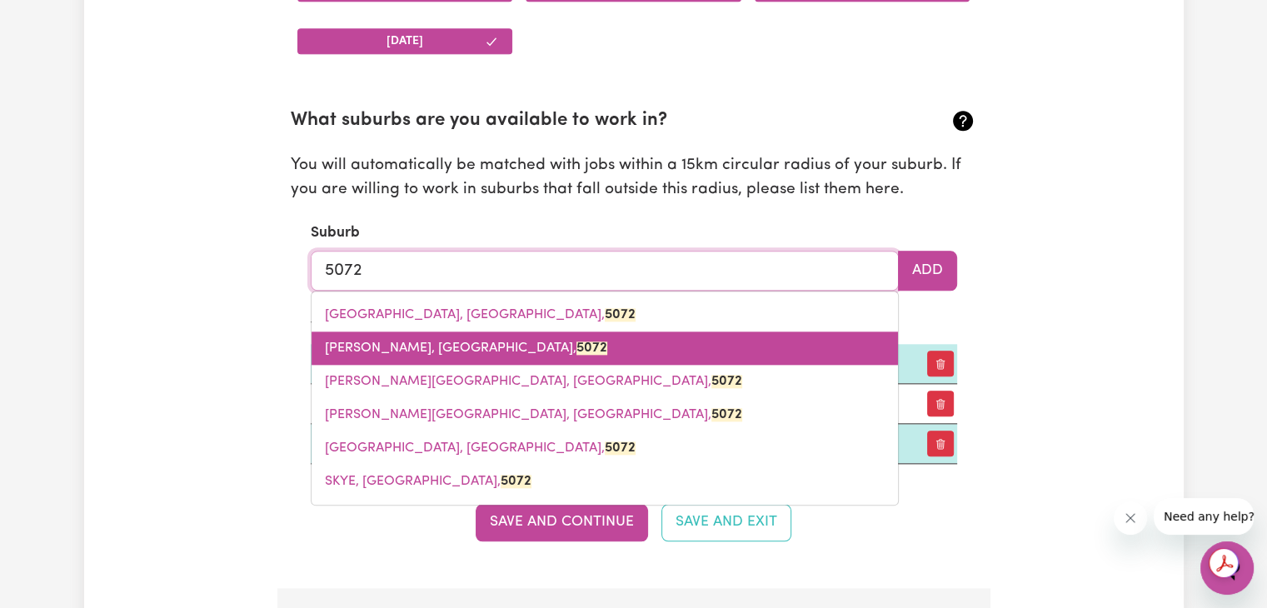
click at [436, 345] on span "MAGILL, South Australia, 5072" at bounding box center [466, 348] width 282 height 13
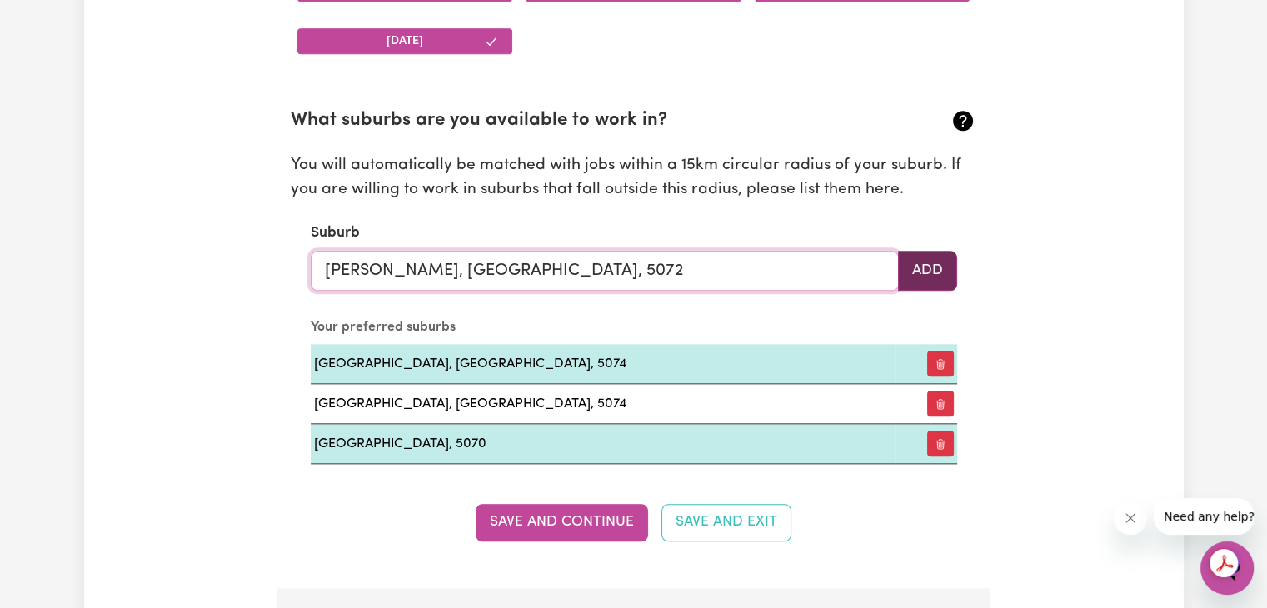
type input "MAGILL, South Australia, 5072"
click at [956, 268] on button "Add" at bounding box center [927, 271] width 59 height 40
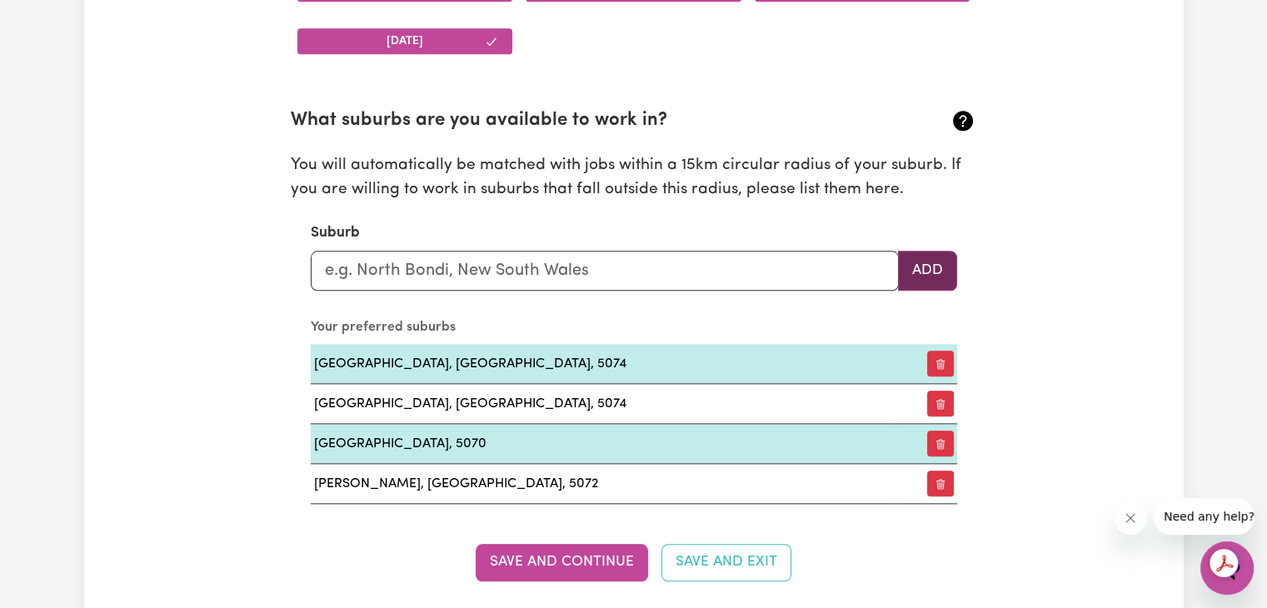
click at [933, 273] on button "Add" at bounding box center [927, 271] width 59 height 40
click at [541, 267] on input "text" at bounding box center [605, 271] width 588 height 40
type input "5"
type input "gil"
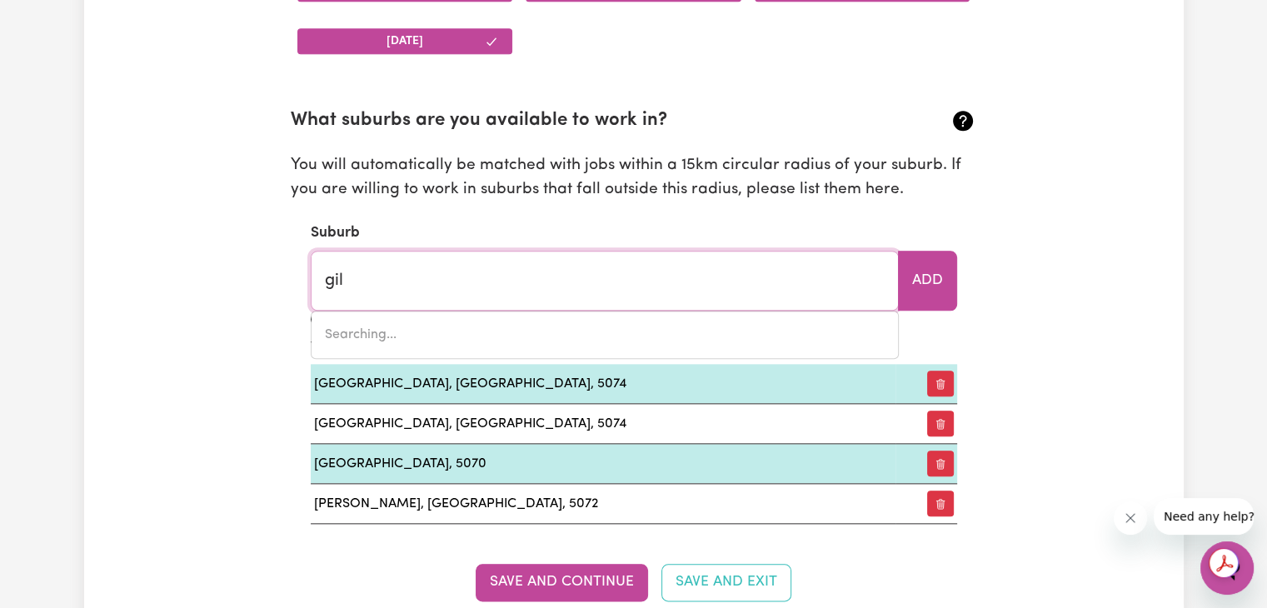
type input "gil GIL, Victoria, 3480"
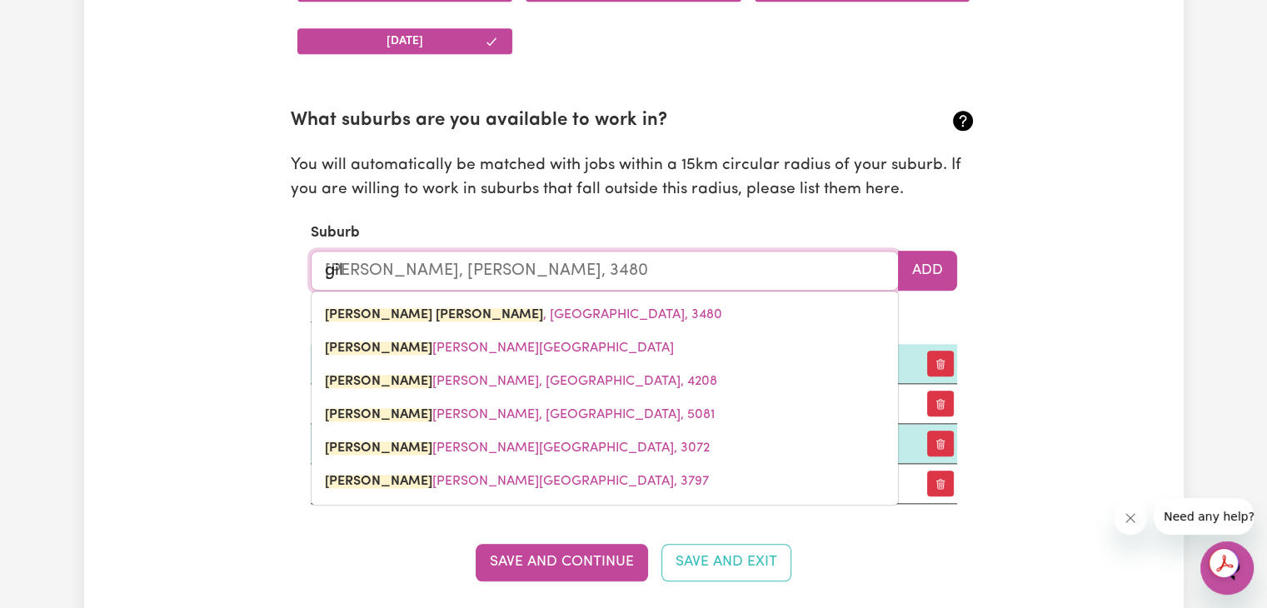
type input "gill"
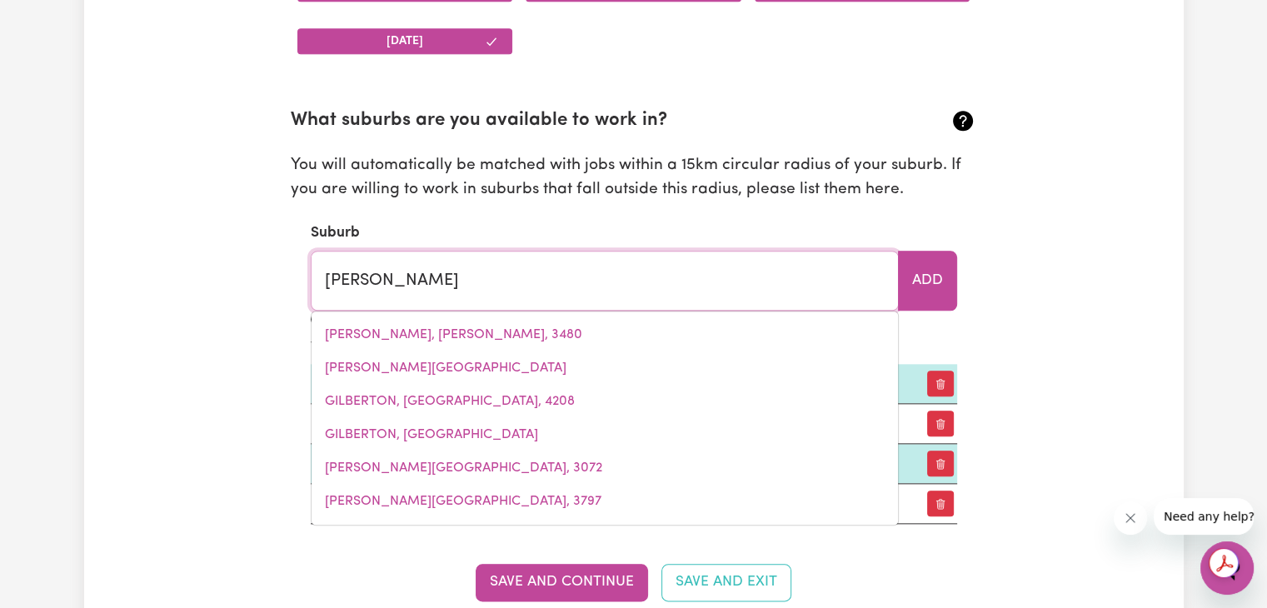
type input "gillA, Queensland, 4306"
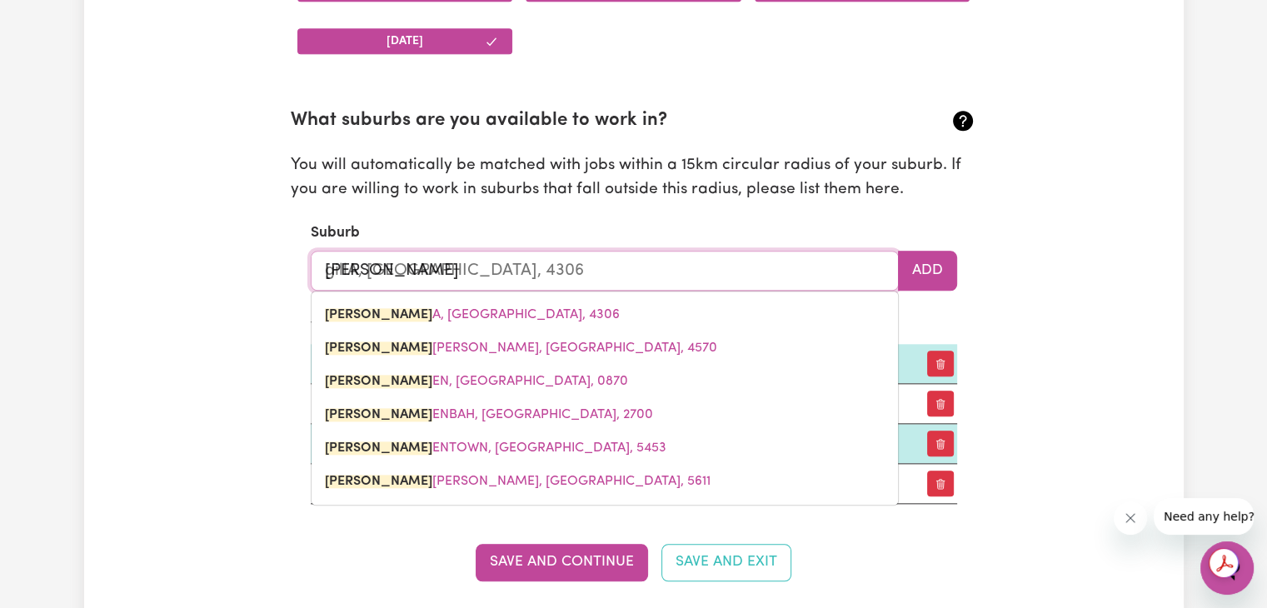
type input "gille"
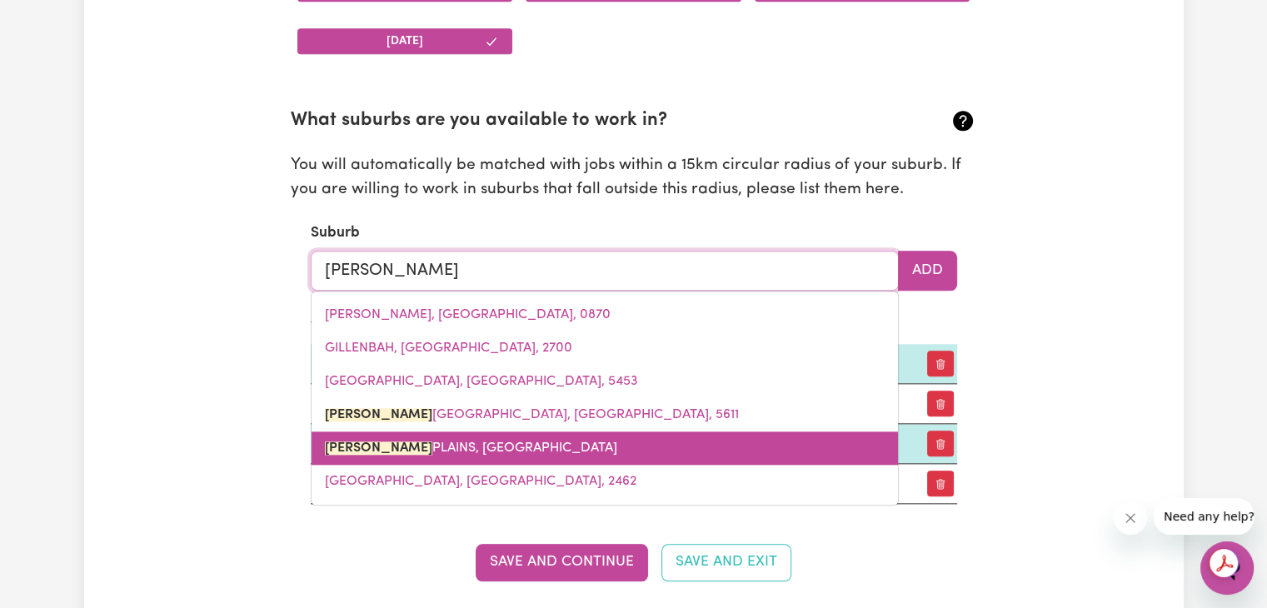
click at [597, 432] on link "GILLES PLAINS, South Australia, 5086" at bounding box center [605, 447] width 586 height 33
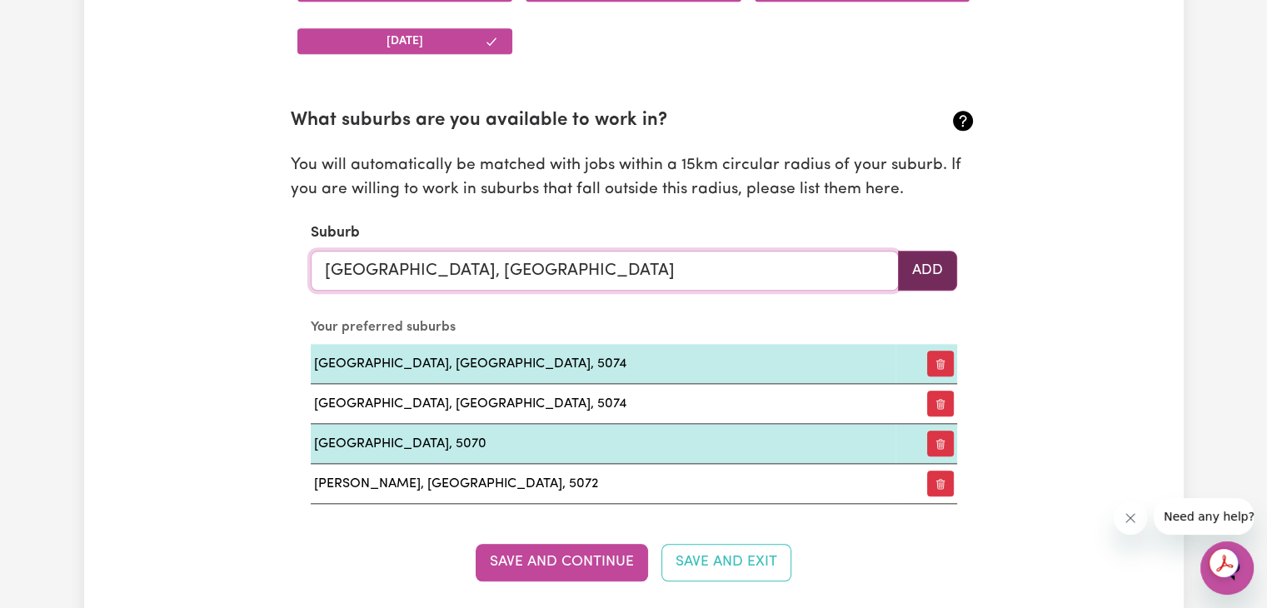
type input "GILLES PLAINS, South Australia, 5086"
click at [945, 277] on button "Add" at bounding box center [927, 271] width 59 height 40
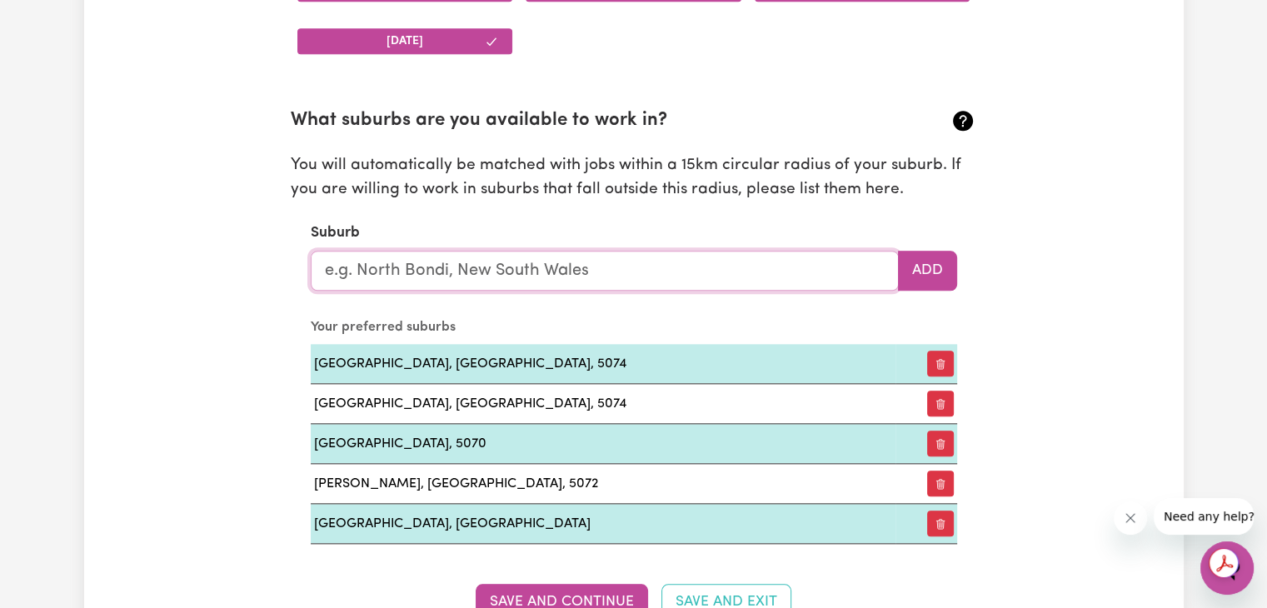
click at [701, 270] on input "text" at bounding box center [605, 271] width 588 height 40
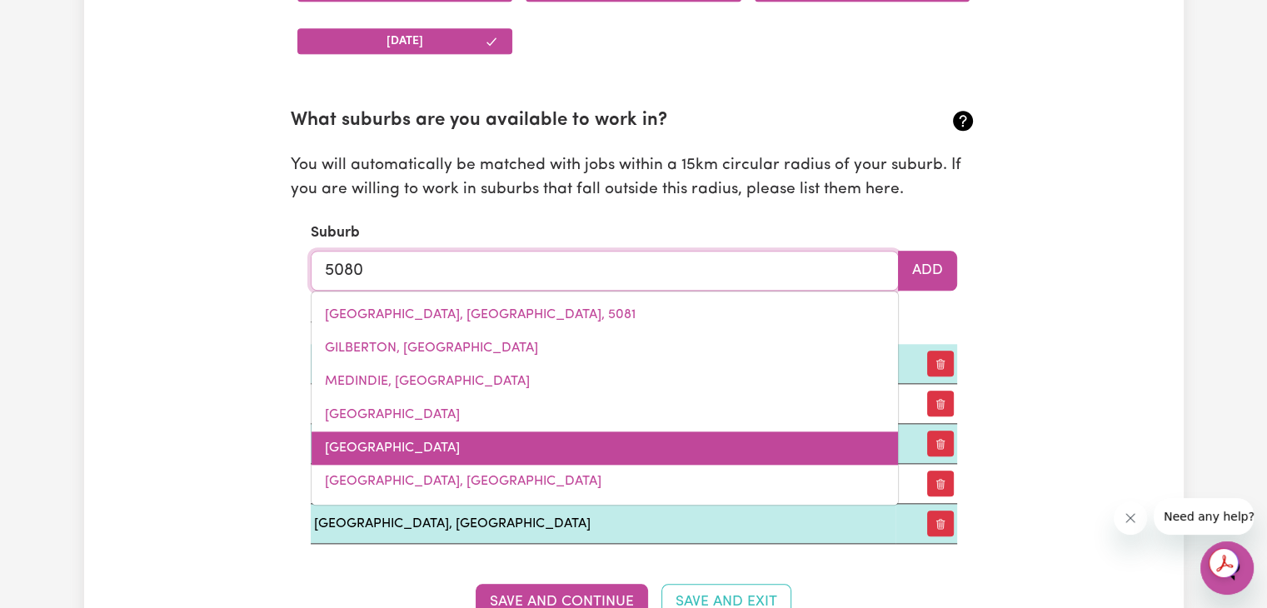
click at [646, 454] on link "VALE PARK, South Australia, 5081" at bounding box center [605, 447] width 586 height 33
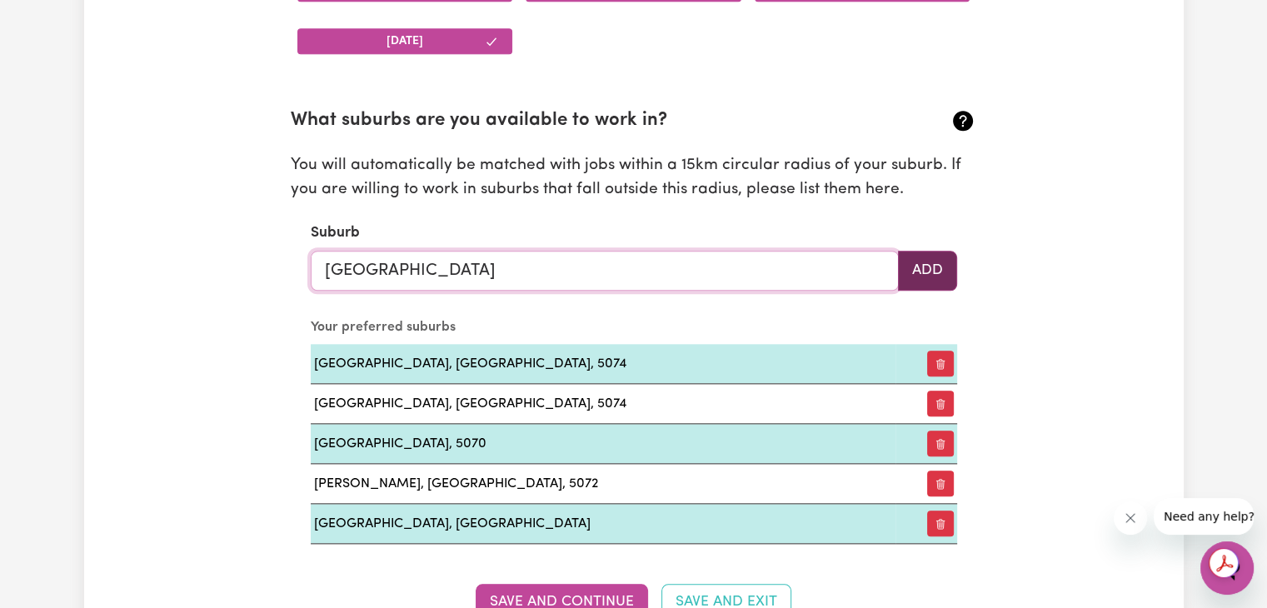
type input "VALE PARK, South Australia, 5081"
click at [932, 254] on button "Add" at bounding box center [927, 271] width 59 height 40
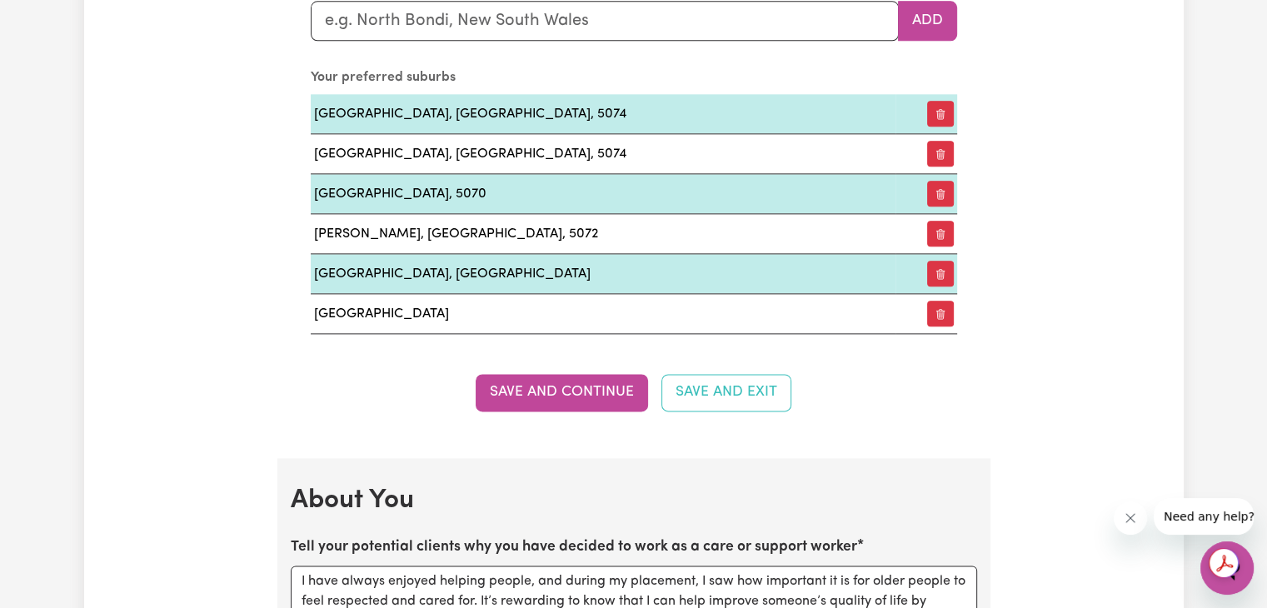
scroll to position [2032, 0]
click at [588, 391] on button "Save and Continue" at bounding box center [562, 392] width 172 height 37
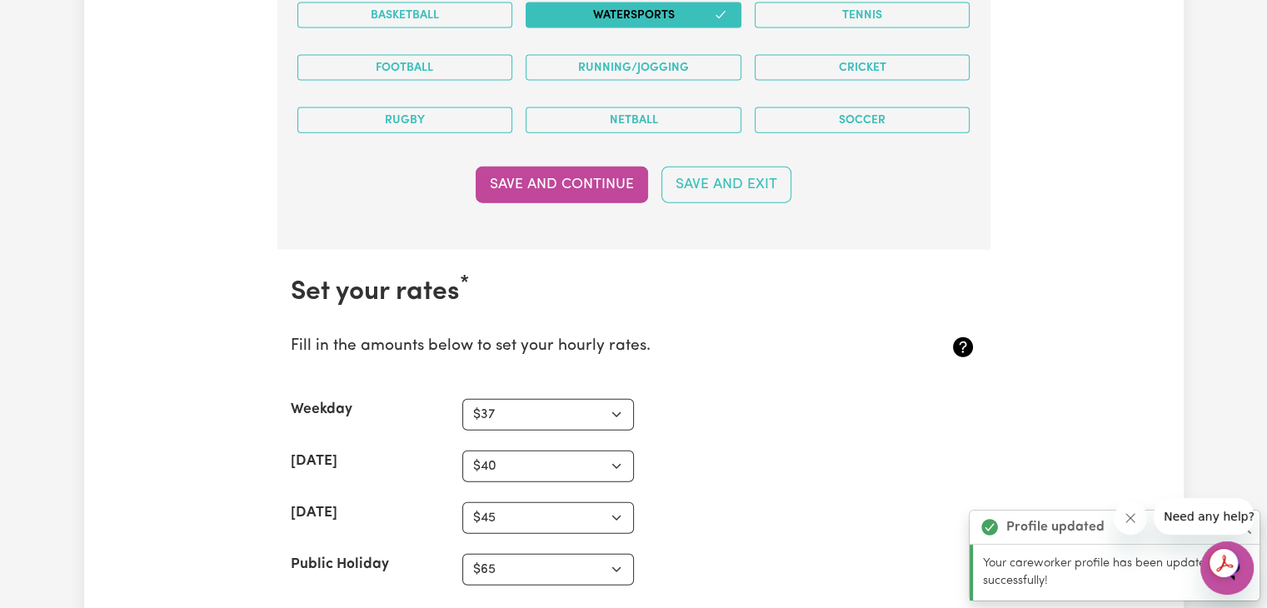
scroll to position [3901, 0]
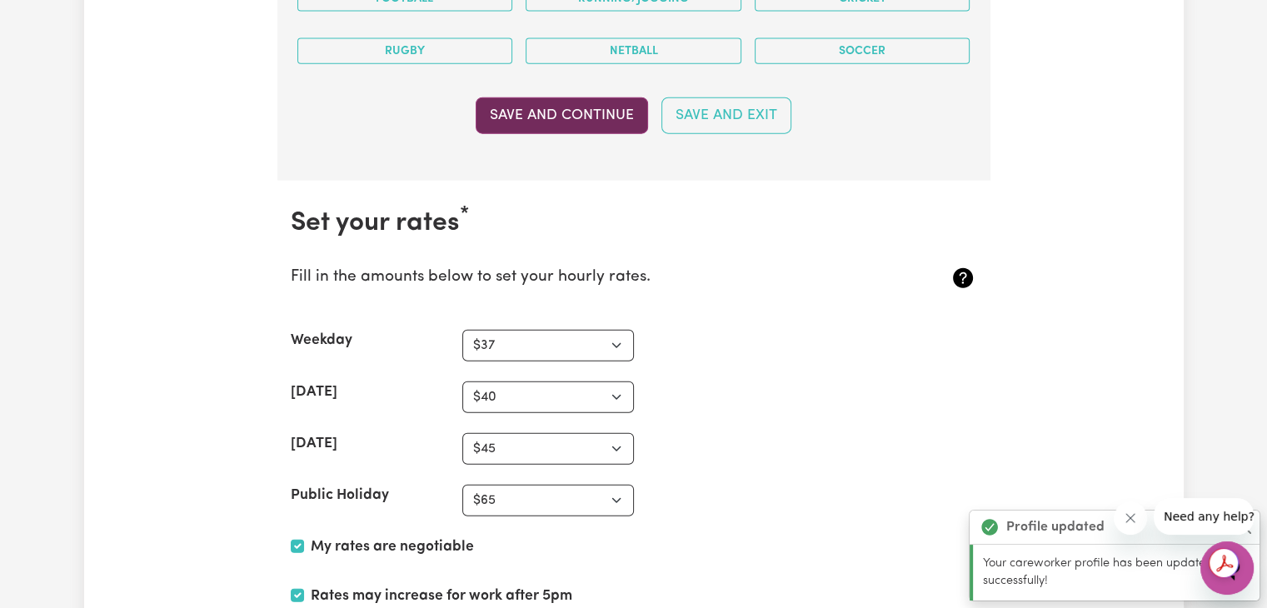
click at [606, 107] on button "Save and Continue" at bounding box center [562, 115] width 172 height 37
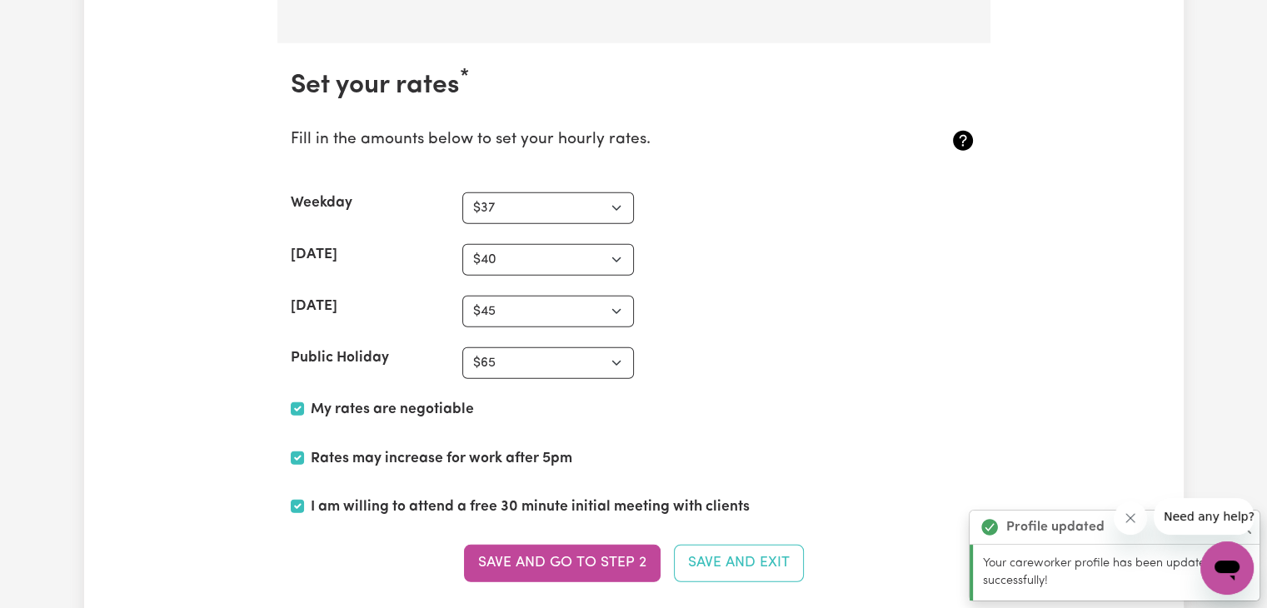
scroll to position [4071, 0]
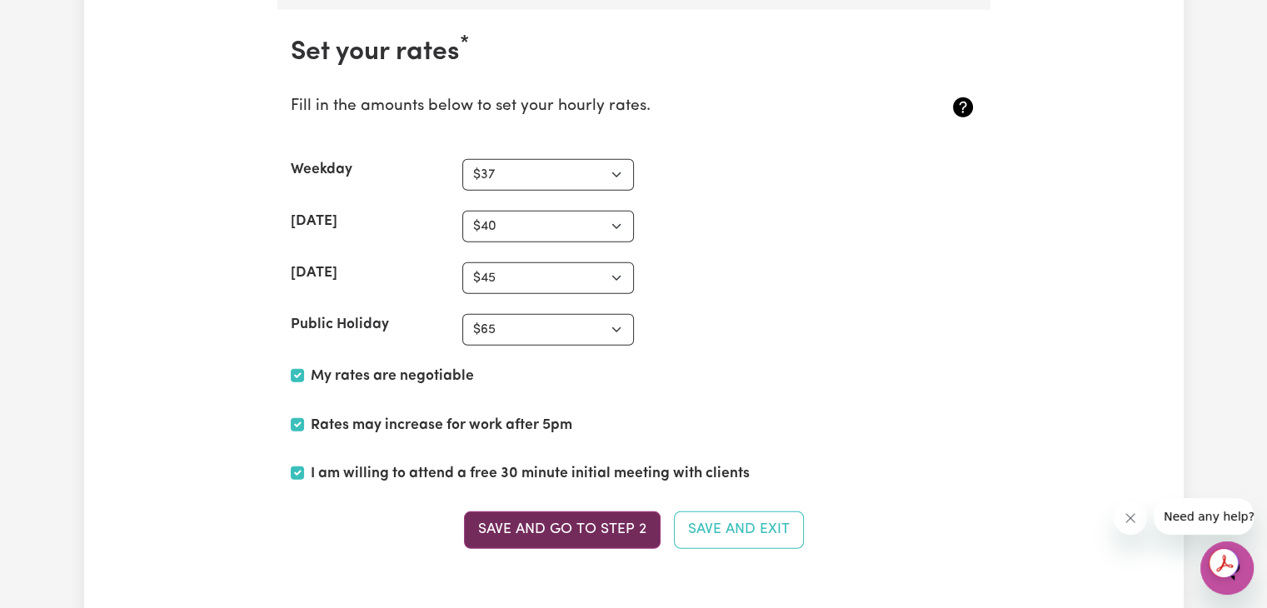
click at [584, 526] on button "Save and go to Step 2" at bounding box center [562, 529] width 197 height 37
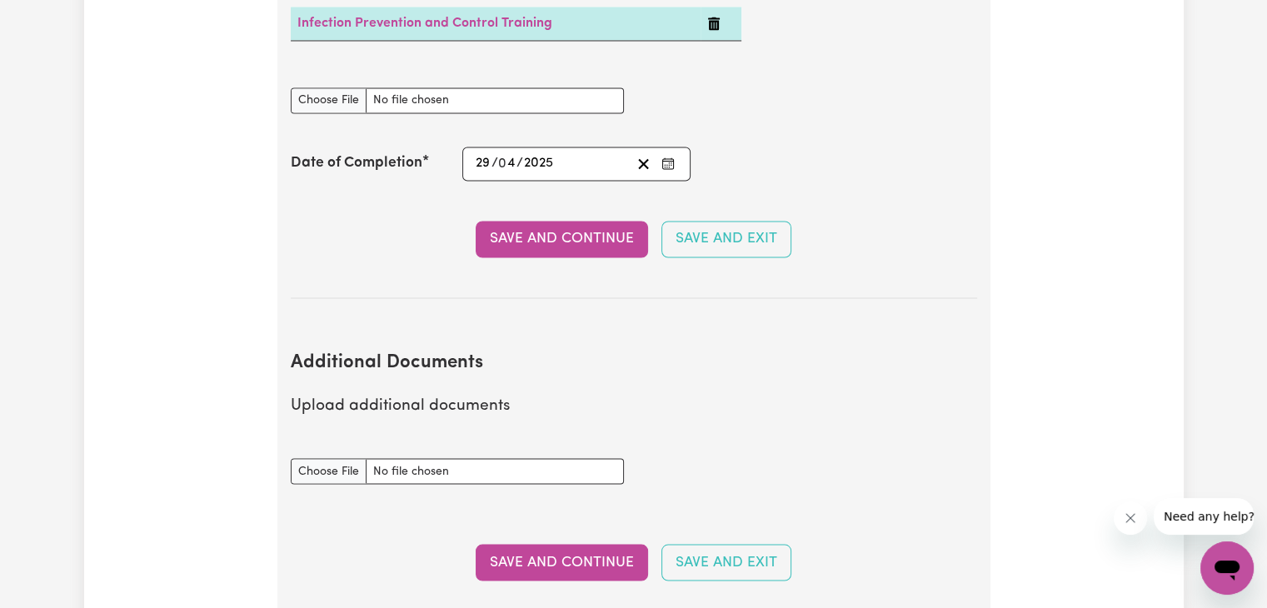
scroll to position [2894, 0]
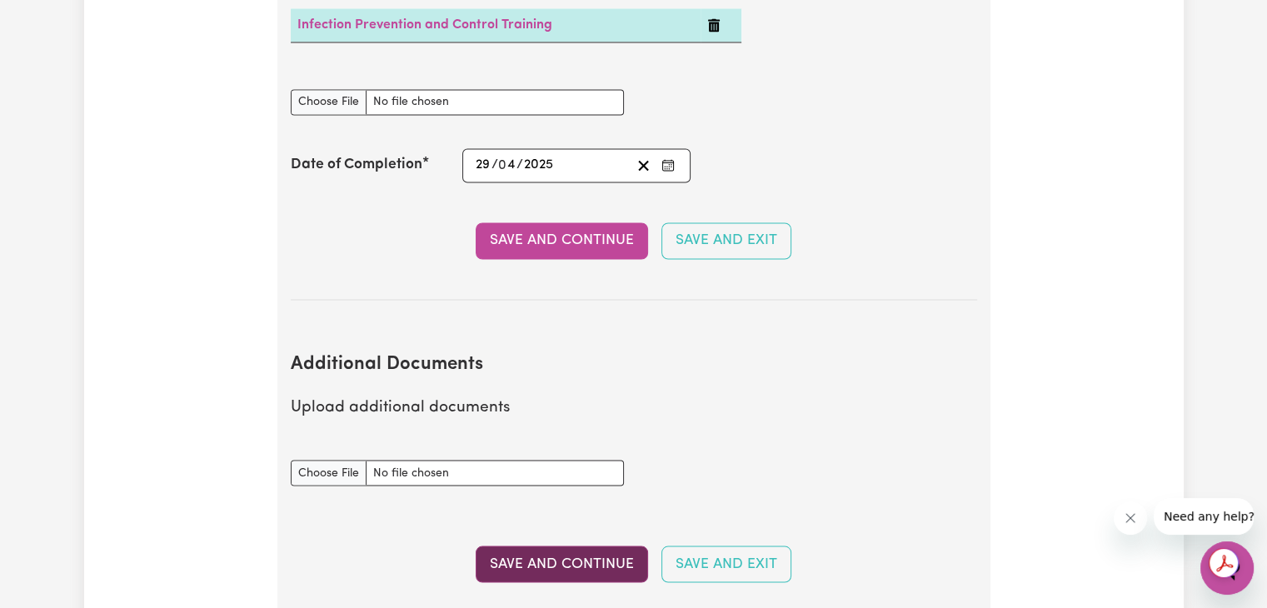
click at [566, 546] on button "Save and Continue" at bounding box center [562, 564] width 172 height 37
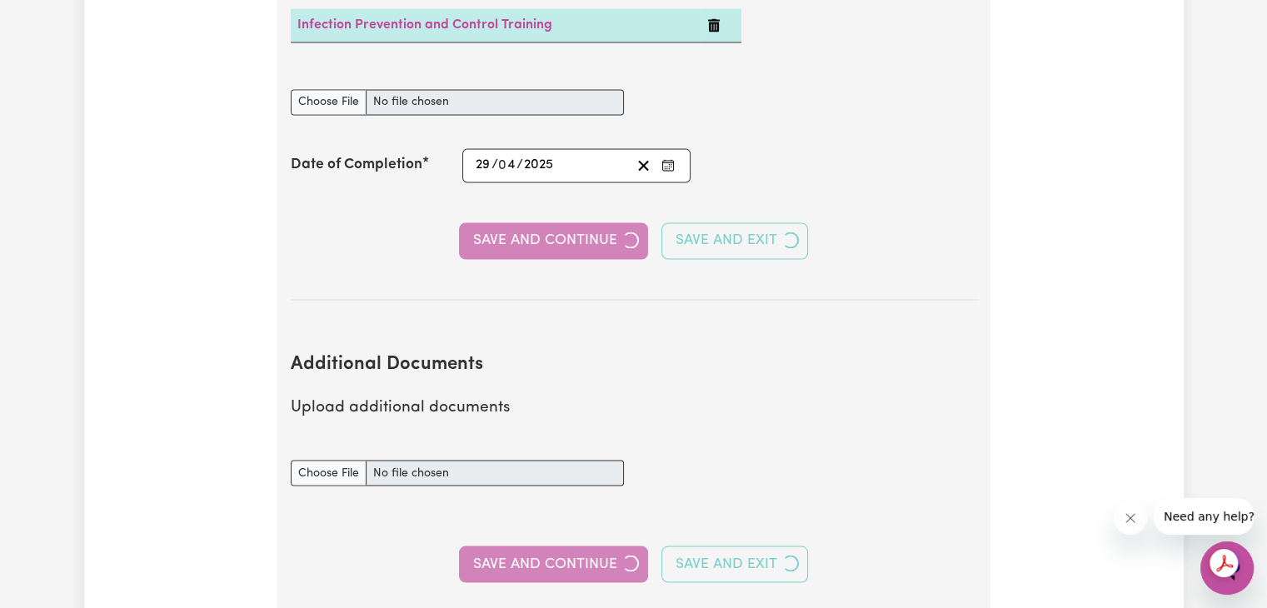
select select "2025"
select select "Certificate III (Individual Support)"
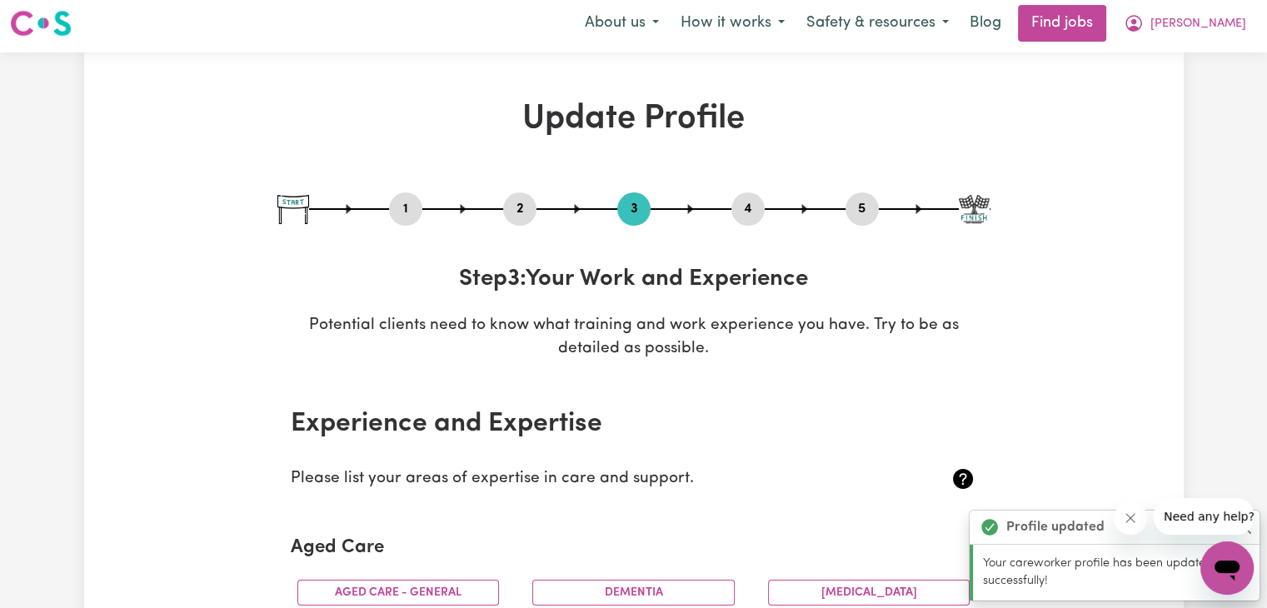
scroll to position [0, 0]
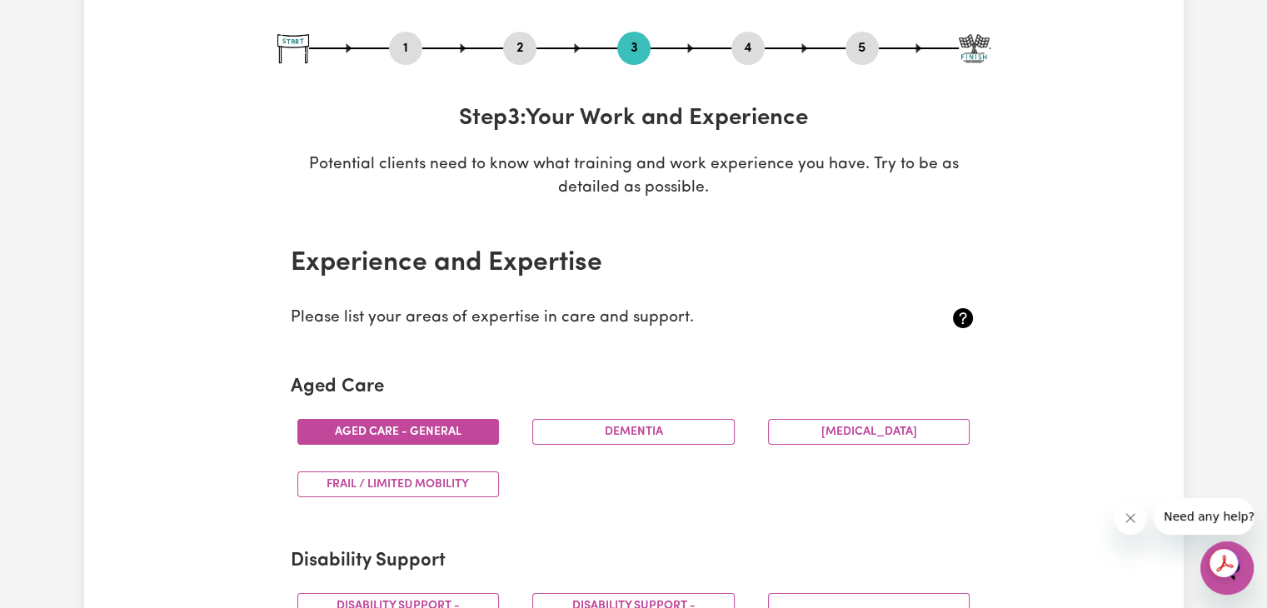
click at [464, 438] on button "Aged care - General" at bounding box center [398, 432] width 202 height 26
click at [638, 434] on button "Dementia" at bounding box center [633, 432] width 202 height 26
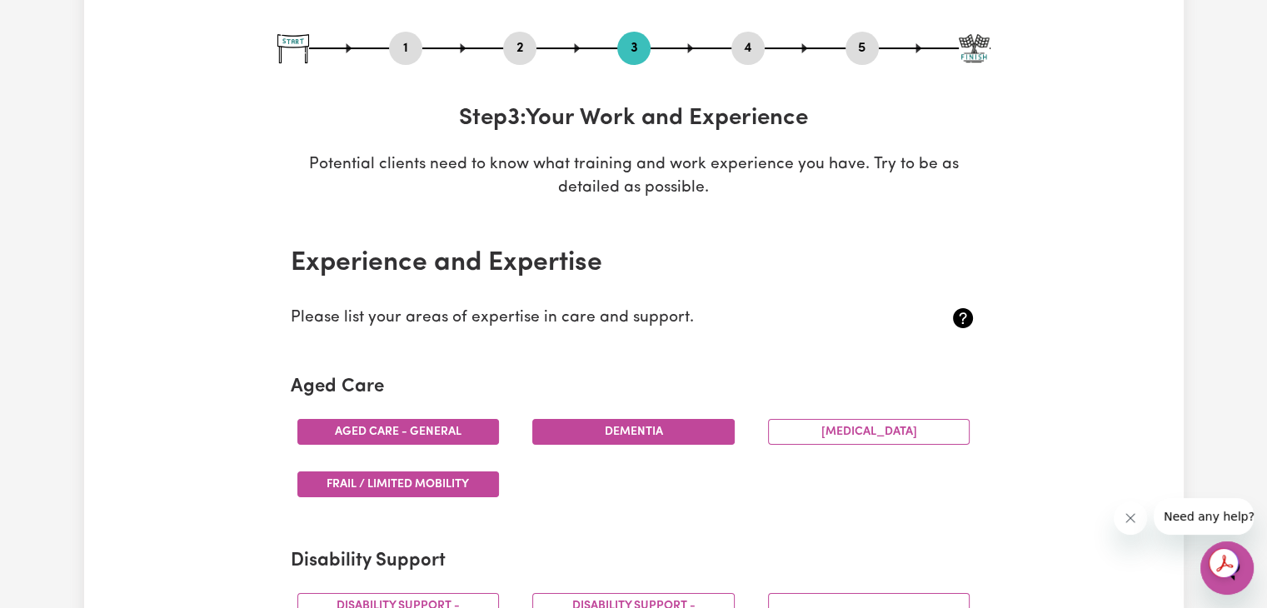
click at [420, 486] on button "Frail / limited mobility" at bounding box center [398, 484] width 202 height 26
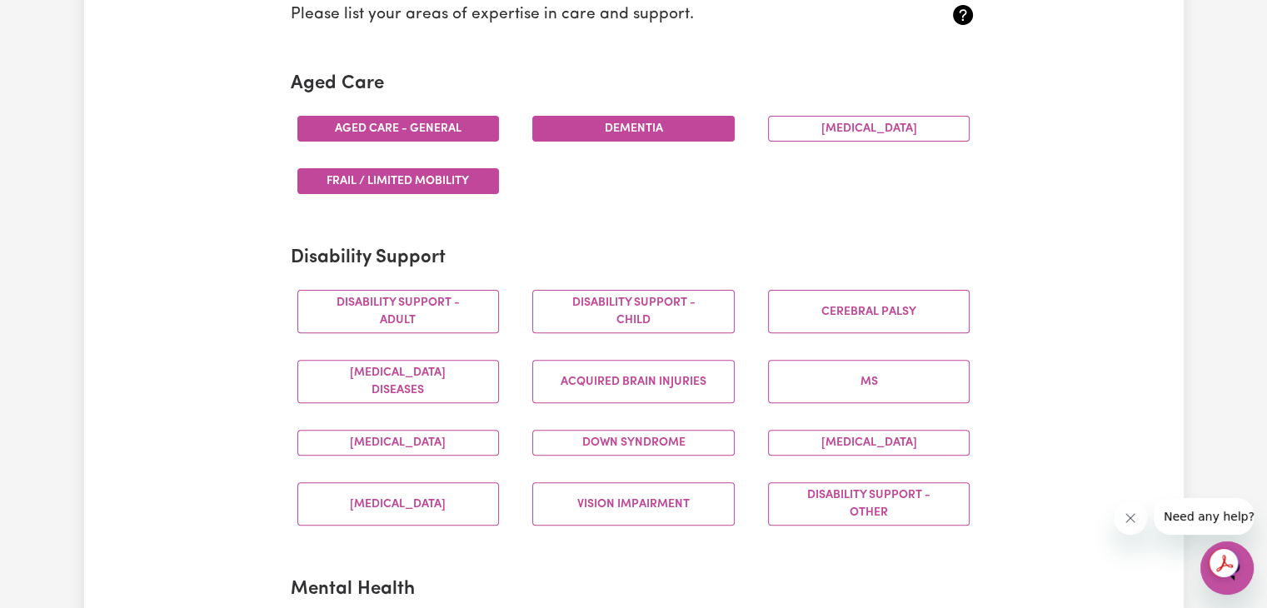
scroll to position [500, 0]
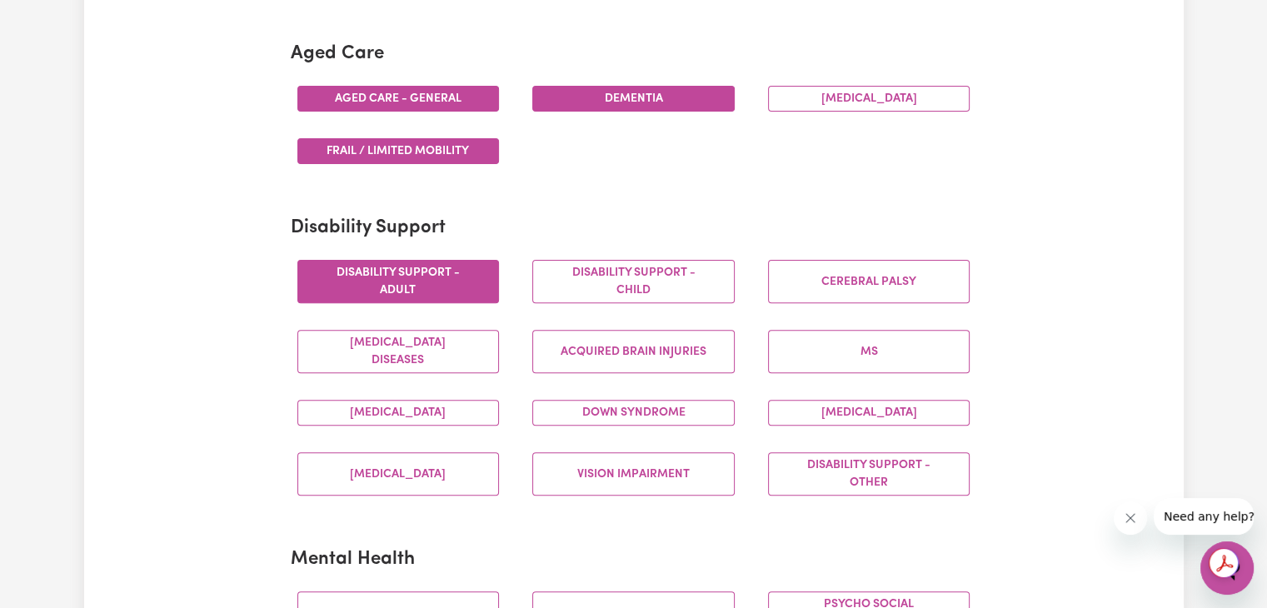
click at [410, 278] on button "Disability support - Adult" at bounding box center [398, 281] width 202 height 43
click at [913, 487] on button "Disability support - Other" at bounding box center [869, 473] width 202 height 43
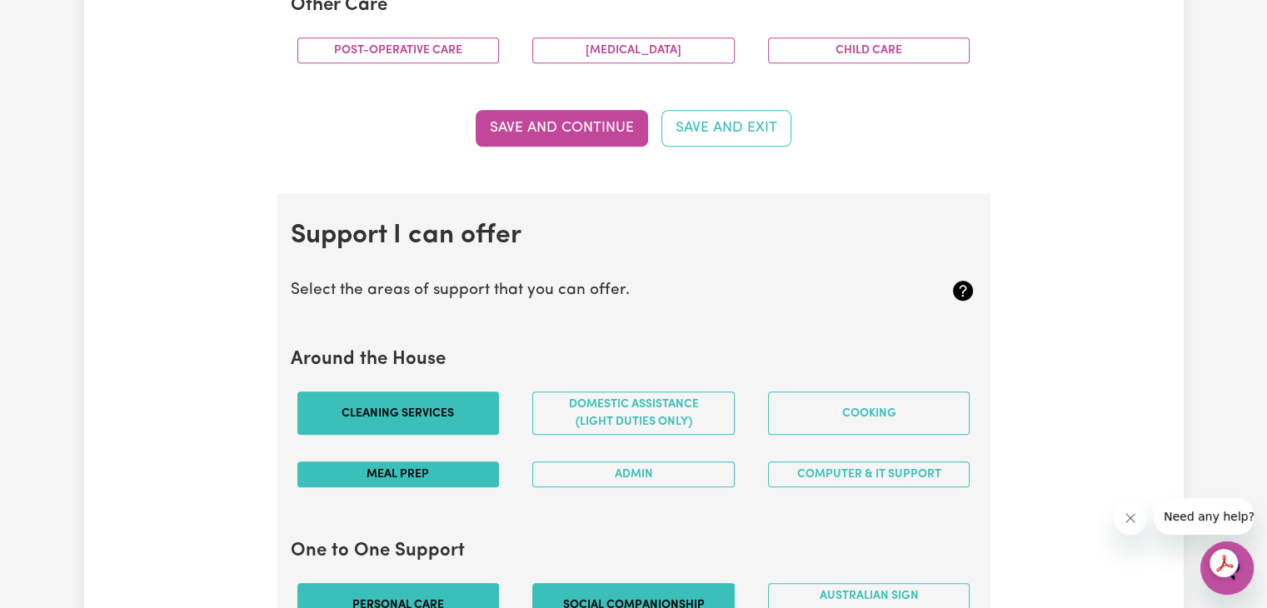
scroll to position [1333, 0]
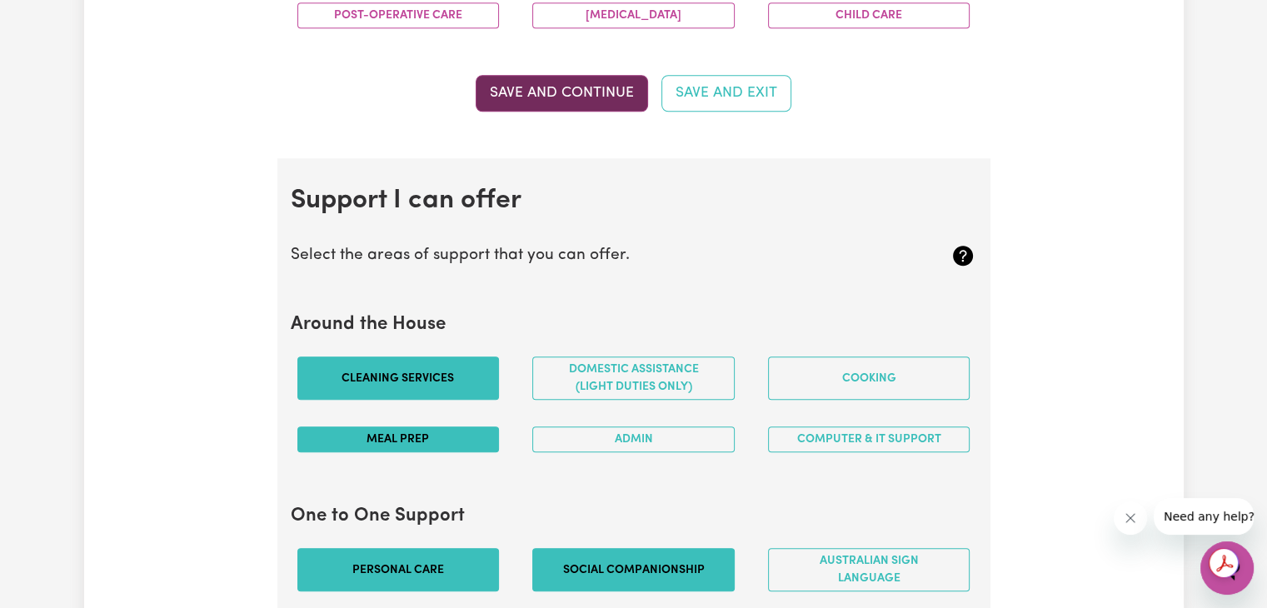
click at [596, 97] on button "Save and Continue" at bounding box center [562, 93] width 172 height 37
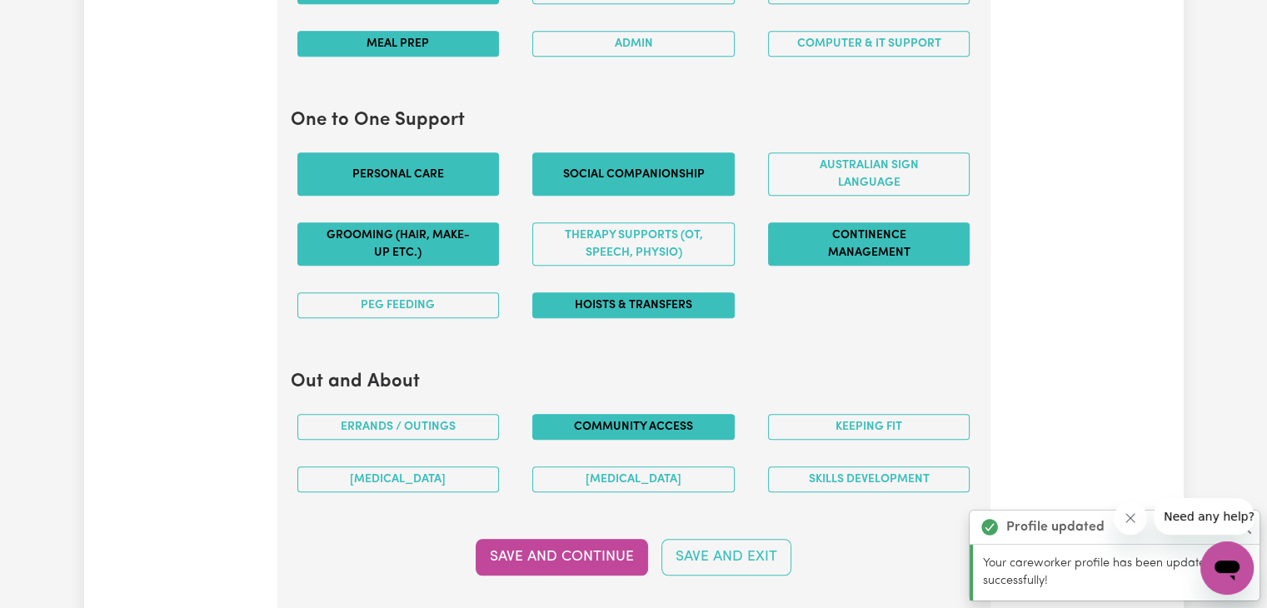
scroll to position [1738, 0]
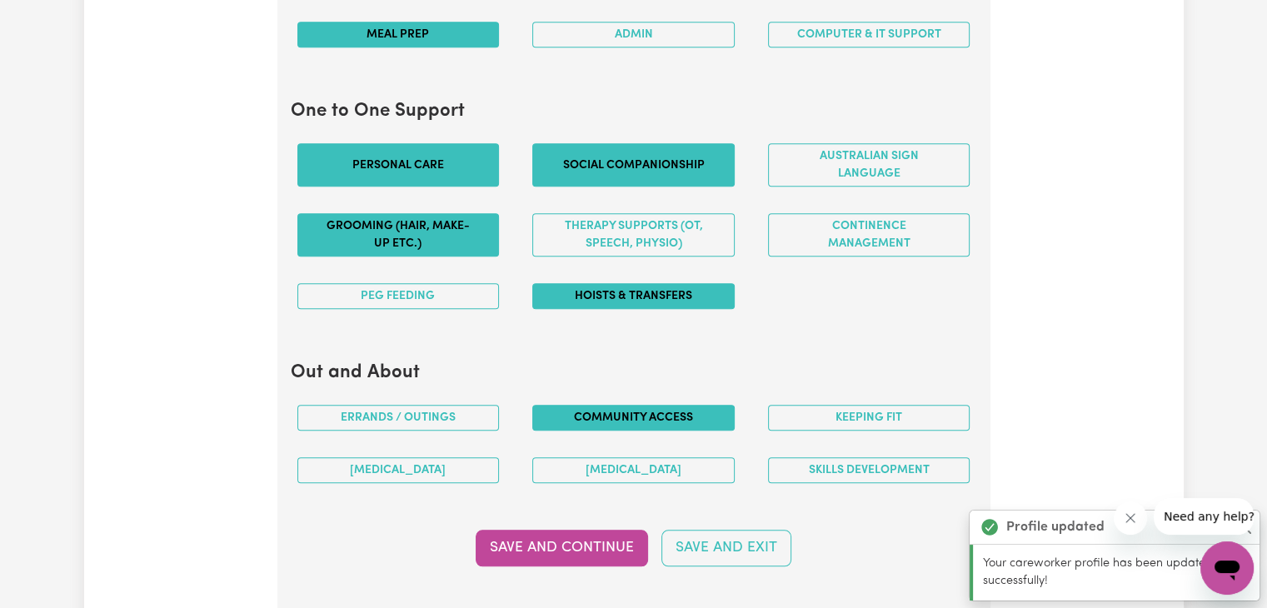
drag, startPoint x: 809, startPoint y: 241, endPoint x: 665, endPoint y: 349, distance: 180.3
click at [665, 349] on section "Out and About Errands / Outings Community access Keeping fit Art therapy Music …" at bounding box center [634, 429] width 686 height 161
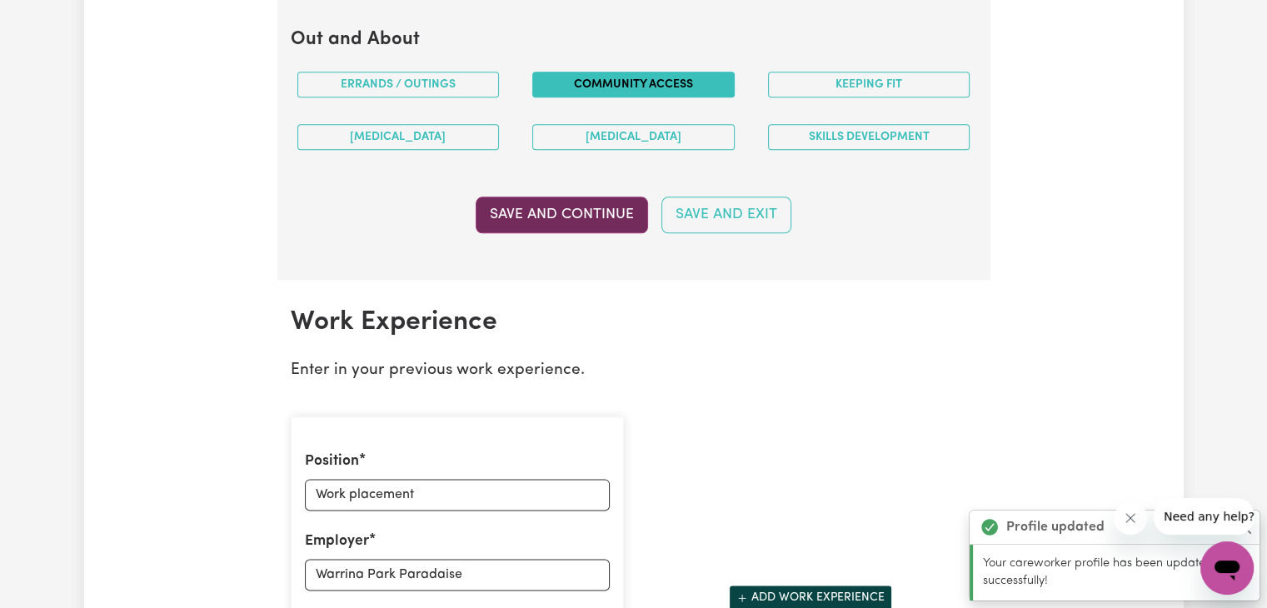
click at [587, 212] on button "Save and Continue" at bounding box center [562, 215] width 172 height 37
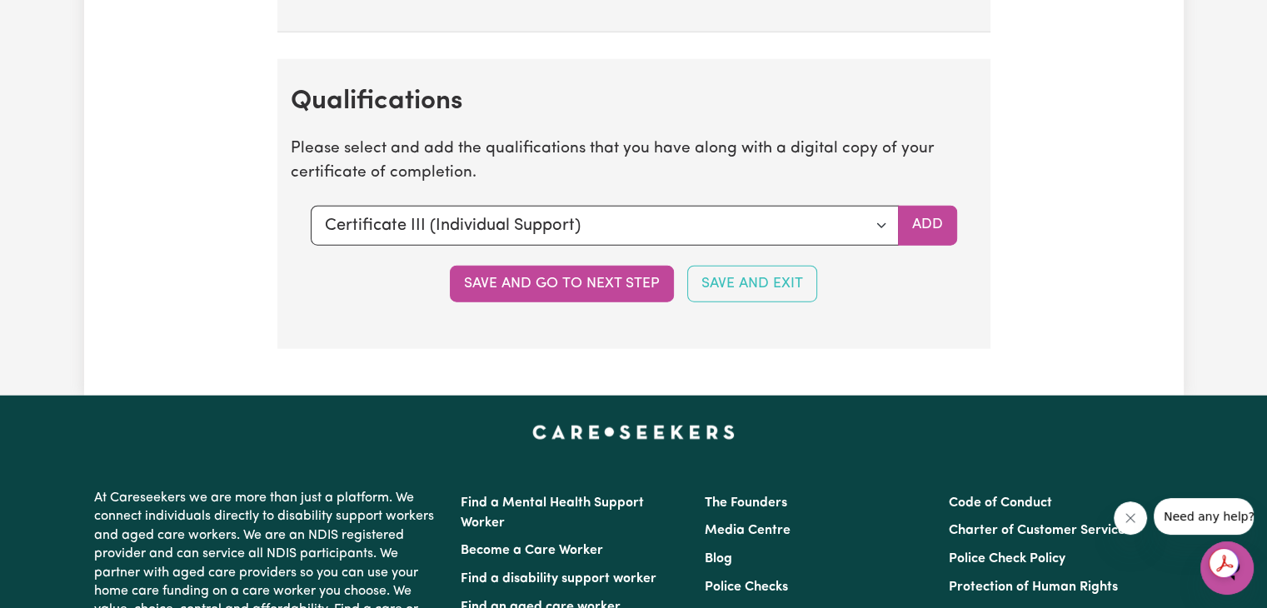
scroll to position [4177, 0]
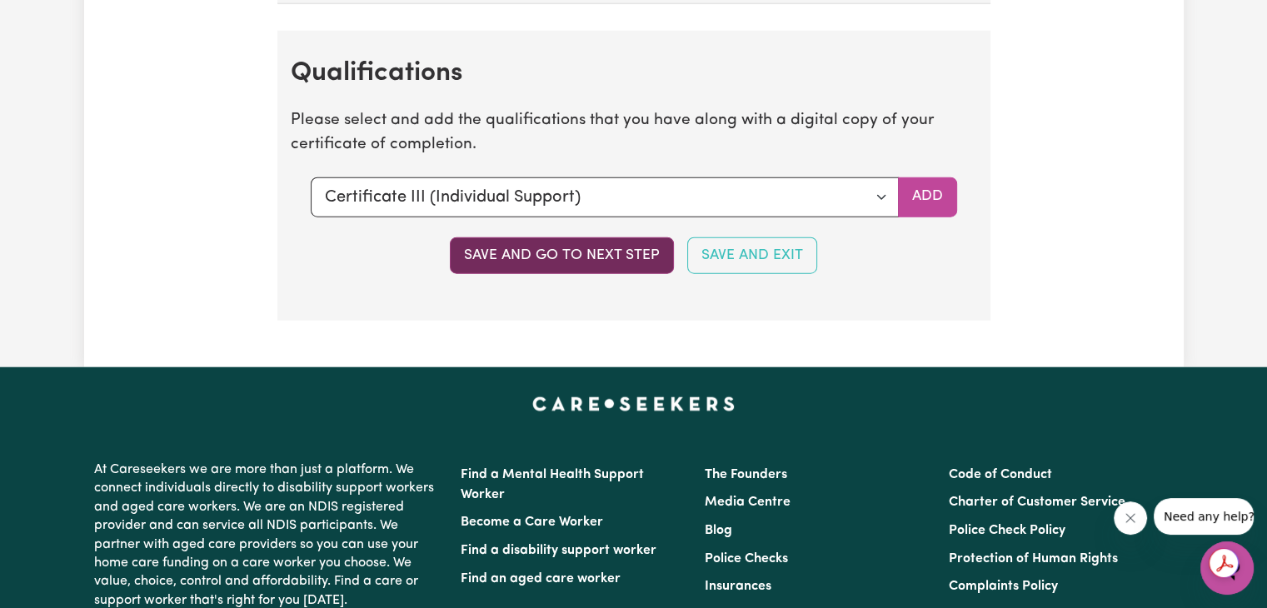
click at [642, 251] on button "Save and go to next step" at bounding box center [562, 255] width 224 height 37
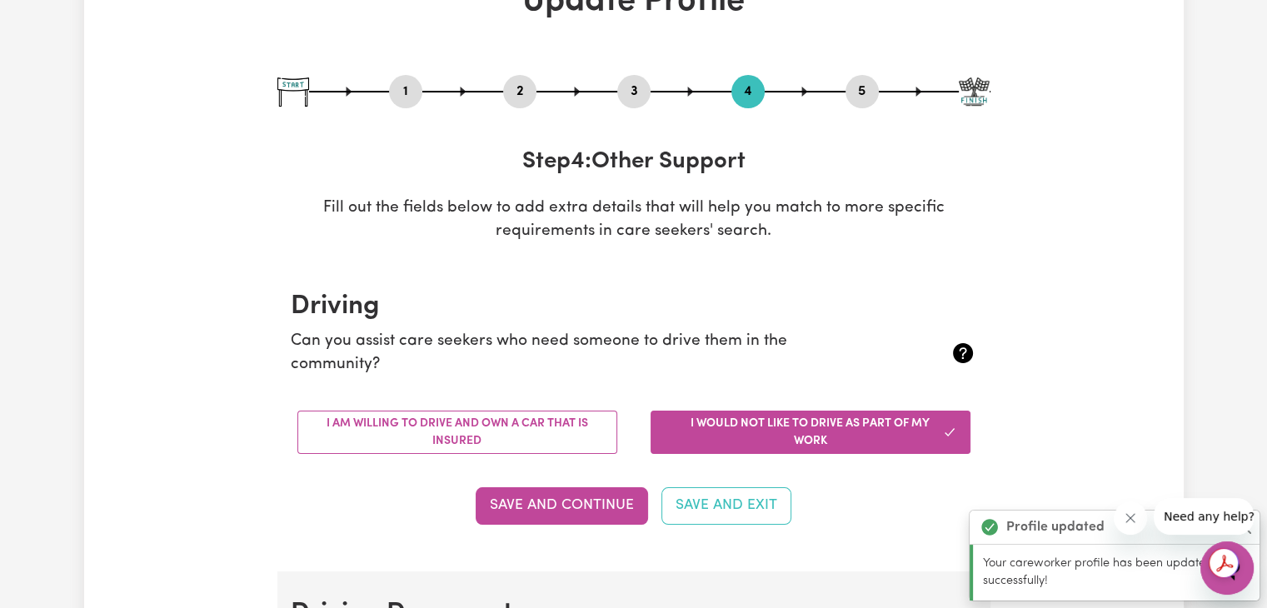
scroll to position [167, 0]
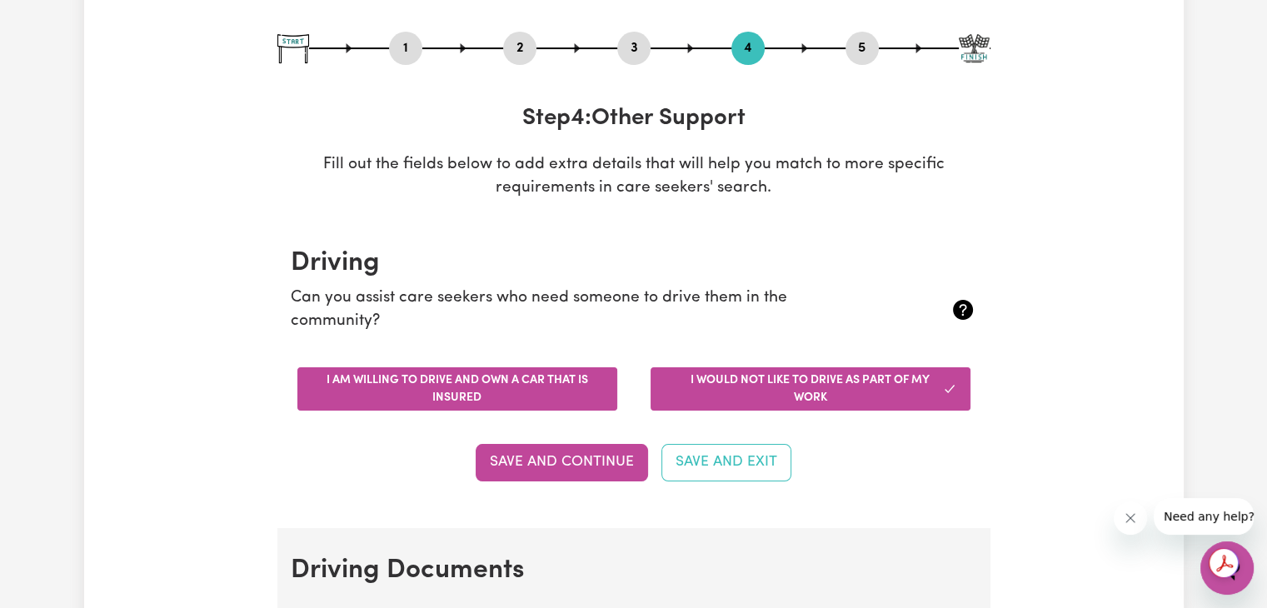
click at [505, 394] on button "I am willing to drive and own a car that is insured" at bounding box center [457, 388] width 320 height 43
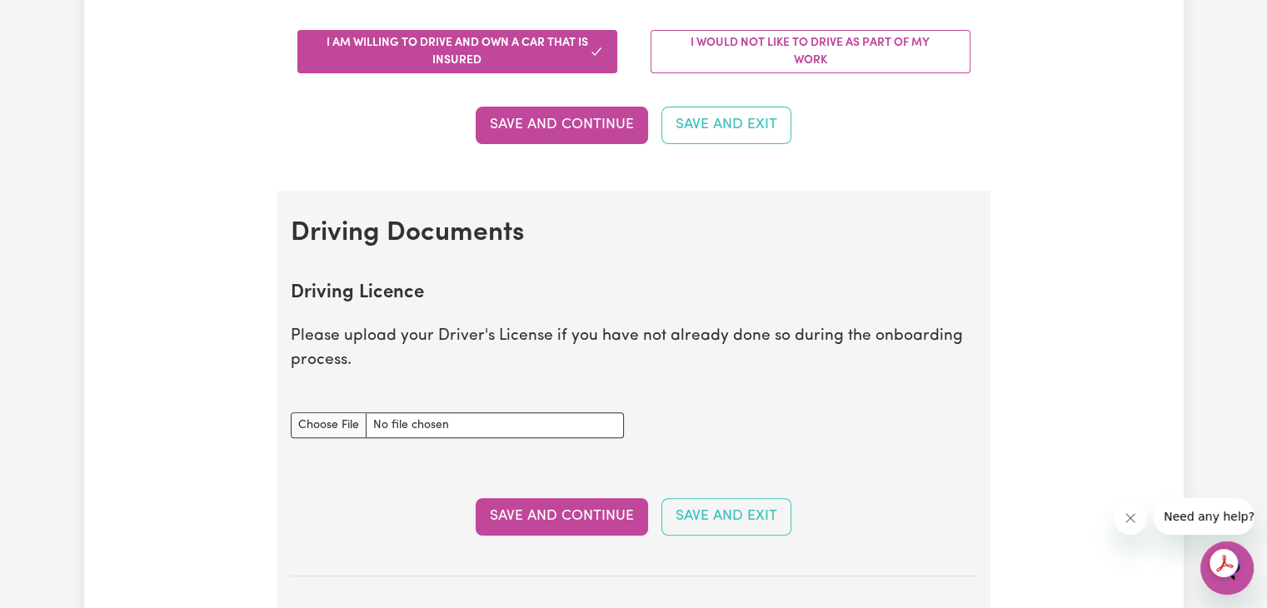
scroll to position [583, 0]
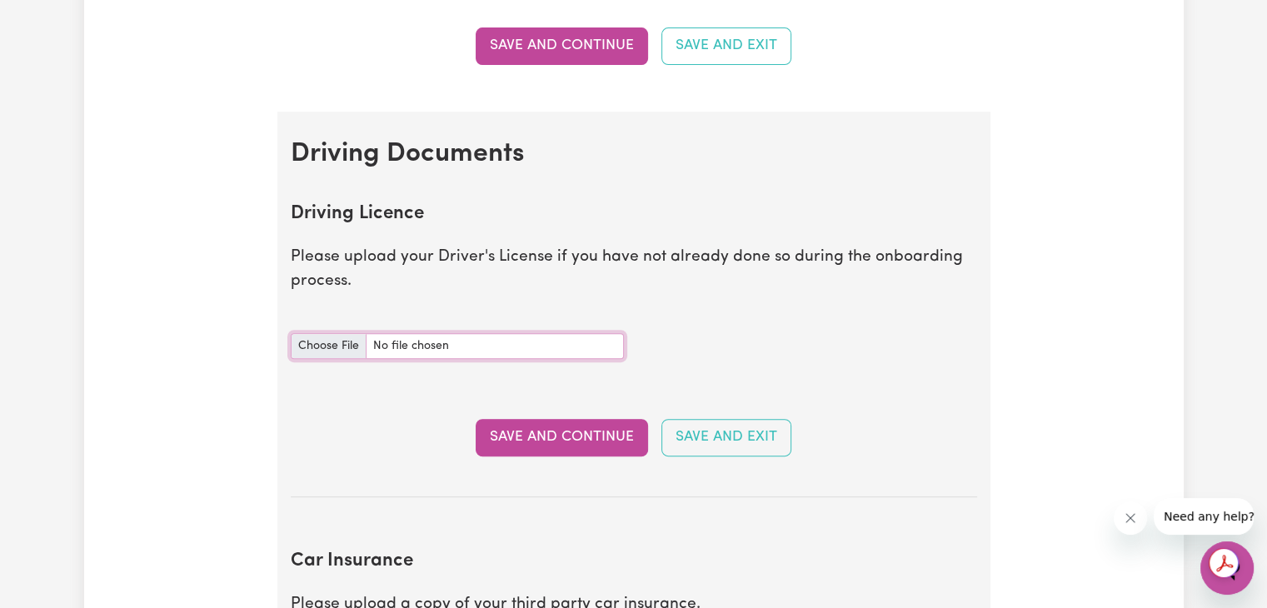
click at [342, 348] on input "Driving Licence document" at bounding box center [457, 346] width 333 height 26
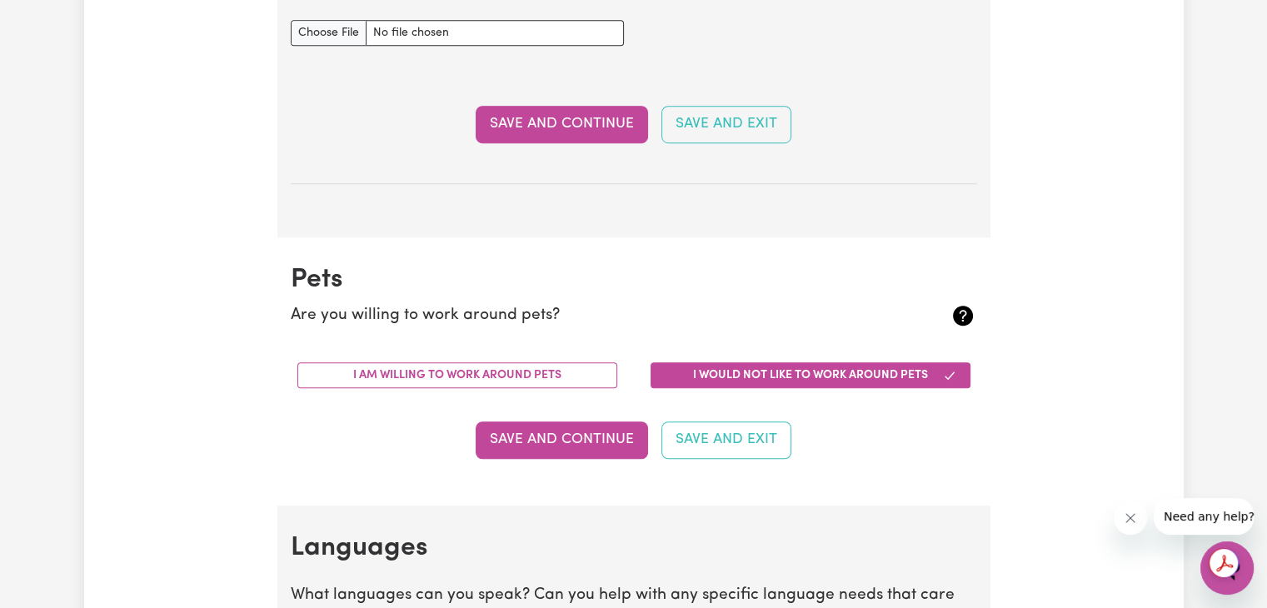
scroll to position [1249, 0]
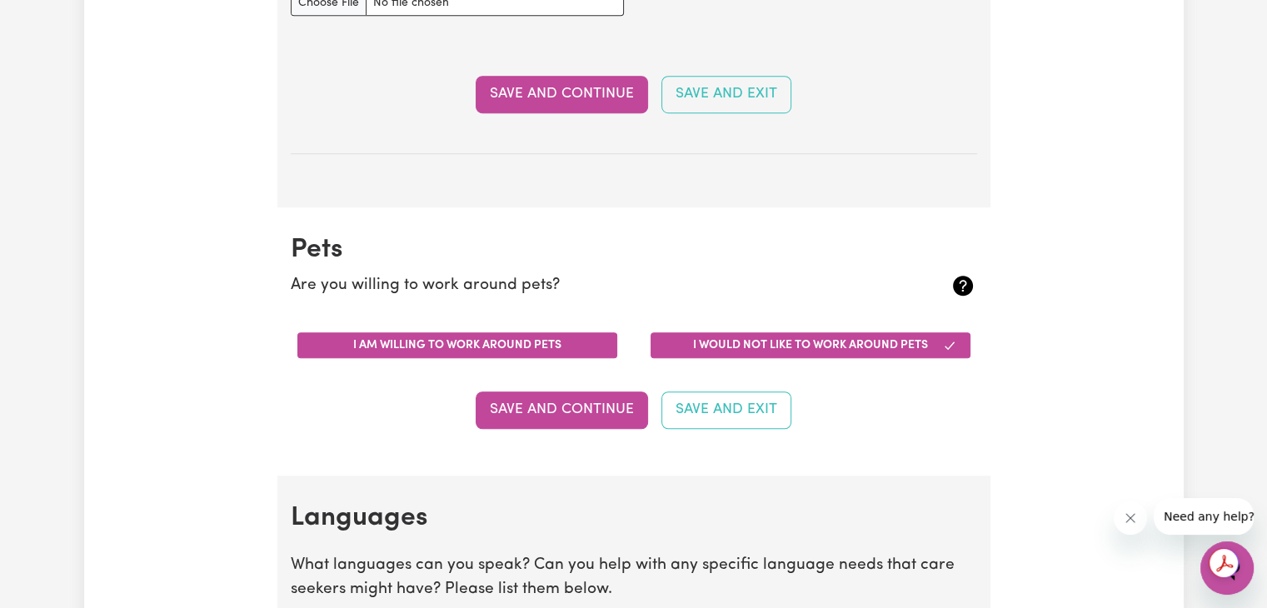
click at [526, 354] on button "I am willing to work around pets" at bounding box center [457, 345] width 320 height 26
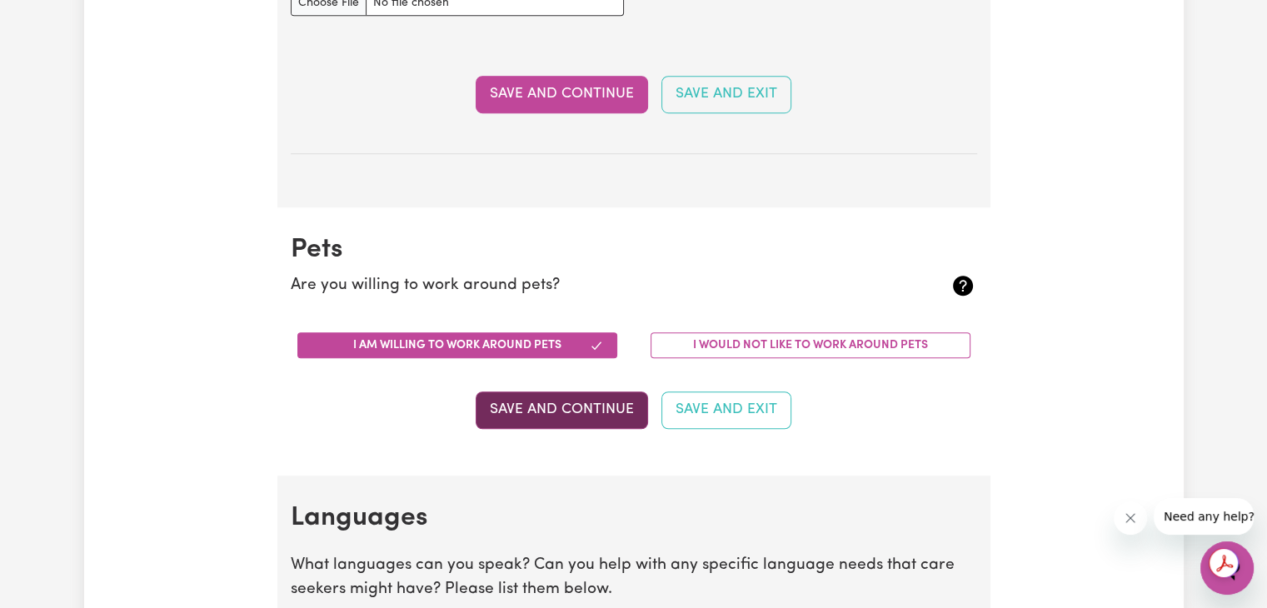
click at [571, 408] on button "Save and Continue" at bounding box center [562, 409] width 172 height 37
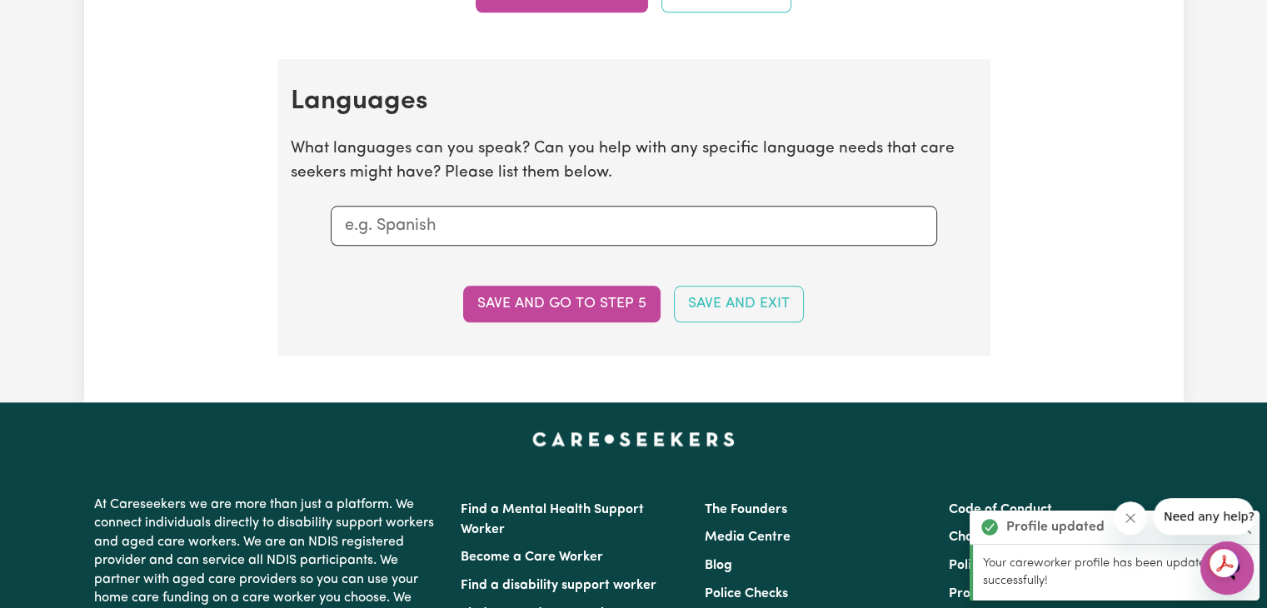
scroll to position [1723, 0]
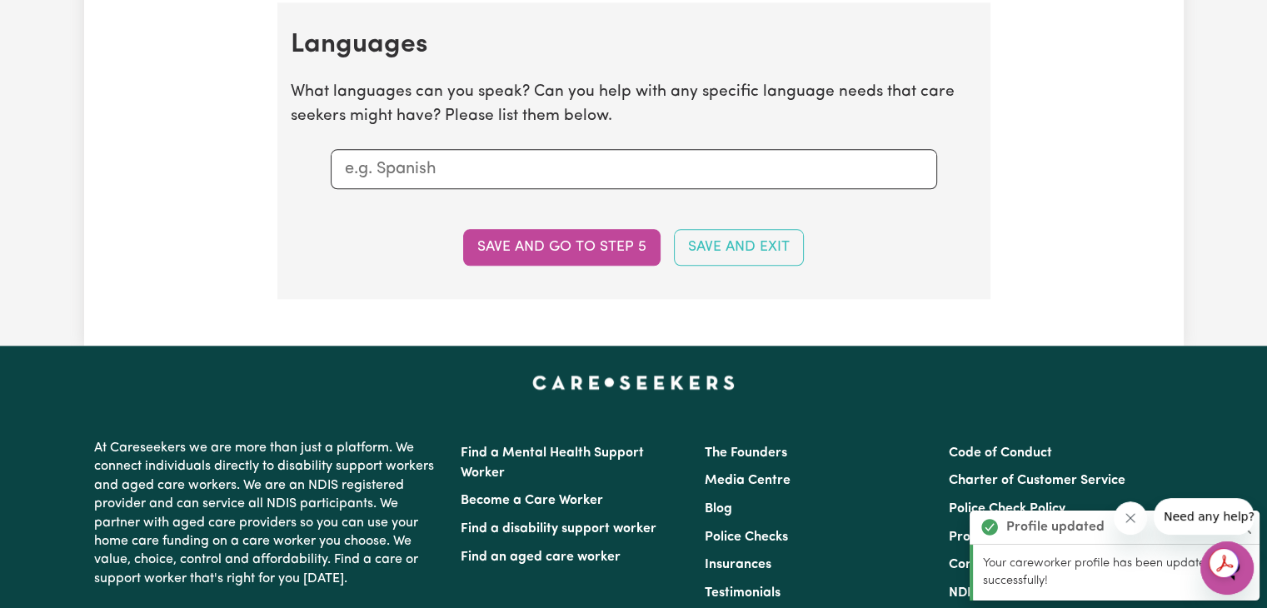
click at [514, 166] on input "text" at bounding box center [634, 169] width 578 height 25
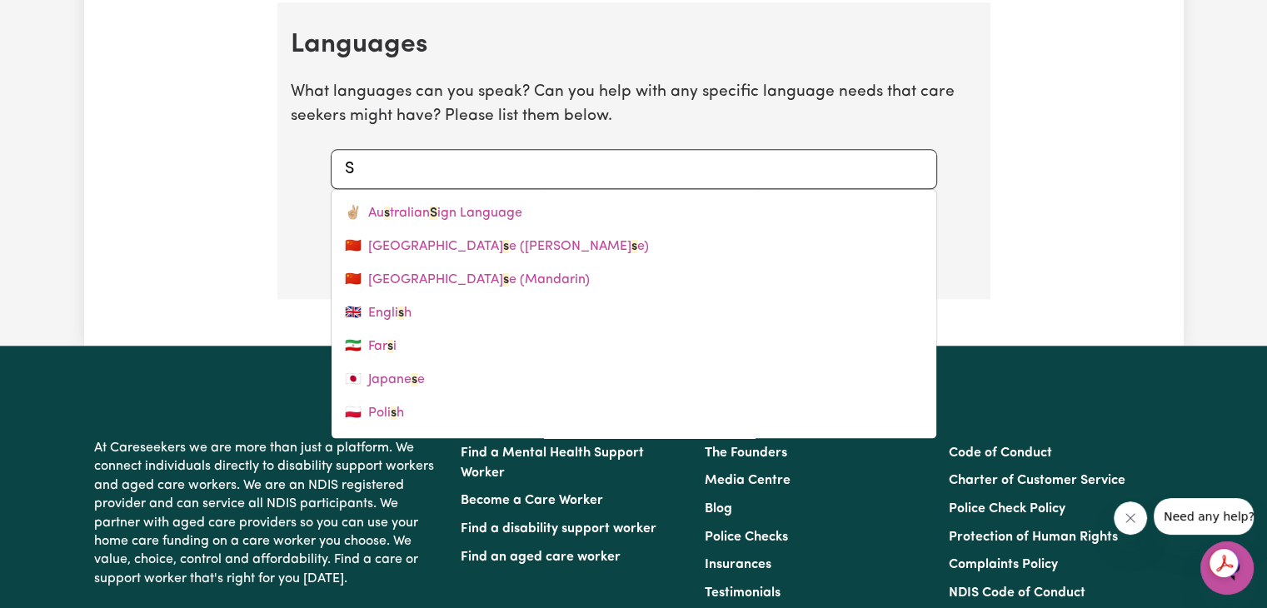
type input "Sp"
type input "Spanish"
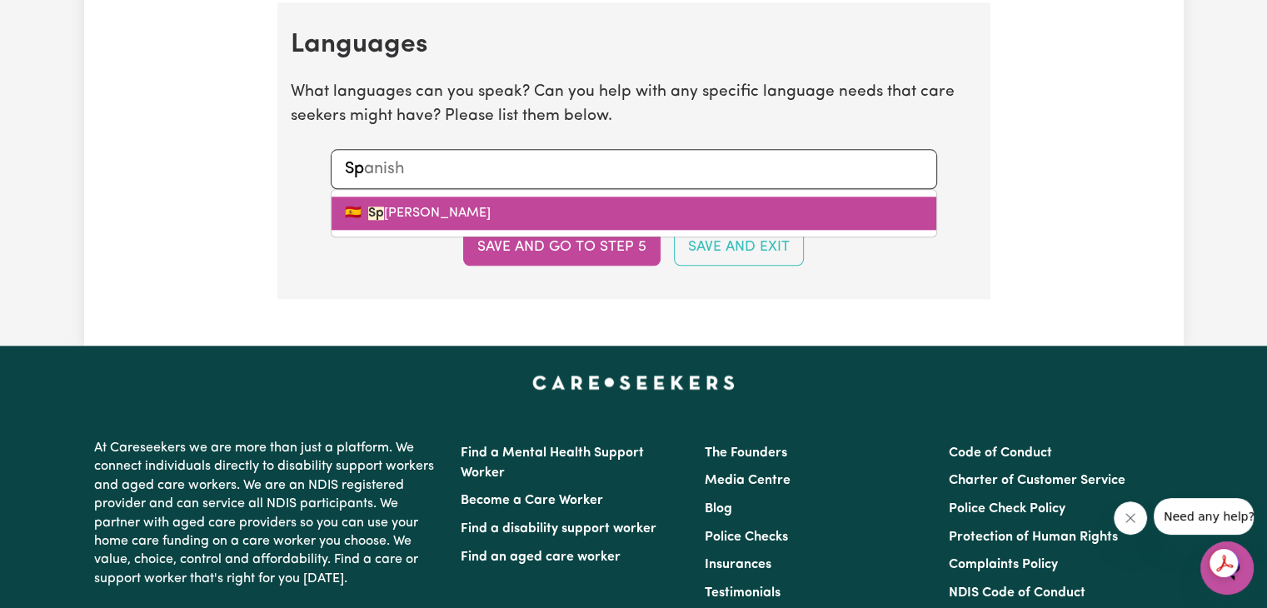
click at [476, 217] on link "🇪🇸 Sp anish" at bounding box center [634, 213] width 605 height 33
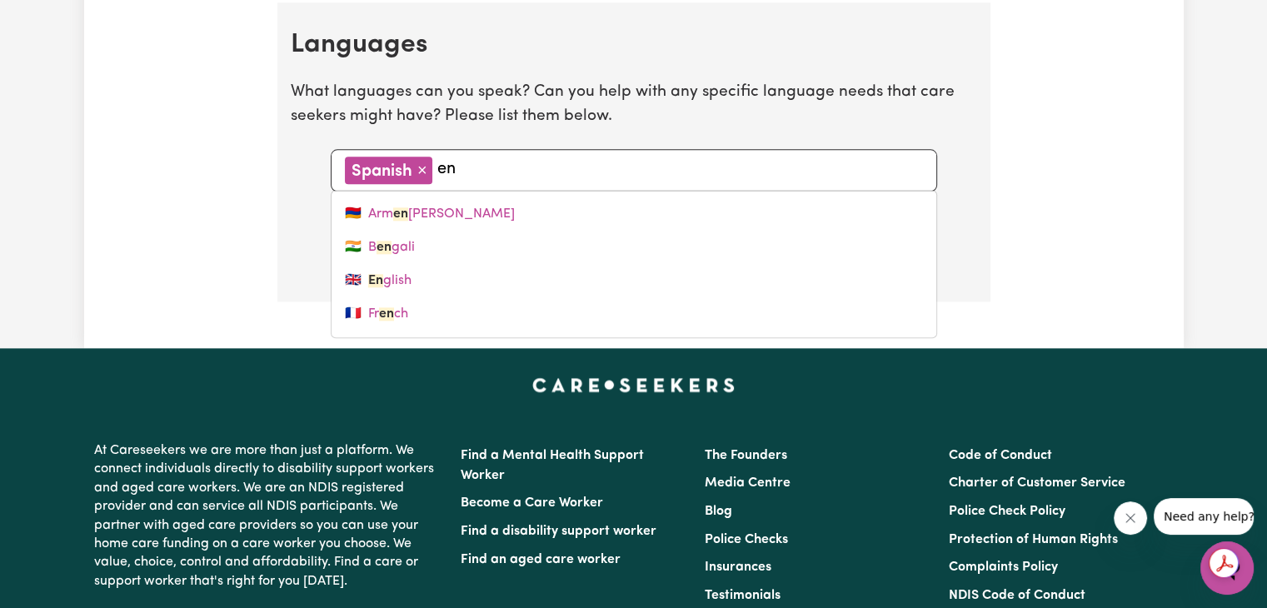
type input "eng"
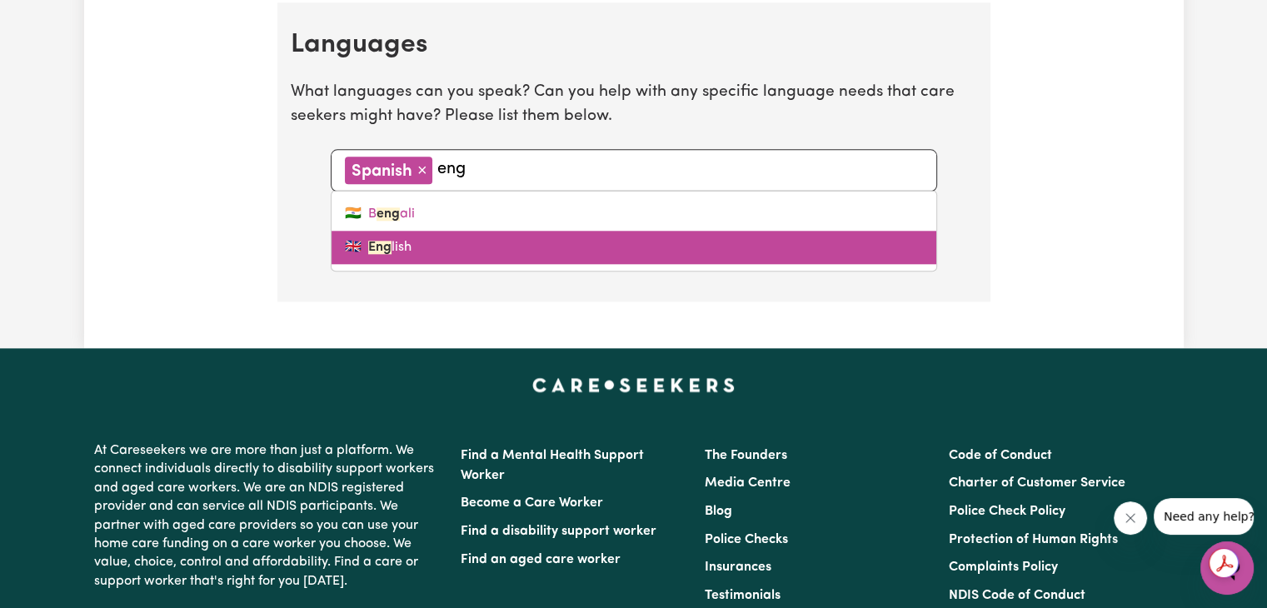
click at [450, 244] on link "🇬🇧 Eng lish" at bounding box center [634, 247] width 605 height 33
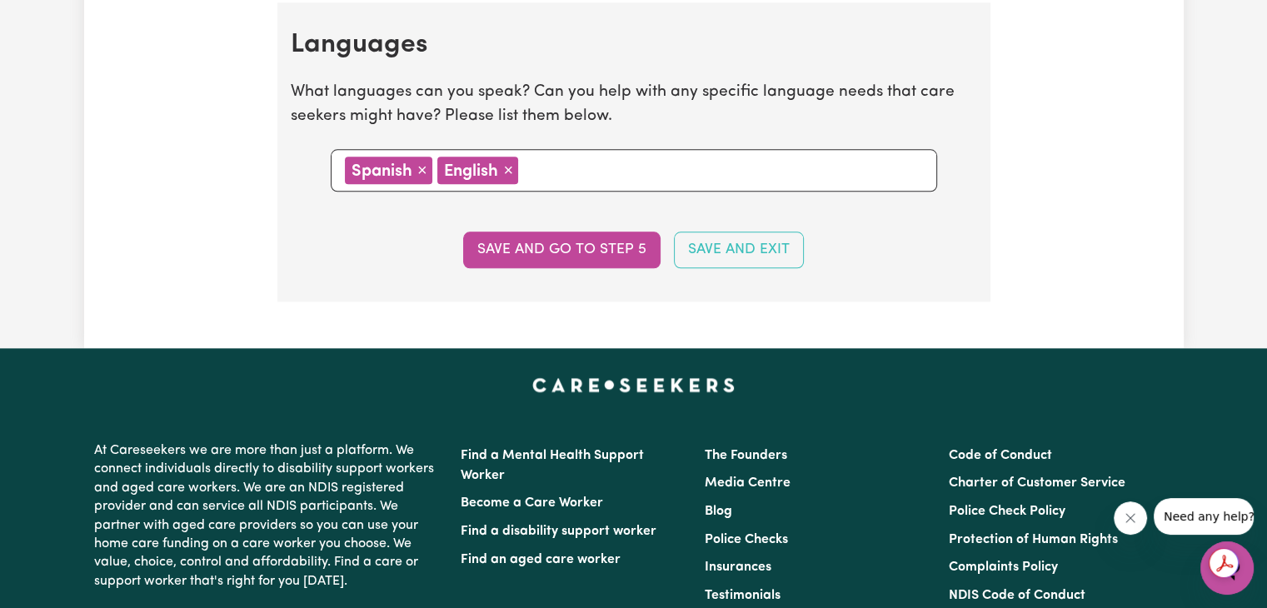
click at [559, 252] on button "Save and go to step 5" at bounding box center [561, 250] width 197 height 37
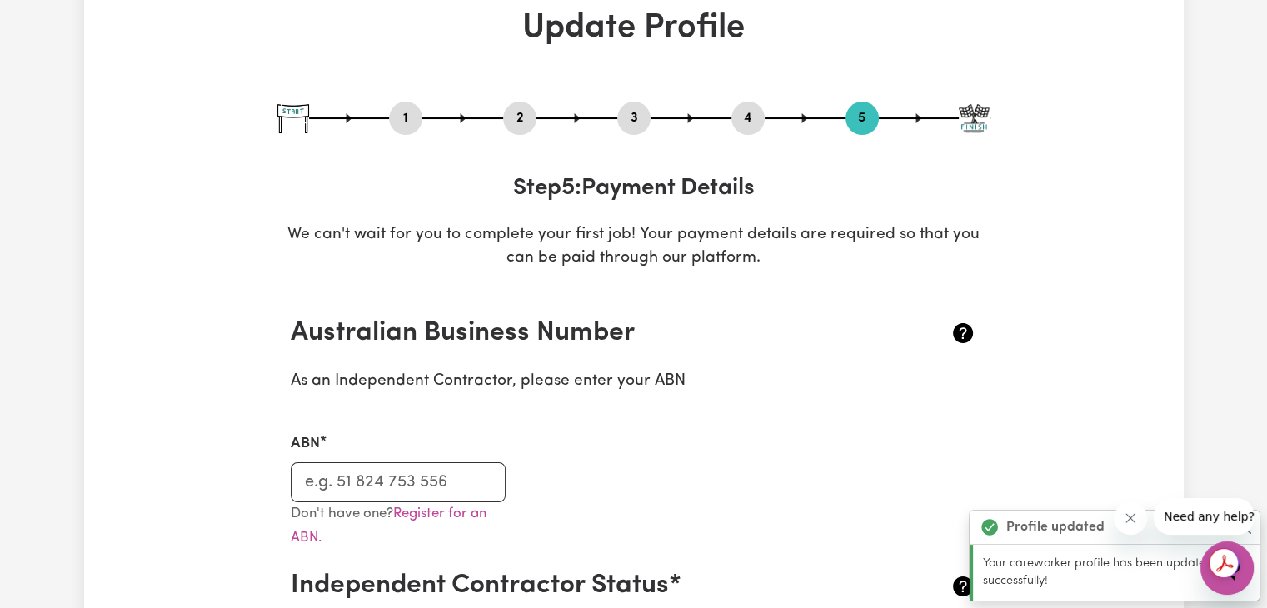
scroll to position [333, 0]
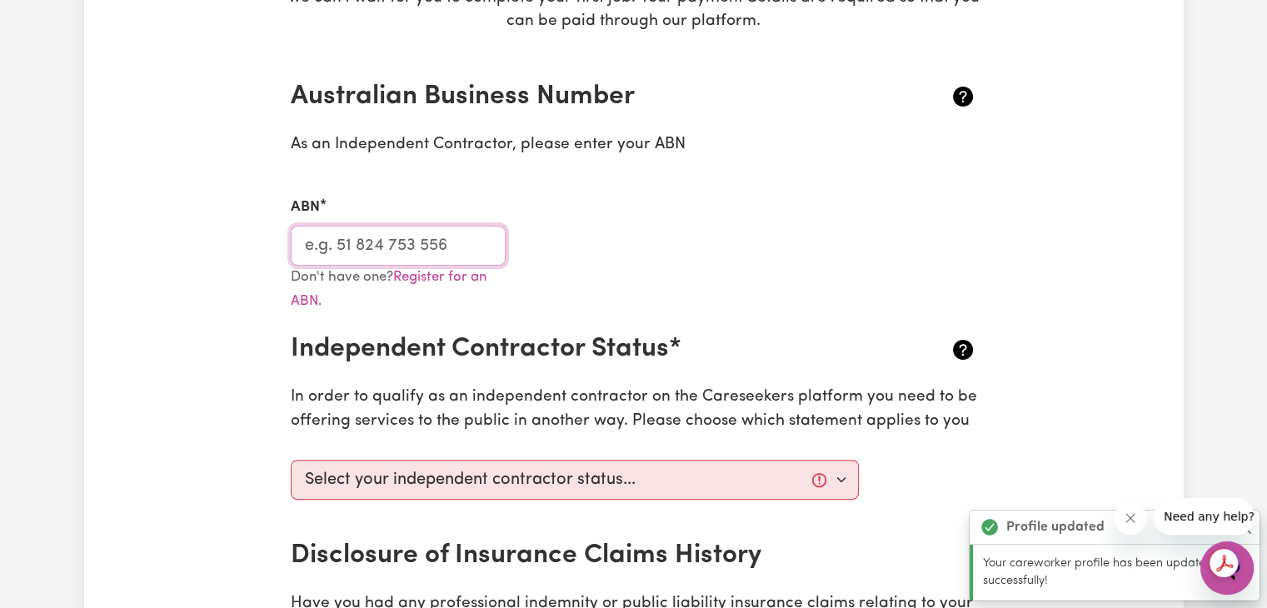
click at [436, 242] on input "ABN" at bounding box center [399, 246] width 216 height 40
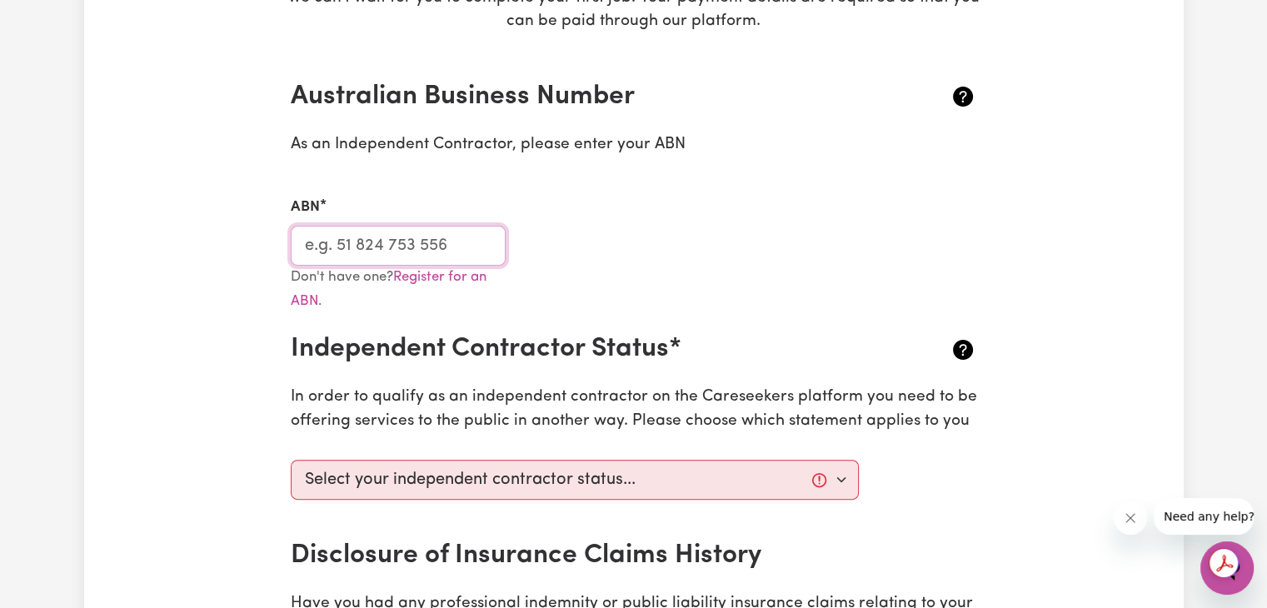
click at [357, 244] on input "ABN" at bounding box center [399, 246] width 216 height 40
paste input "49252362527"
type input "49252362527"
click at [640, 266] on div "Don't have one? Register for an ABN." at bounding box center [634, 300] width 706 height 68
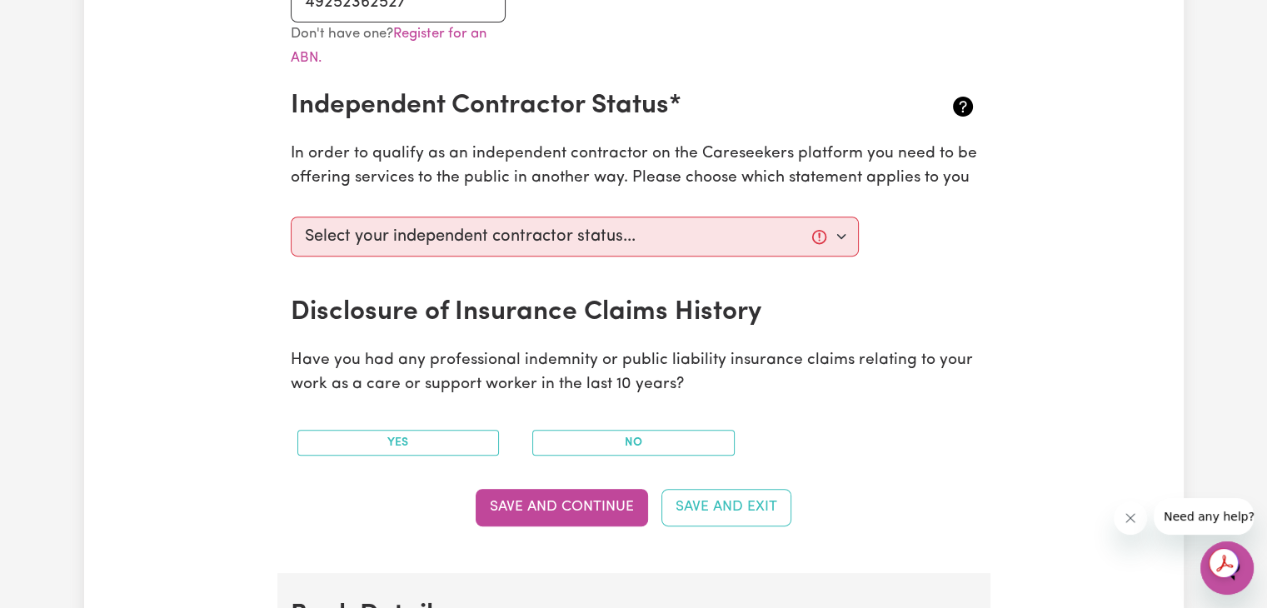
scroll to position [583, 0]
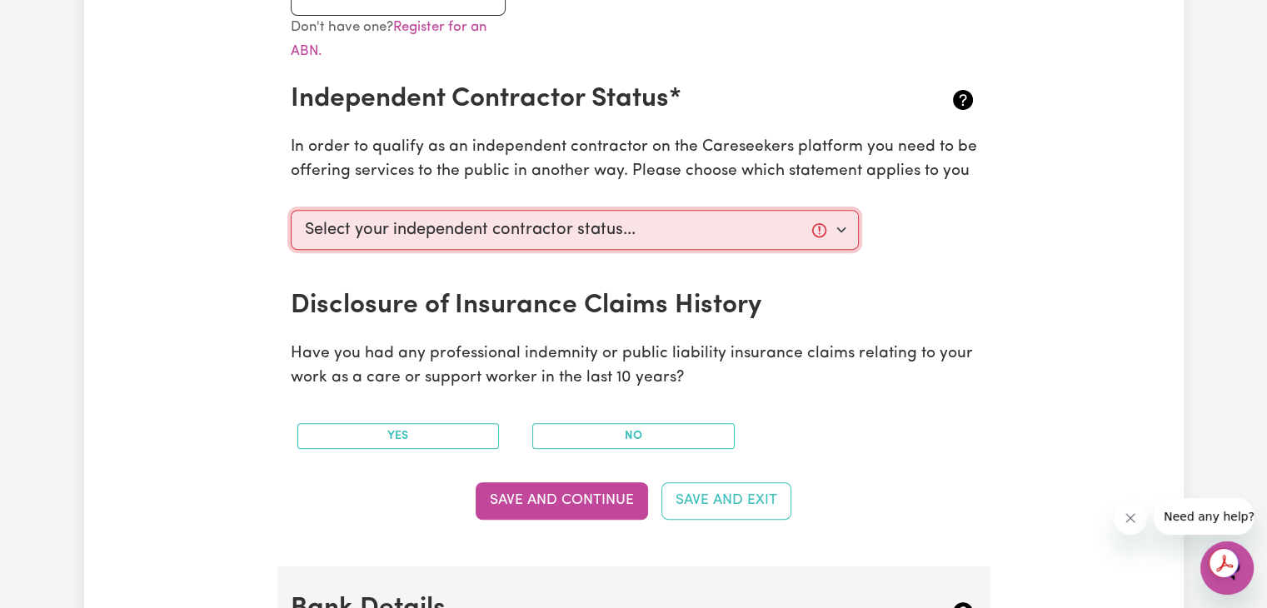
click at [471, 241] on select "Select your independent contractor status... I am providing services through an…" at bounding box center [575, 230] width 569 height 40
drag, startPoint x: 414, startPoint y: 181, endPoint x: 335, endPoint y: 188, distance: 79.5
click at [335, 188] on section "Australian Business Number As an Independent Contractor, please enter your ABN …" at bounding box center [633, 185] width 713 height 762
click at [578, 241] on select "Select your independent contractor status... I am providing services through an…" at bounding box center [575, 230] width 569 height 40
select select "I am working in another industry"
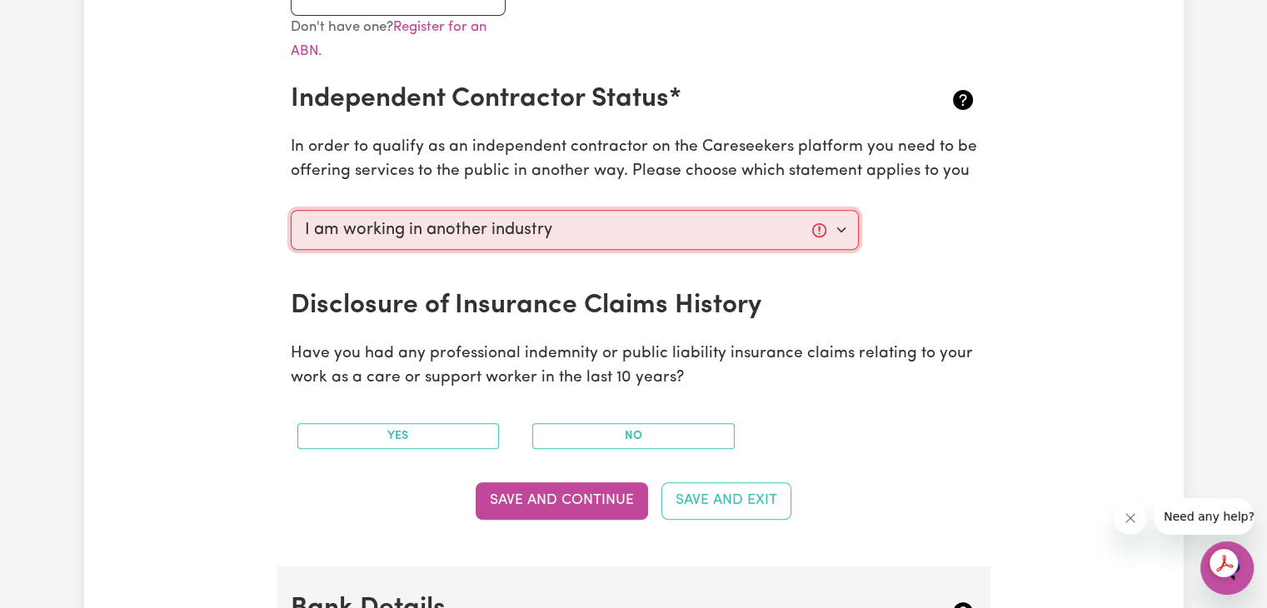
click at [291, 210] on select "Select your independent contractor status... I am providing services through an…" at bounding box center [575, 230] width 569 height 40
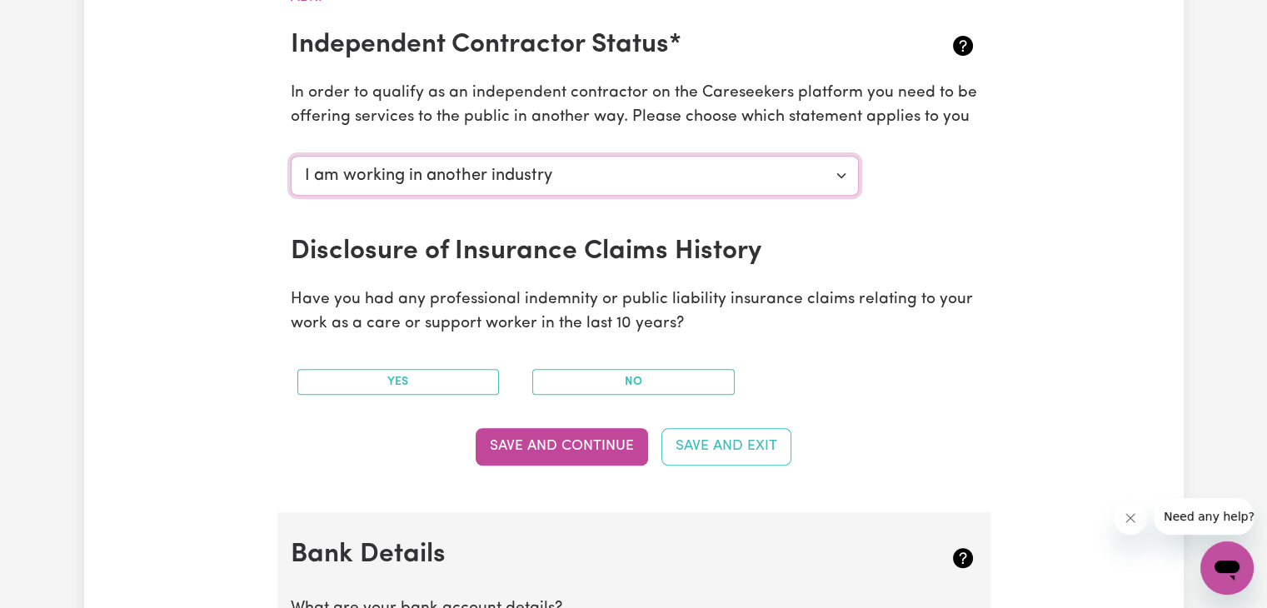
scroll to position [666, 0]
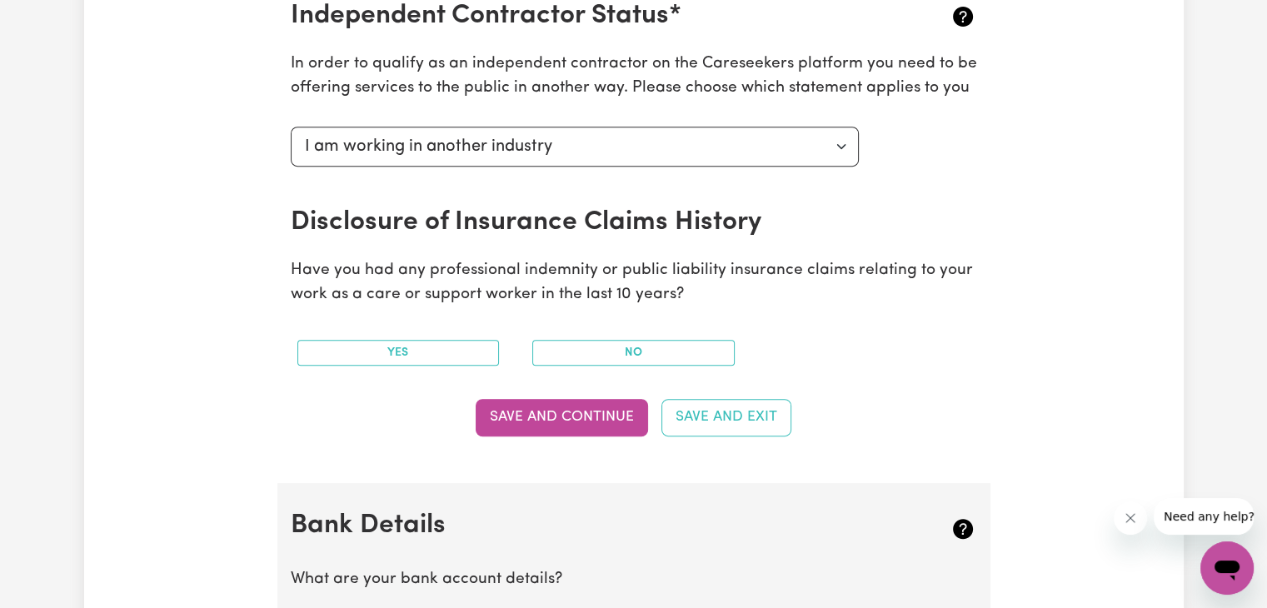
click at [155, 330] on div "Update Profile 1 2 3 4 5 Step 5 : Payment Details We can't wait for you to comp…" at bounding box center [634, 289] width 1100 height 1700
click at [603, 357] on button "No" at bounding box center [633, 353] width 202 height 26
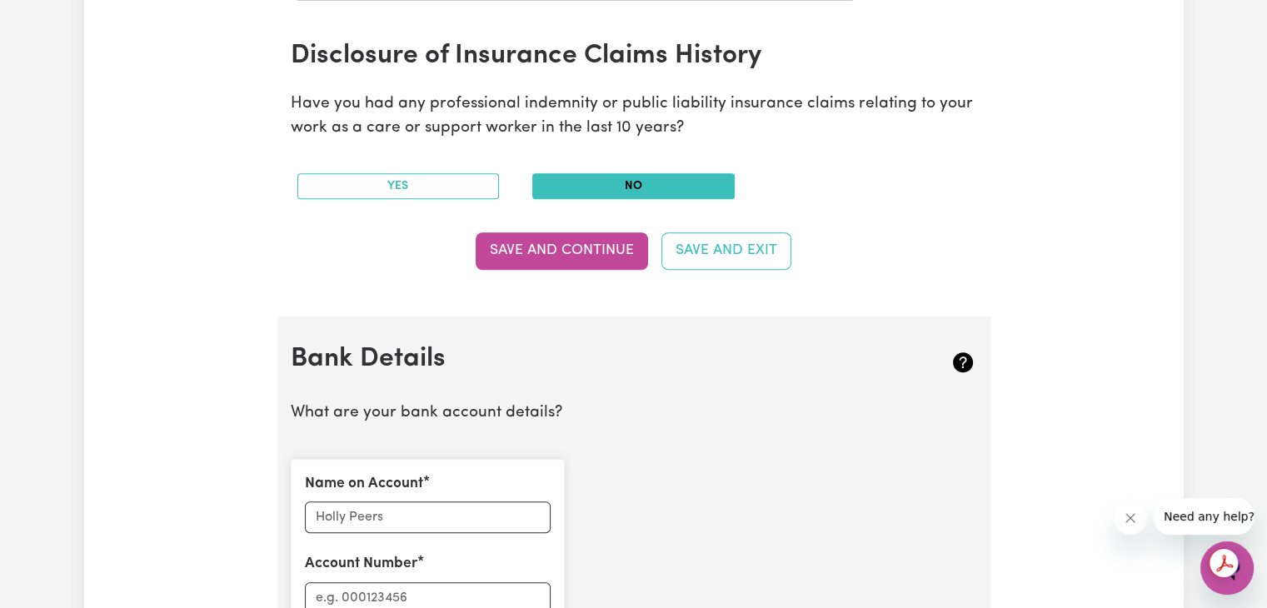
scroll to position [1000, 0]
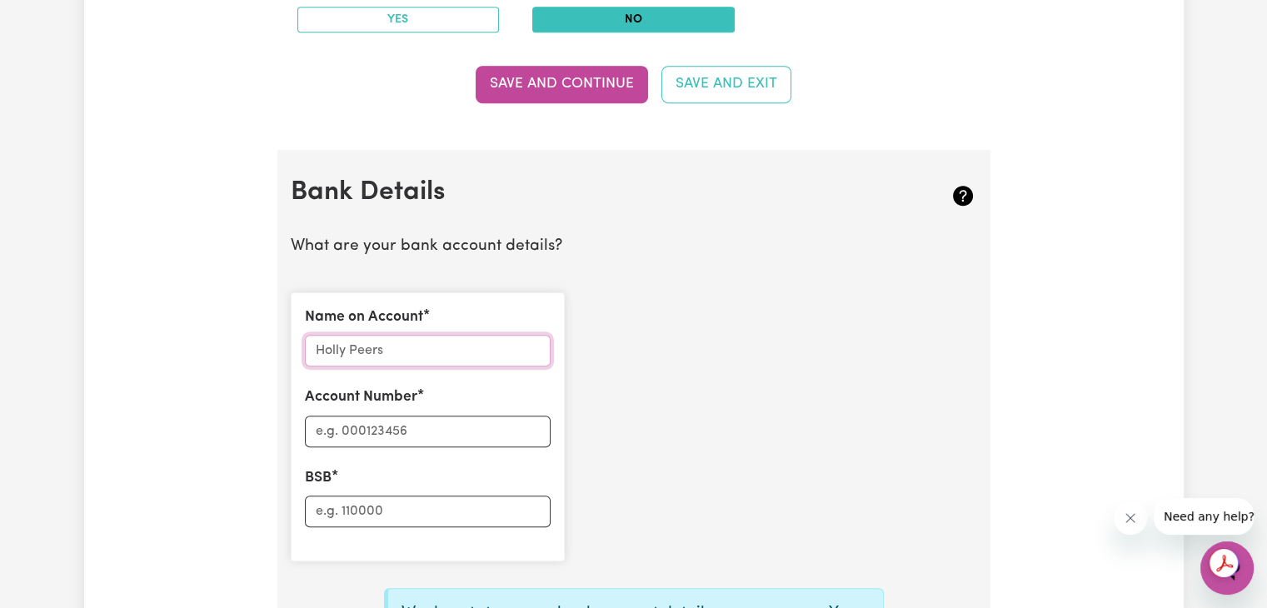
click at [446, 355] on input "Name on Account" at bounding box center [428, 351] width 246 height 32
type input "Martha Cecilia Betancourt Monteros"
click at [441, 431] on input "Account Number" at bounding box center [428, 432] width 246 height 32
click at [389, 427] on input "Account Number" at bounding box center [428, 432] width 246 height 32
paste input "328345934"
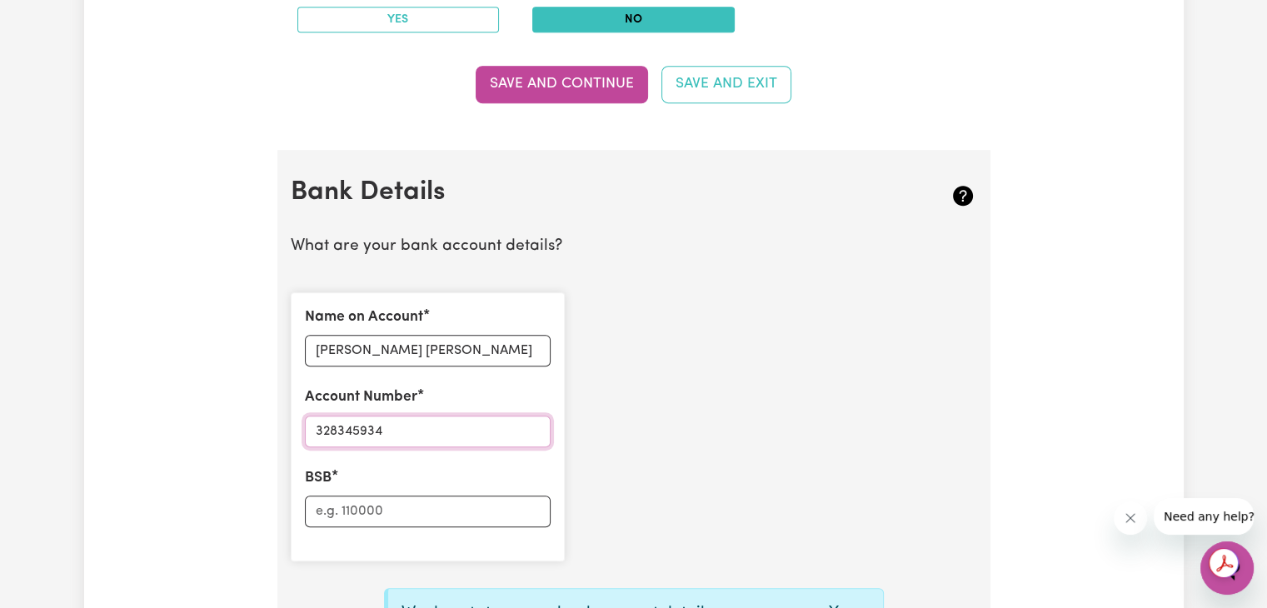
type input "328345934"
click at [400, 519] on input "BSB" at bounding box center [428, 512] width 246 height 32
click at [415, 512] on input "BSB" at bounding box center [428, 512] width 246 height 32
paste input "15010"
click at [776, 446] on div "Name on Account Martha Cecilia Betancourt Monteros Account Number 328345934 BSB…" at bounding box center [634, 427] width 706 height 296
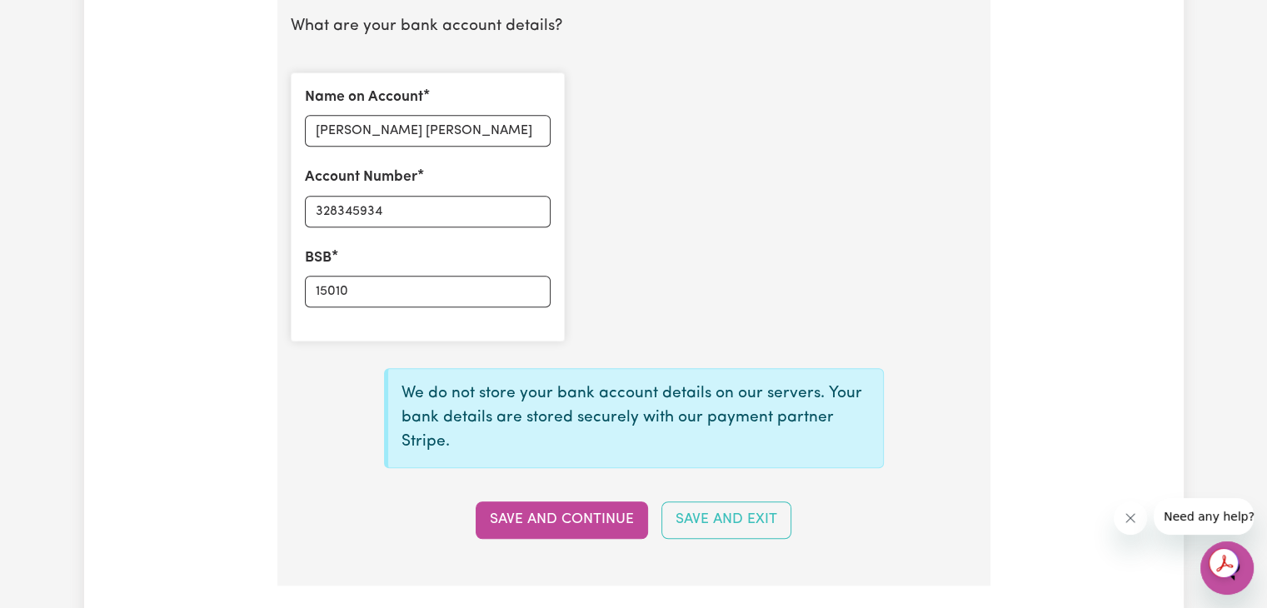
scroll to position [1249, 0]
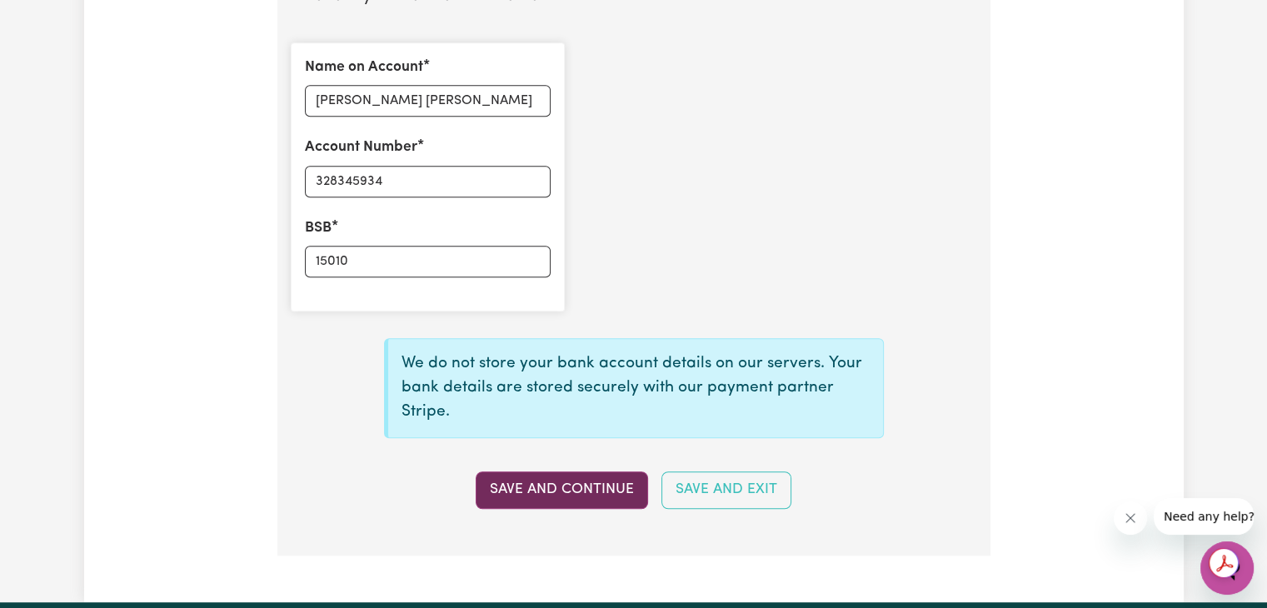
click at [540, 480] on button "Save and Continue" at bounding box center [562, 489] width 172 height 37
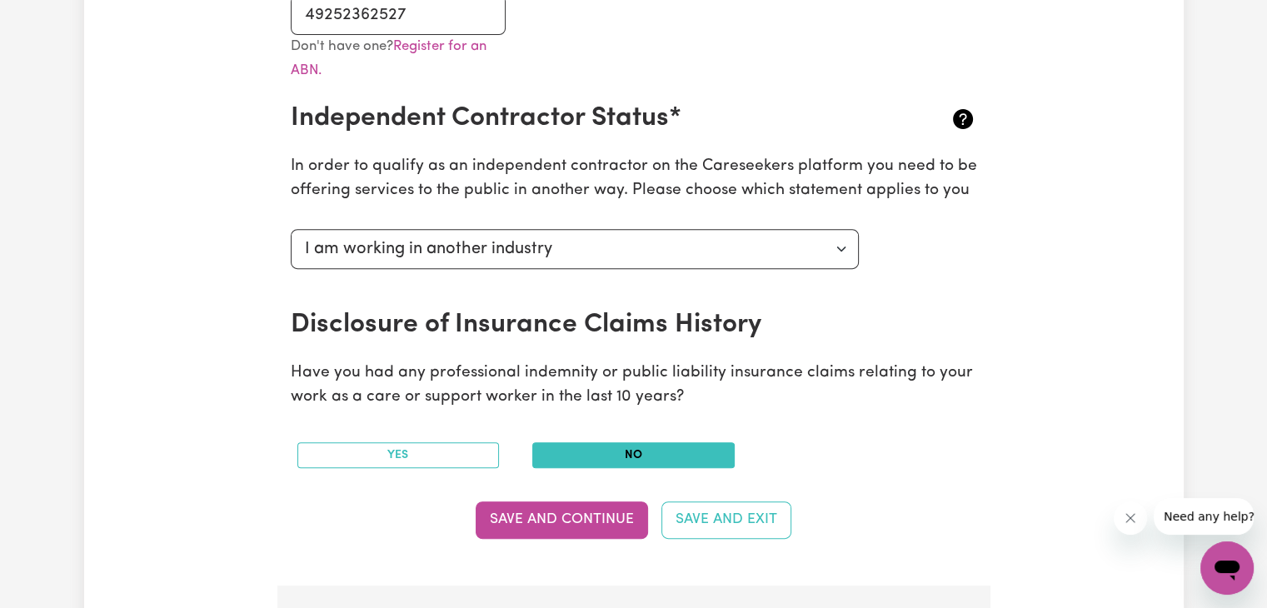
scroll to position [666, 0]
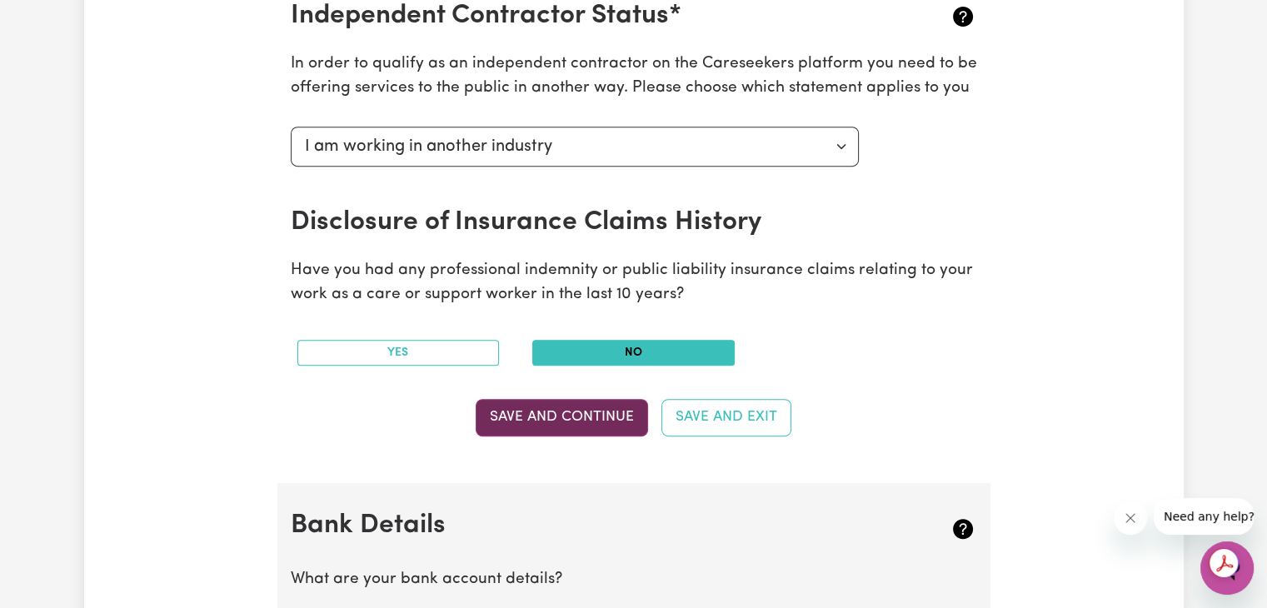
click at [576, 411] on button "Save and Continue" at bounding box center [562, 417] width 172 height 37
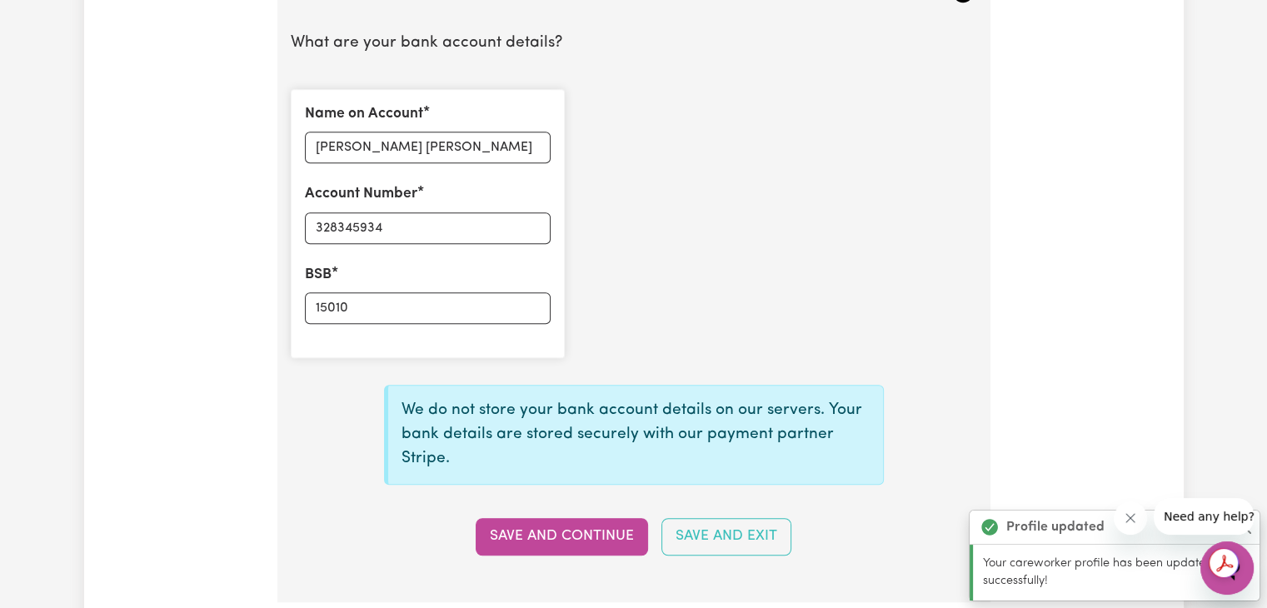
scroll to position [1232, 0]
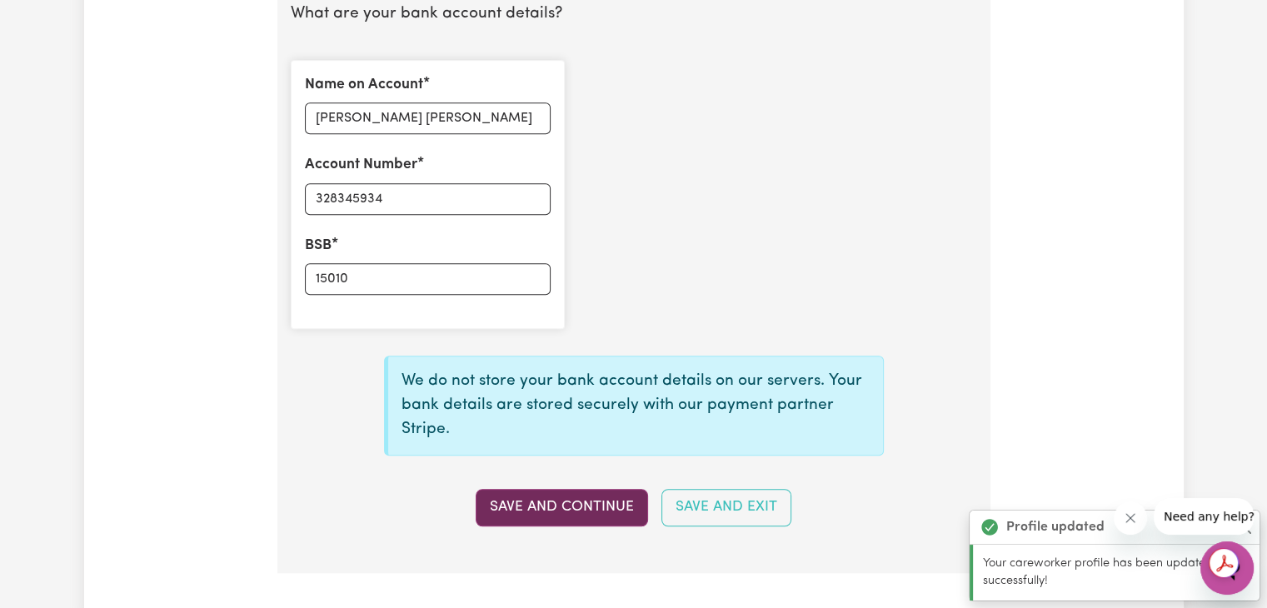
click at [560, 505] on button "Save and Continue" at bounding box center [562, 507] width 172 height 37
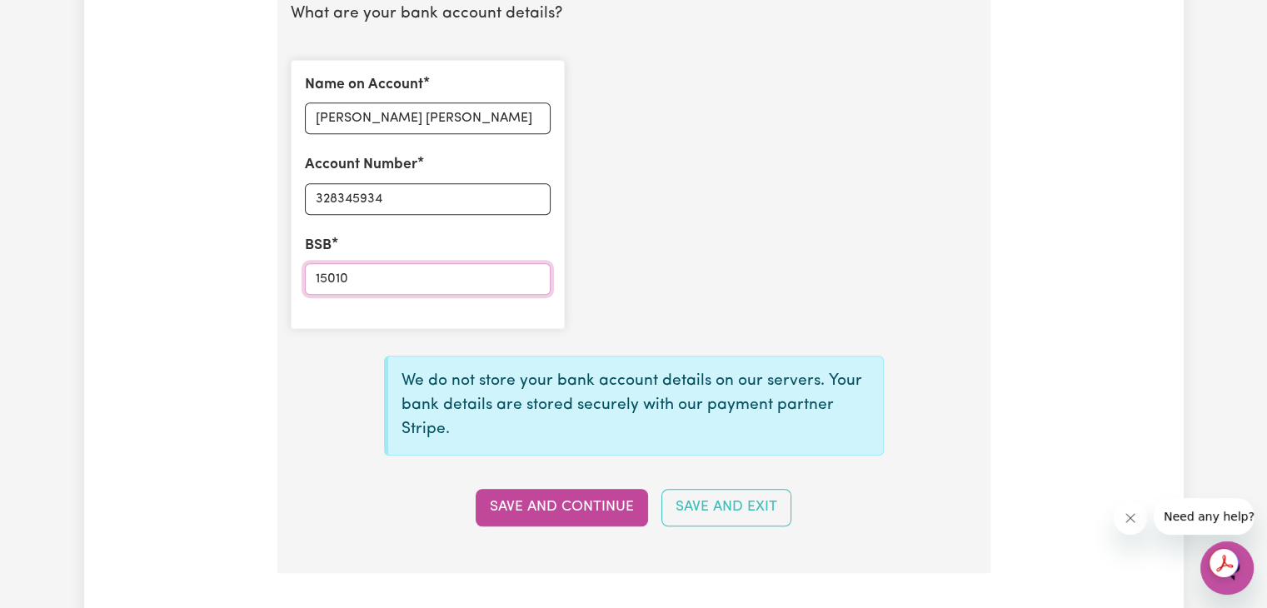
click at [317, 277] on input "15010" at bounding box center [428, 279] width 246 height 32
type input "015010"
click at [540, 506] on button "Save and Continue" at bounding box center [562, 507] width 172 height 37
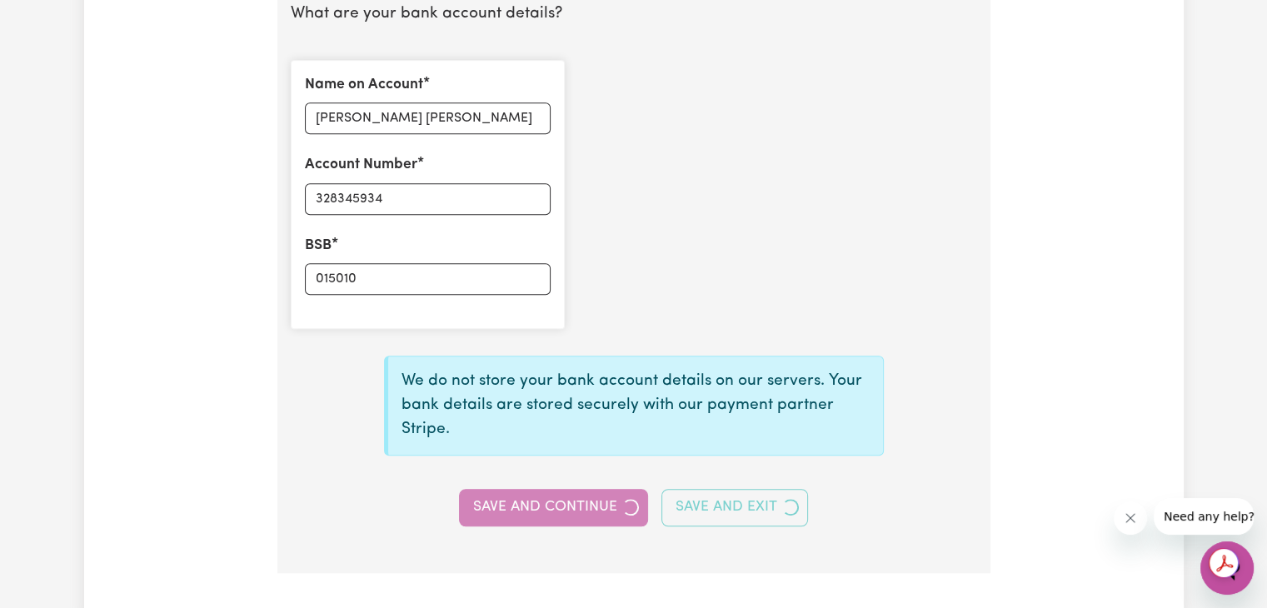
type input "****5934"
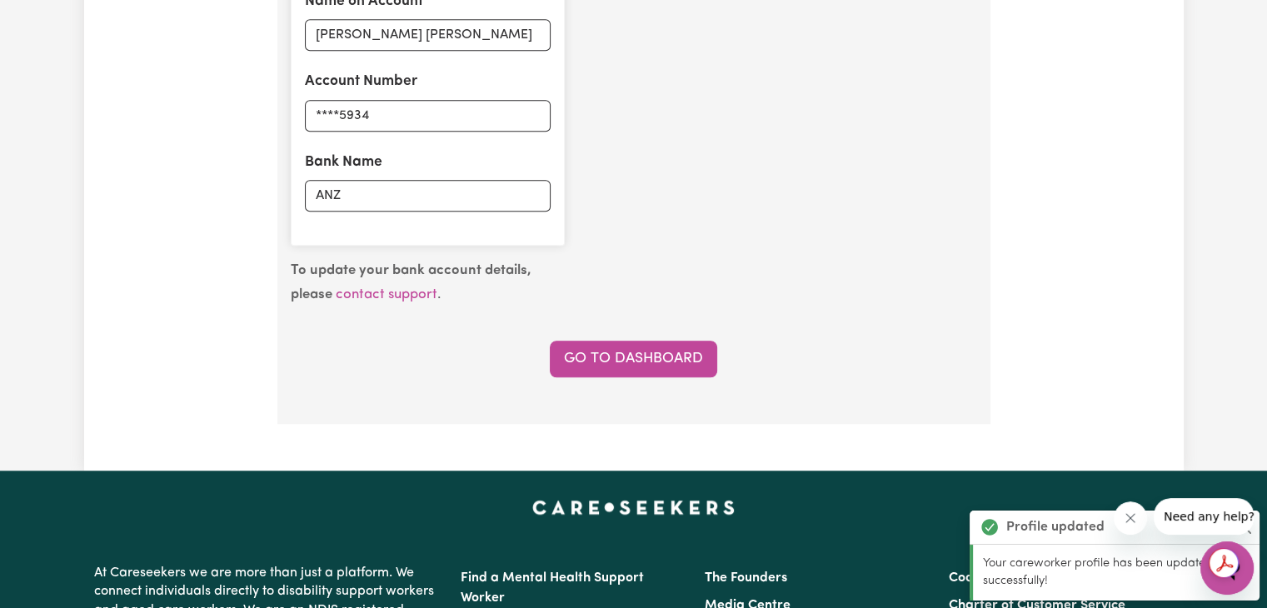
scroll to position [1149, 0]
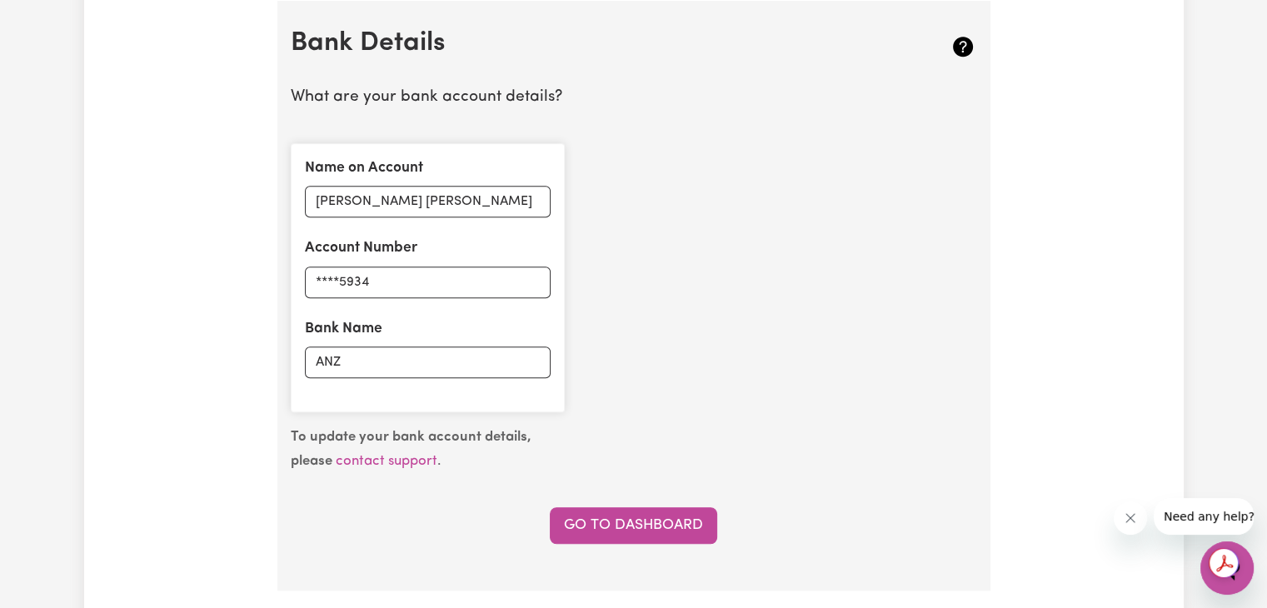
drag, startPoint x: 784, startPoint y: 481, endPoint x: 658, endPoint y: 303, distance: 217.5
click at [658, 303] on div "Name on Account Martha Cecilia Betancourt Monteros Account Number ****5934 Bank…" at bounding box center [634, 278] width 706 height 296
drag, startPoint x: 658, startPoint y: 303, endPoint x: 602, endPoint y: 327, distance: 60.8
click at [602, 327] on div "Name on Account Martha Cecilia Betancourt Monteros Account Number ****5934 Bank…" at bounding box center [634, 278] width 706 height 296
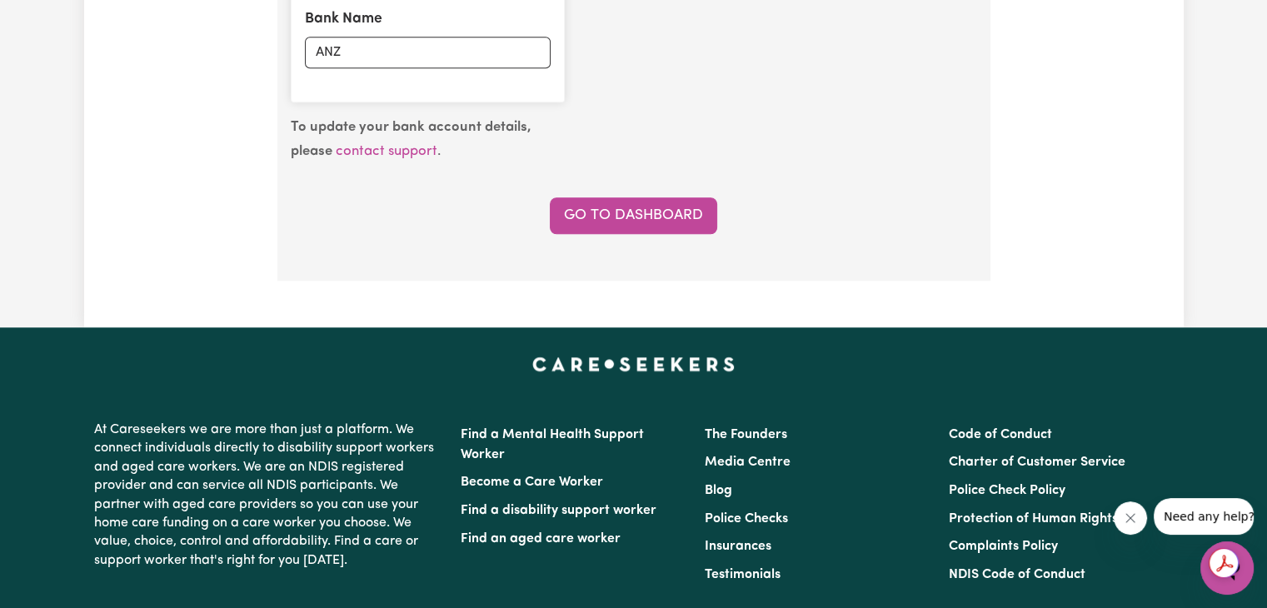
scroll to position [1565, 0]
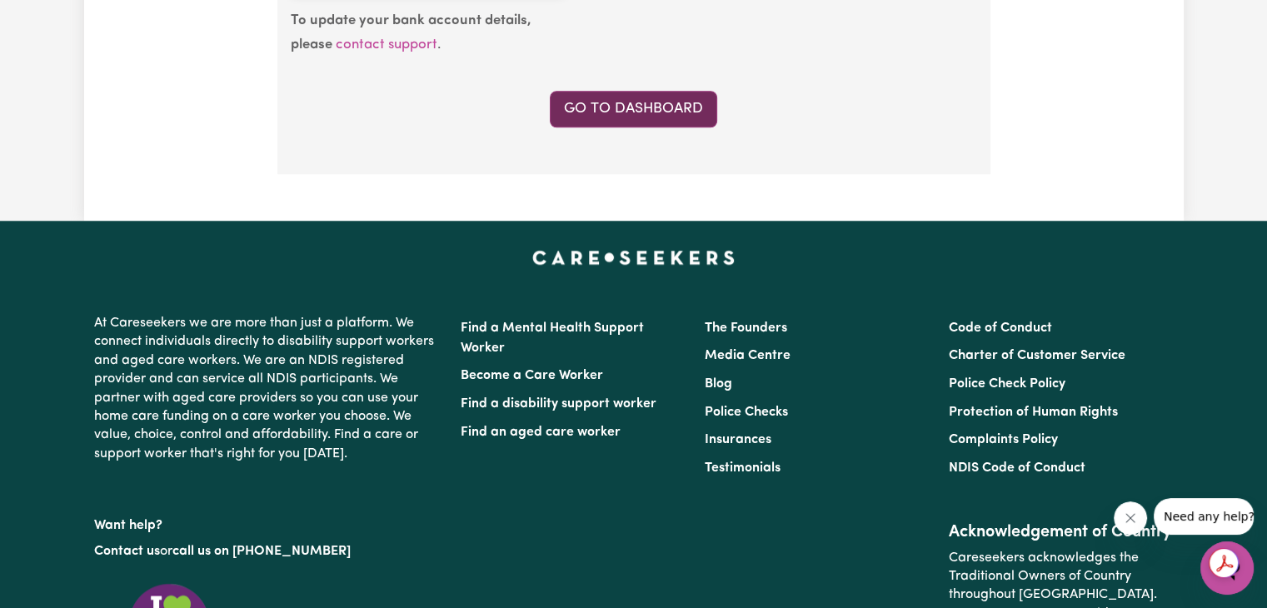
click at [627, 102] on link "Go to Dashboard" at bounding box center [633, 109] width 167 height 37
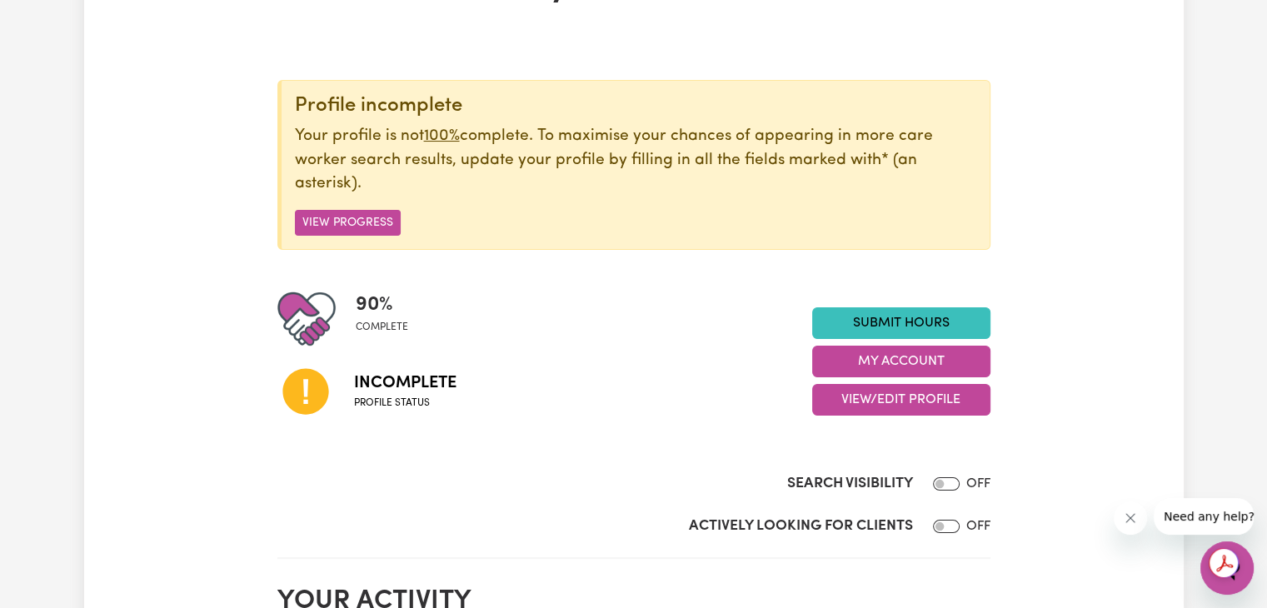
scroll to position [167, 0]
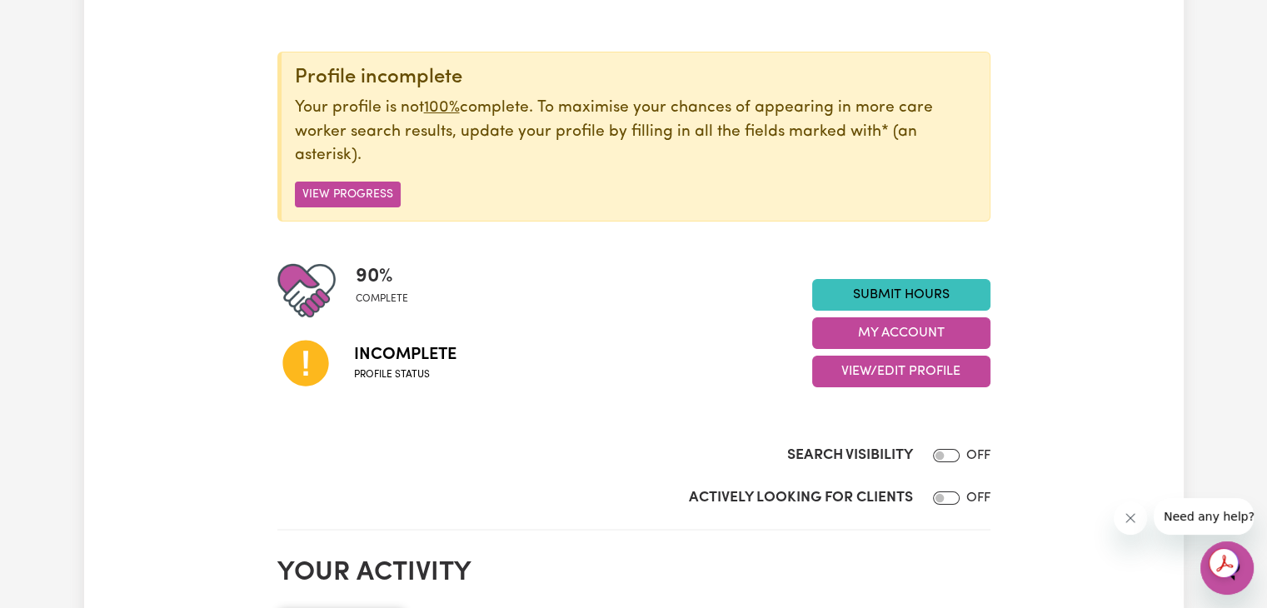
click at [400, 354] on span "Incomplete" at bounding box center [405, 354] width 102 height 25
drag, startPoint x: 680, startPoint y: 396, endPoint x: 152, endPoint y: 213, distance: 557.9
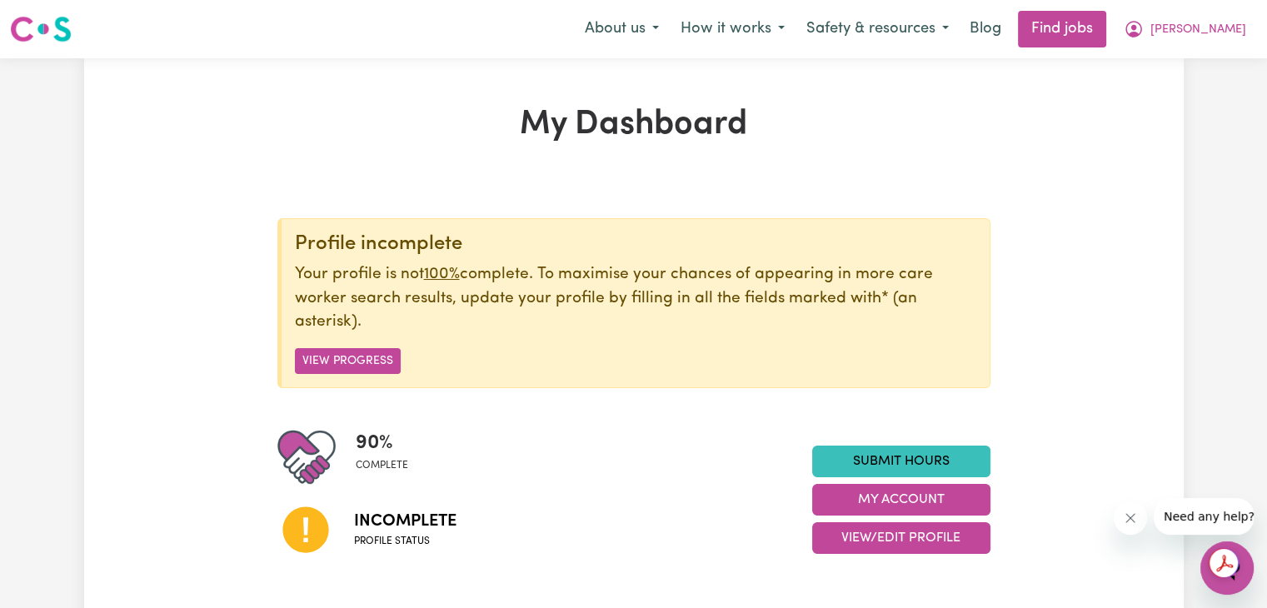
scroll to position [0, 0]
click at [934, 459] on link "Submit Hours" at bounding box center [901, 462] width 178 height 32
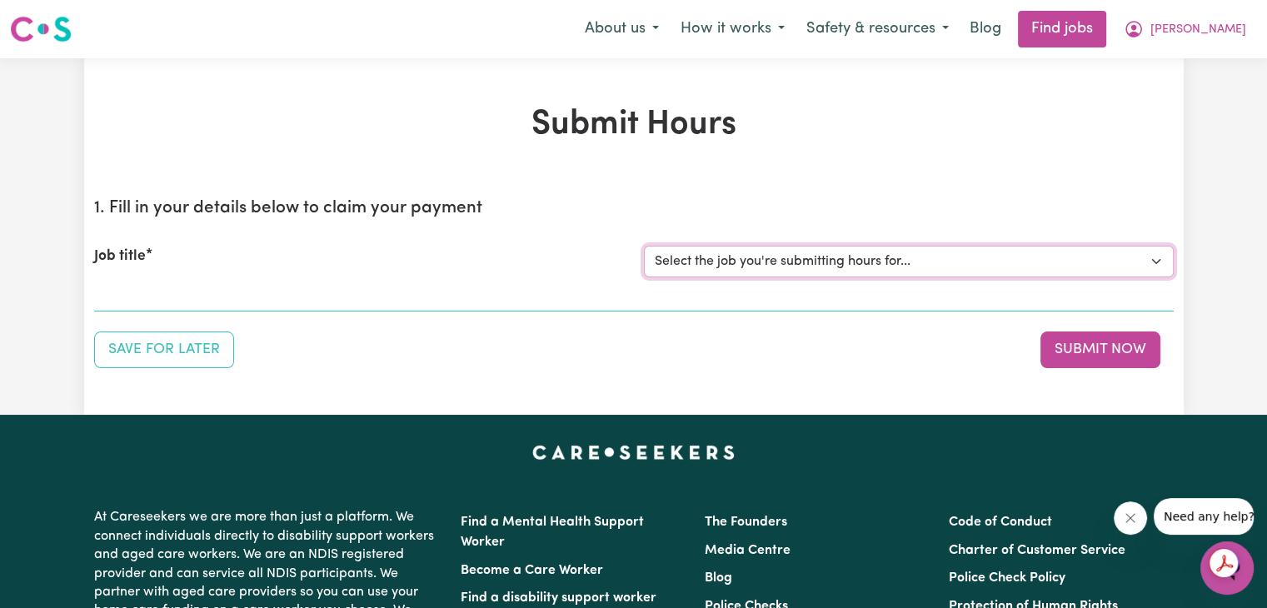
click at [712, 264] on select "Select the job you're submitting hours for..." at bounding box center [909, 262] width 530 height 32
click at [177, 341] on button "Save for Later" at bounding box center [164, 350] width 140 height 37
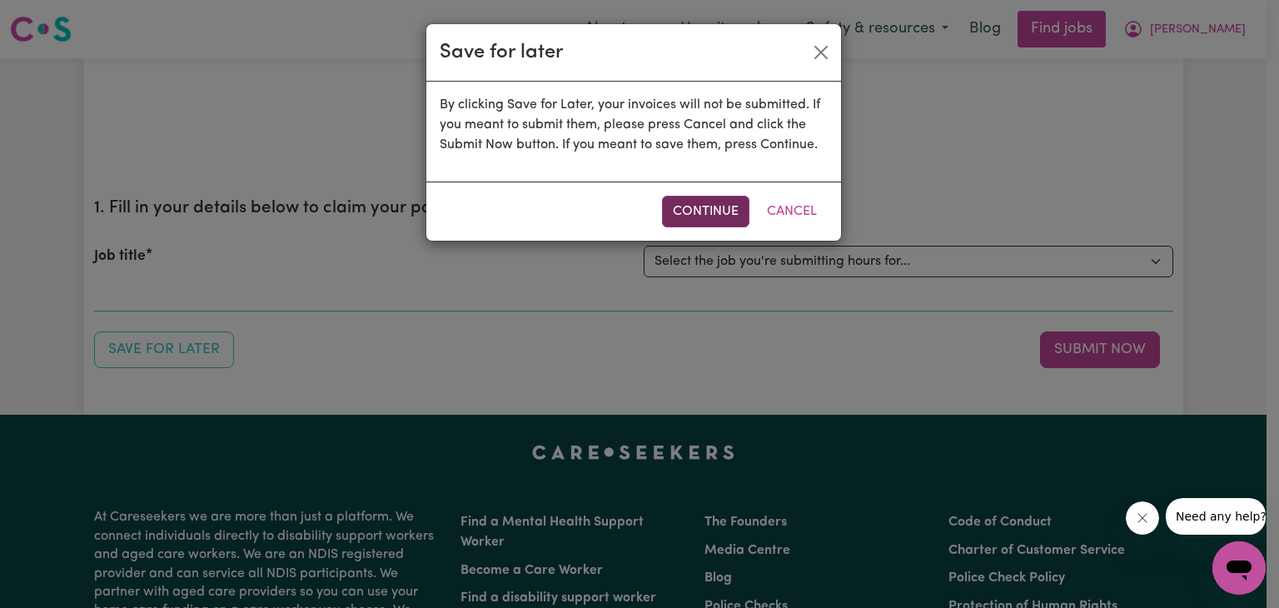
click at [693, 220] on button "Continue" at bounding box center [705, 212] width 87 height 32
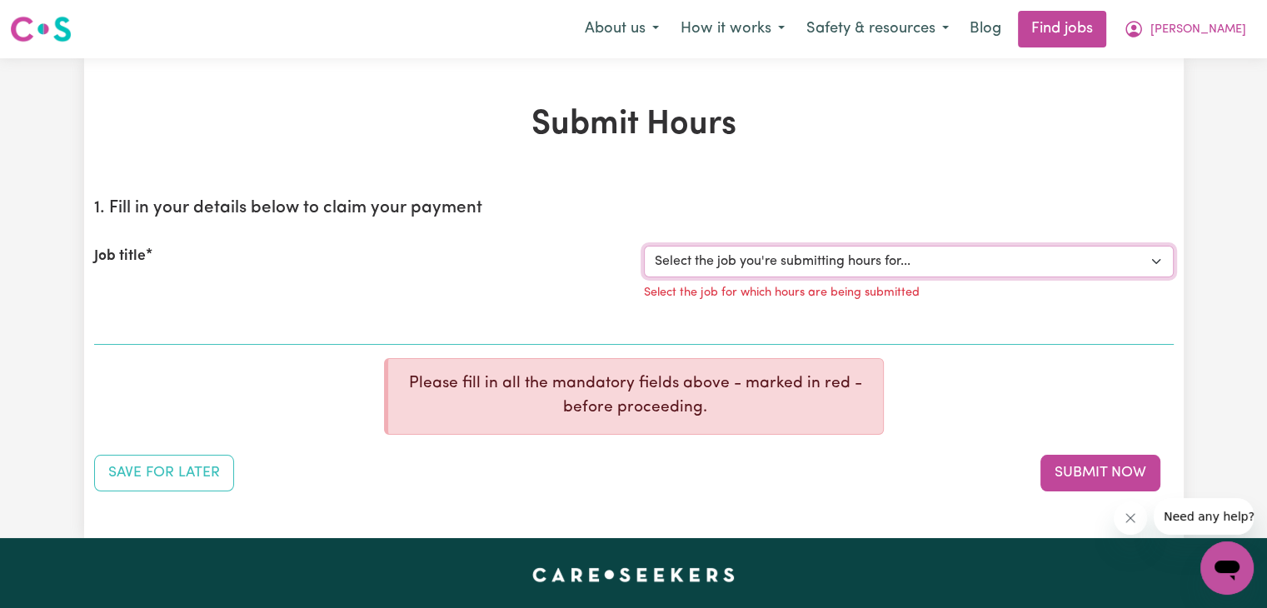
click at [815, 257] on select "Select the job you're submitting hours for..." at bounding box center [909, 262] width 530 height 32
click at [862, 260] on select "Select the job you're submitting hours for..." at bounding box center [909, 262] width 530 height 32
click at [159, 461] on button "Save for Later" at bounding box center [164, 473] width 140 height 37
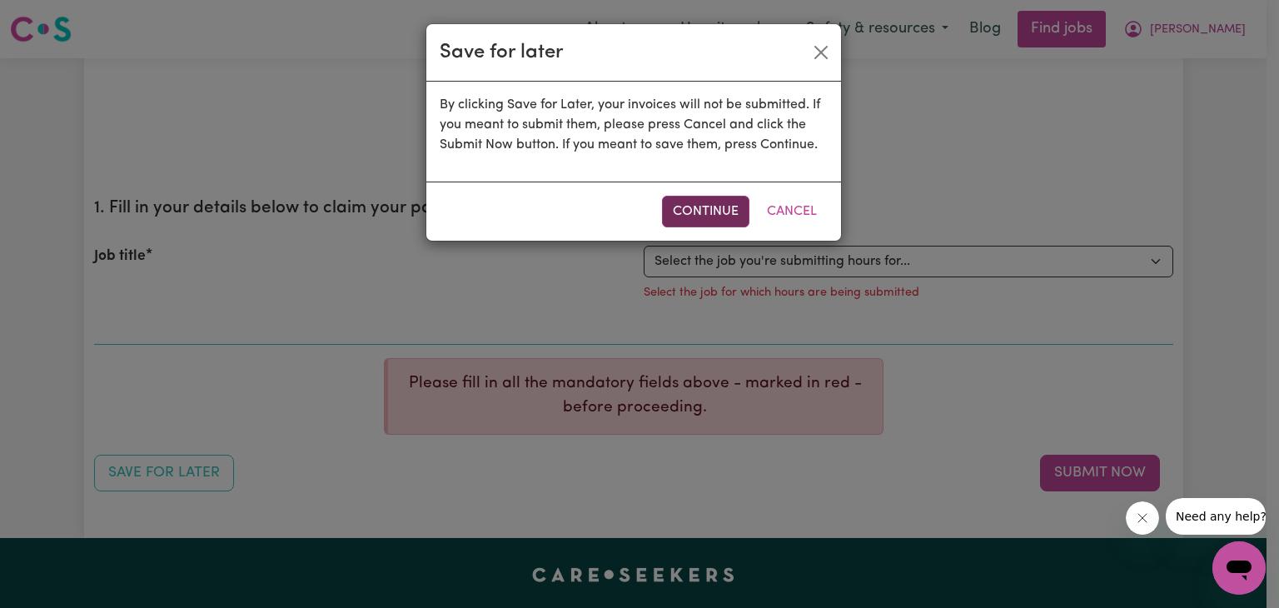
click at [710, 202] on button "Continue" at bounding box center [705, 212] width 87 height 32
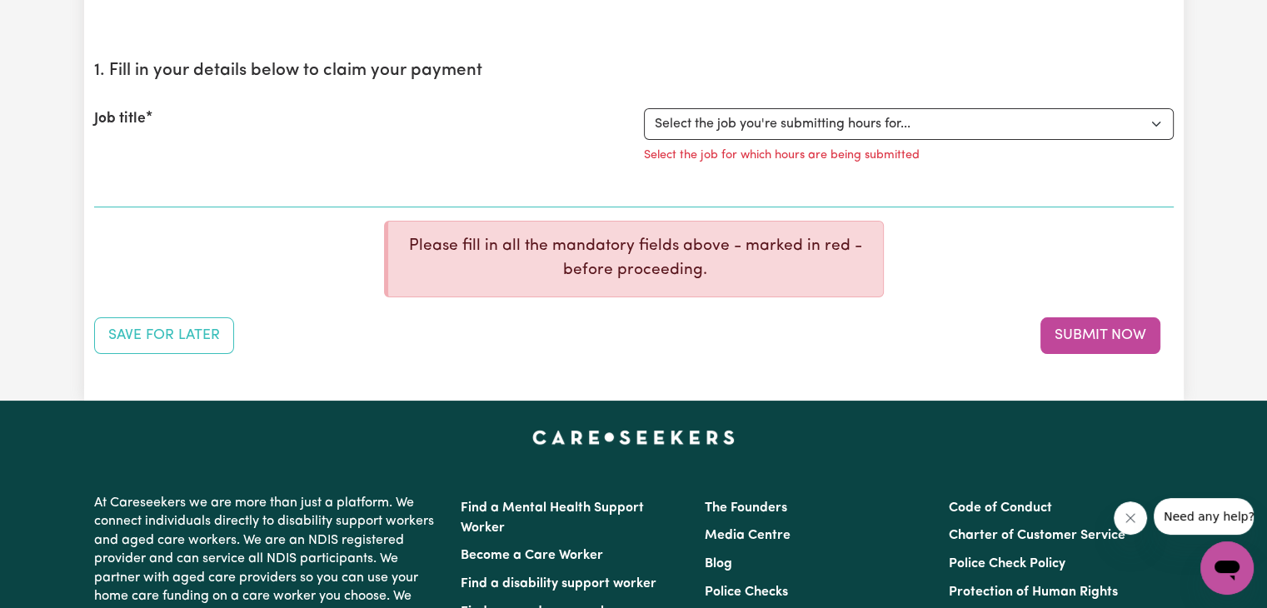
scroll to position [416, 0]
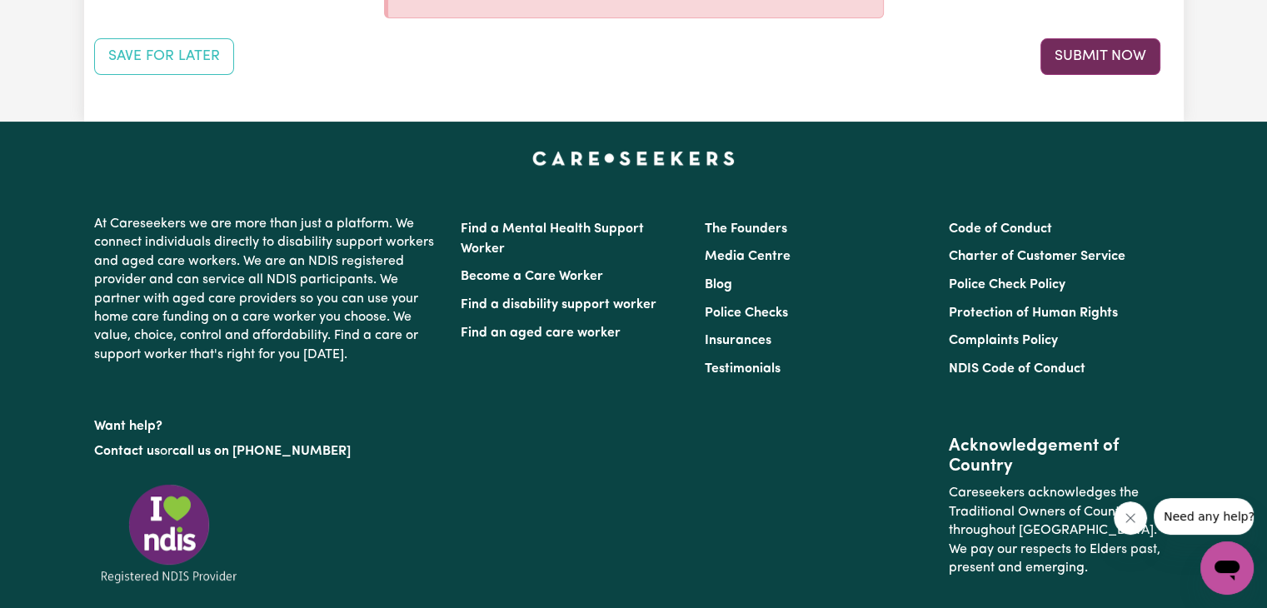
click at [1139, 54] on button "Submit Now" at bounding box center [1100, 56] width 120 height 37
click at [1144, 47] on button "Submit Now" at bounding box center [1100, 56] width 120 height 37
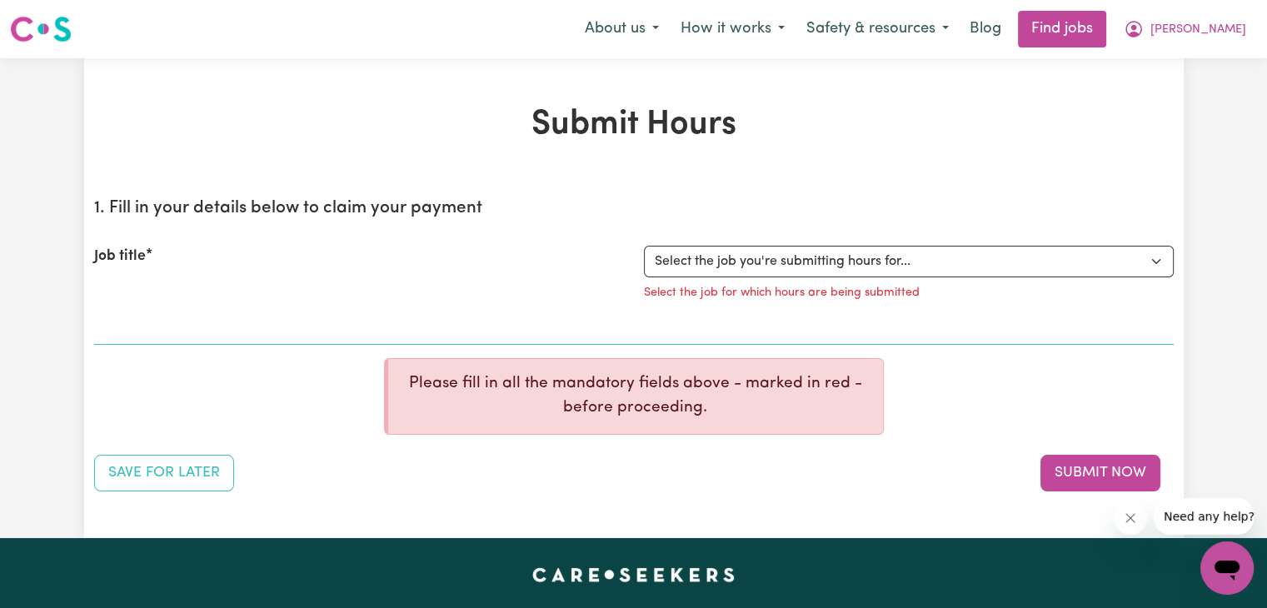
click at [626, 406] on p "Please fill in all the mandatory fields above - marked in red - before proceedi…" at bounding box center [635, 396] width 468 height 48
click at [779, 267] on select "Select the job you're submitting hours for..." at bounding box center [909, 262] width 530 height 32
click at [153, 467] on button "Save for Later" at bounding box center [164, 473] width 140 height 37
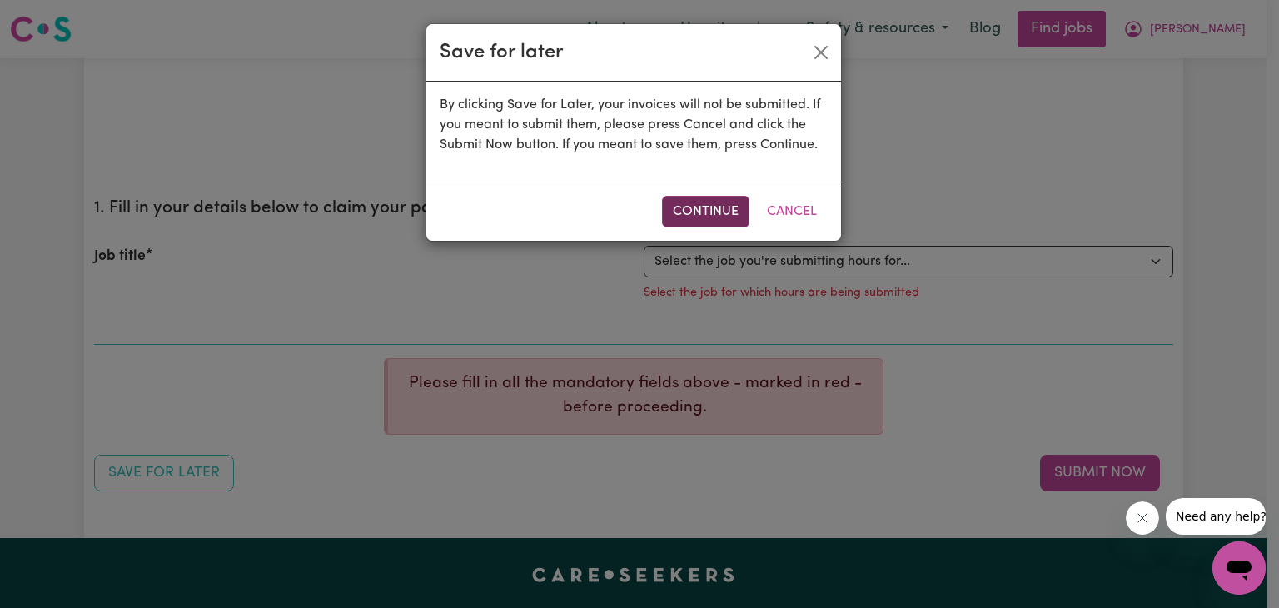
click at [726, 212] on button "Continue" at bounding box center [705, 212] width 87 height 32
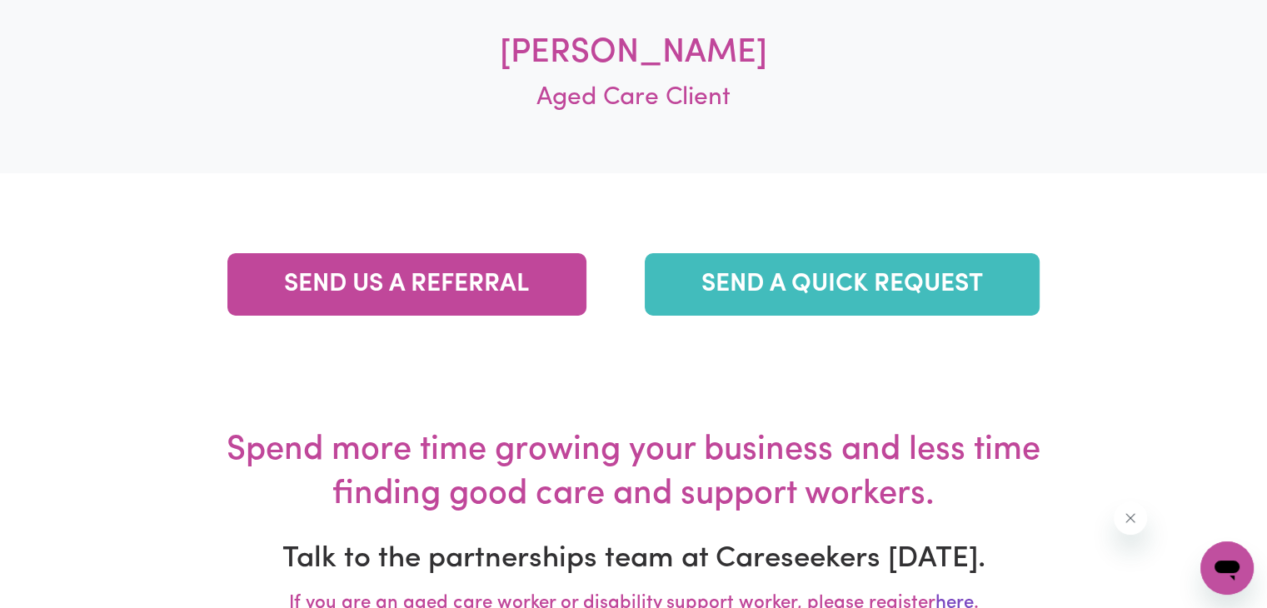
scroll to position [5747, 0]
